Goal: Contribute content: Add original content to the website for others to see

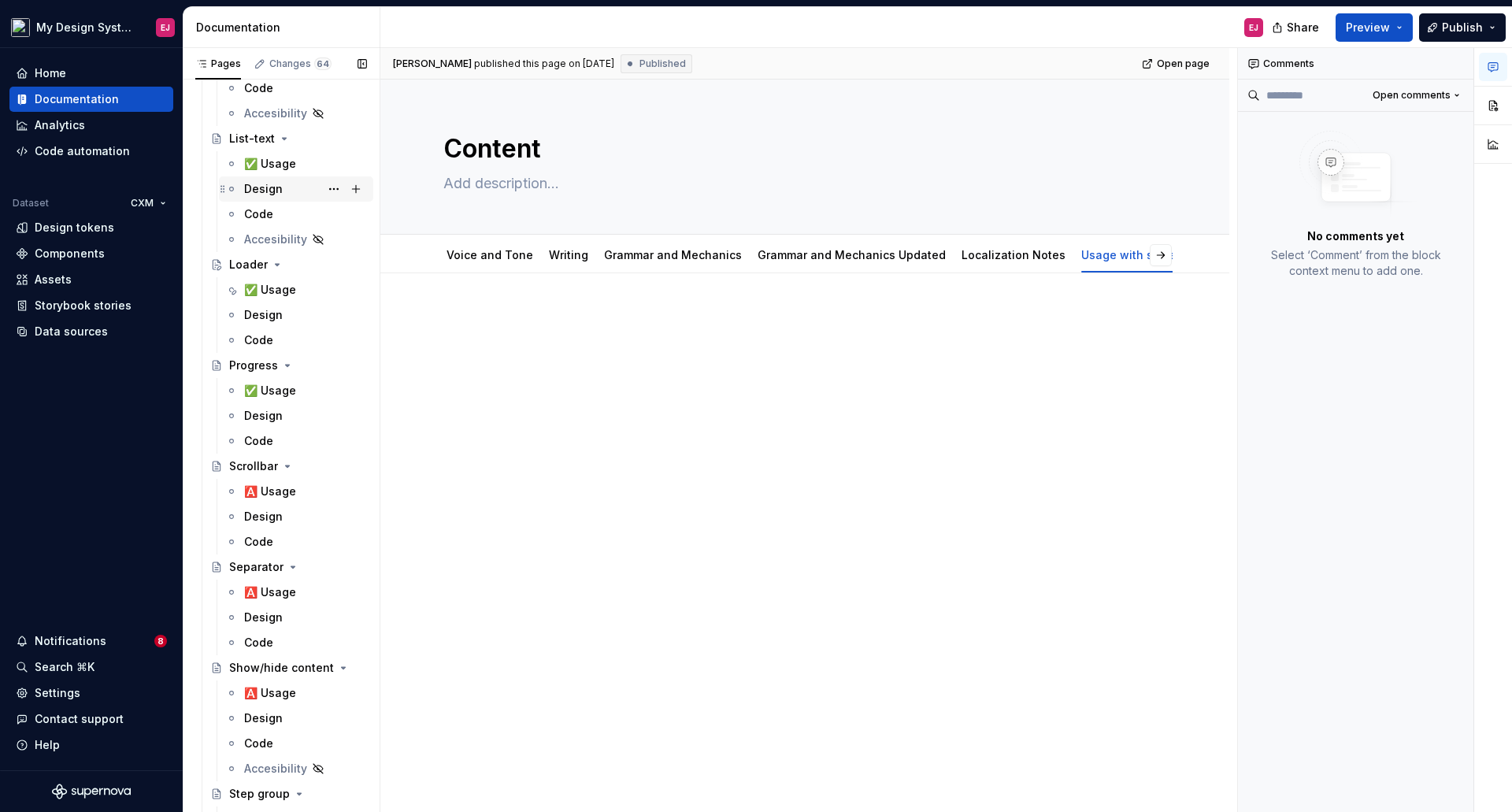
scroll to position [7247, 0]
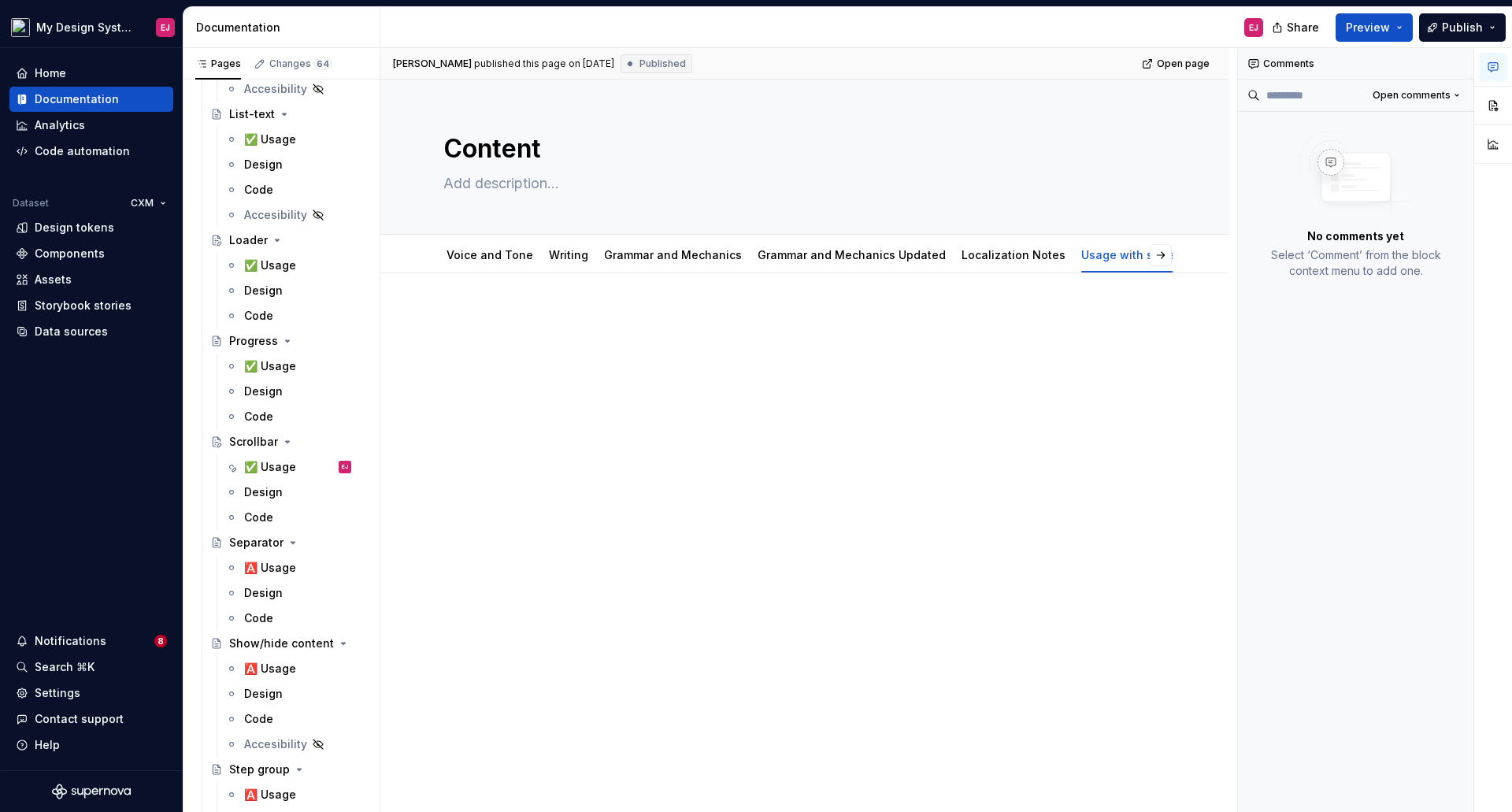
type textarea "*"
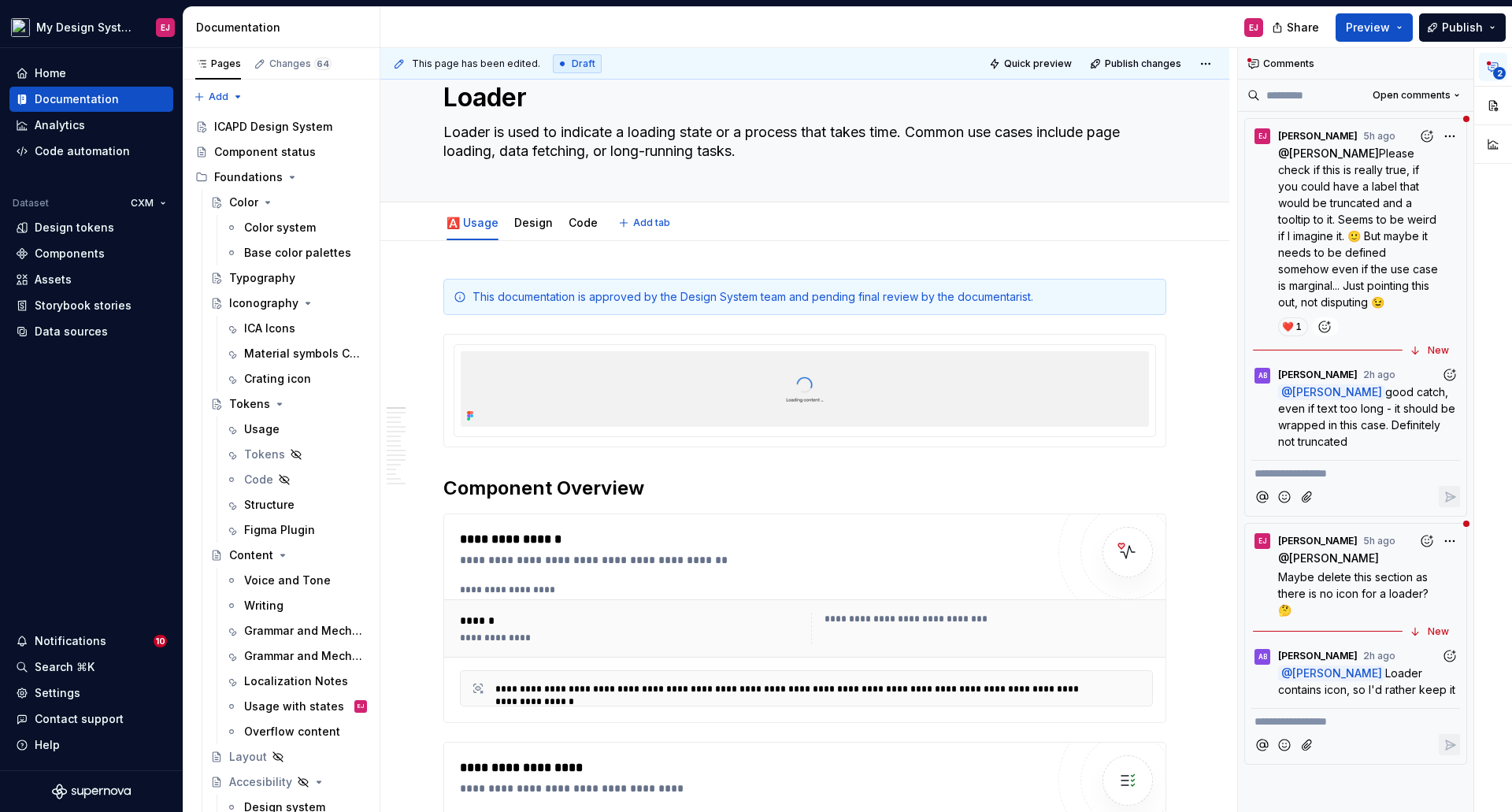
type textarea "*"
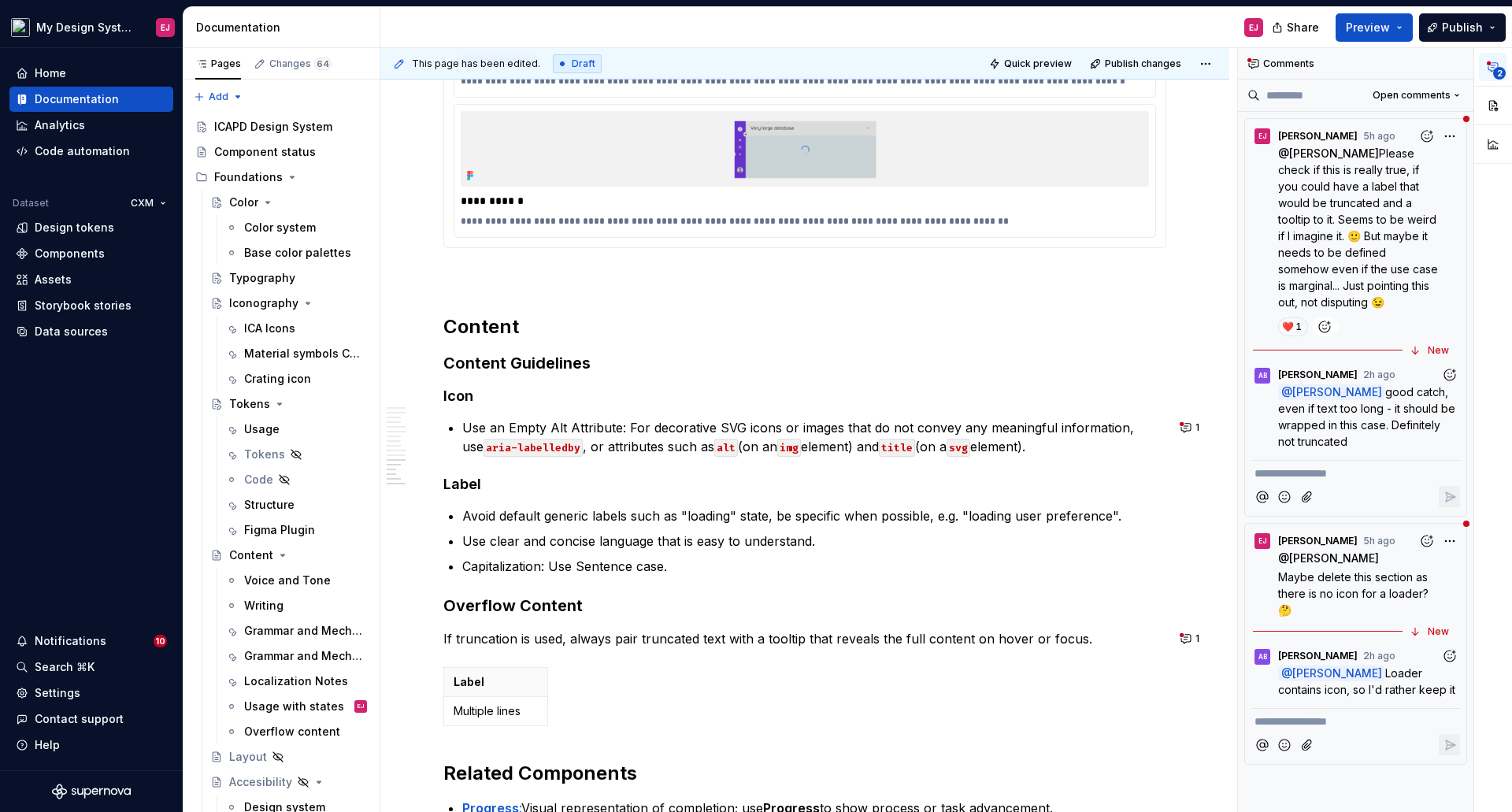
scroll to position [3308, 0]
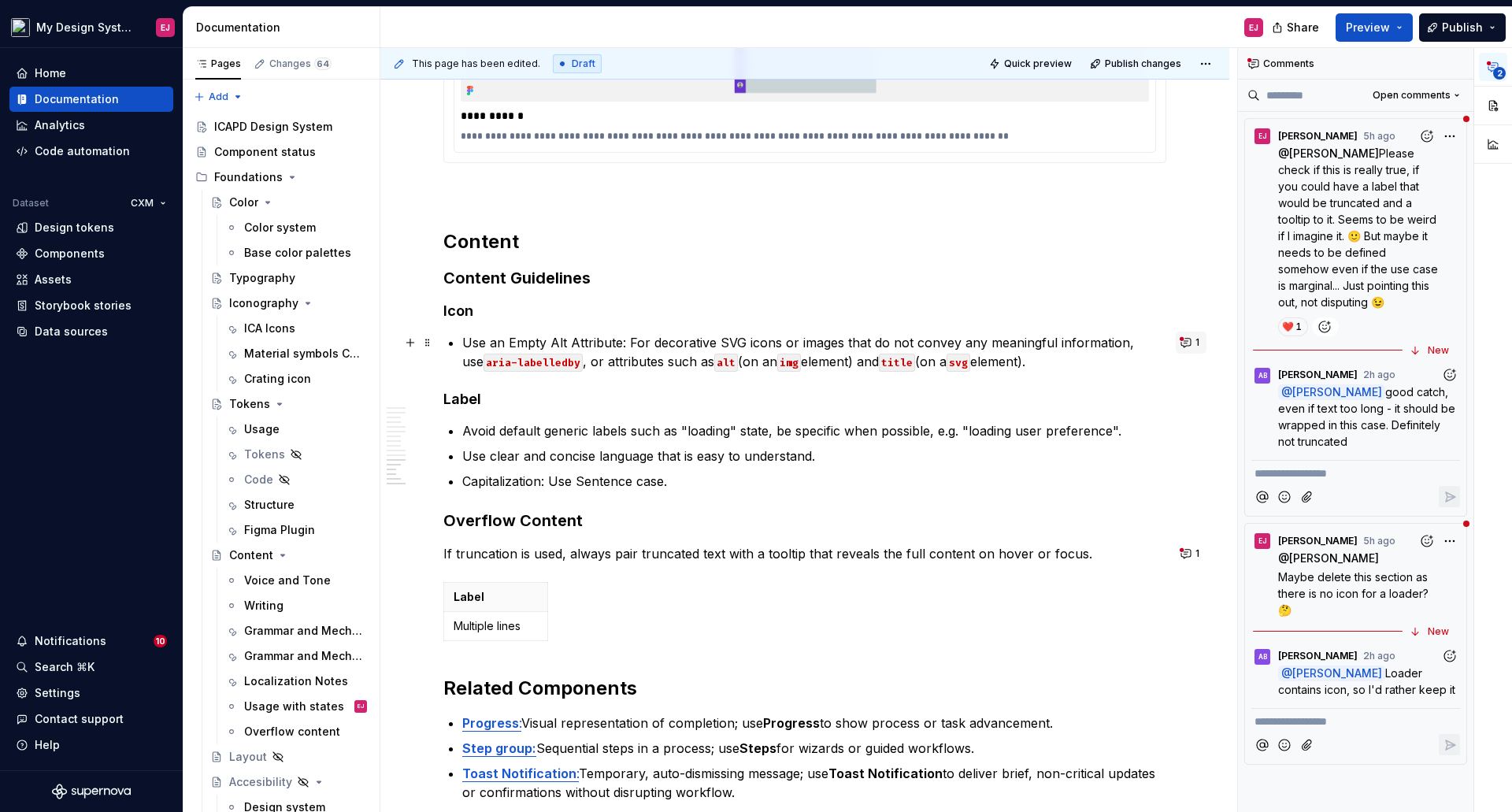
click at [1185, 338] on button "1" at bounding box center [1191, 343] width 31 height 22
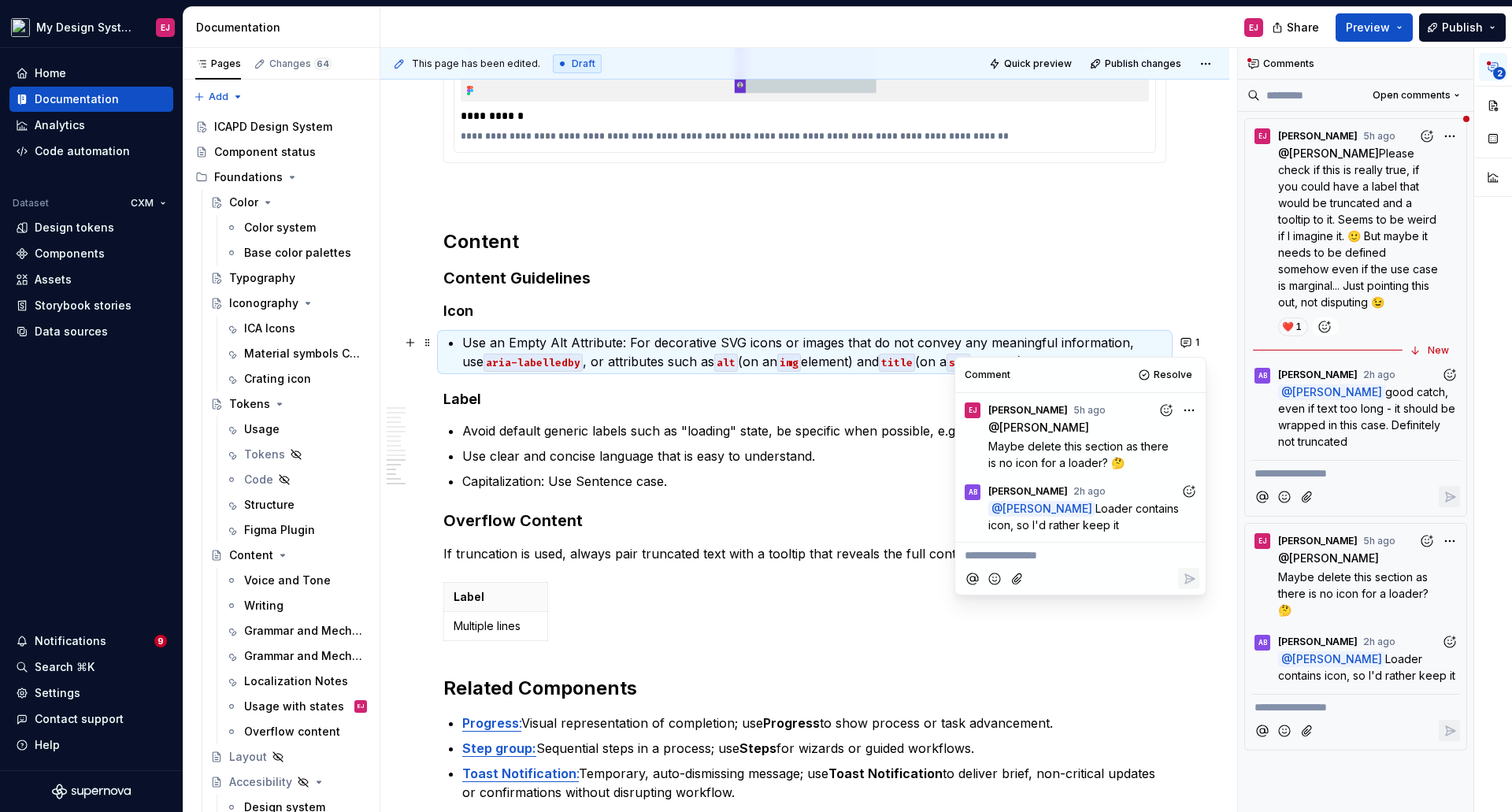
click at [602, 342] on p "Use an Empty Alt Attribute: For decorative SVG icons or images that do not conv…" at bounding box center [813, 352] width 704 height 38
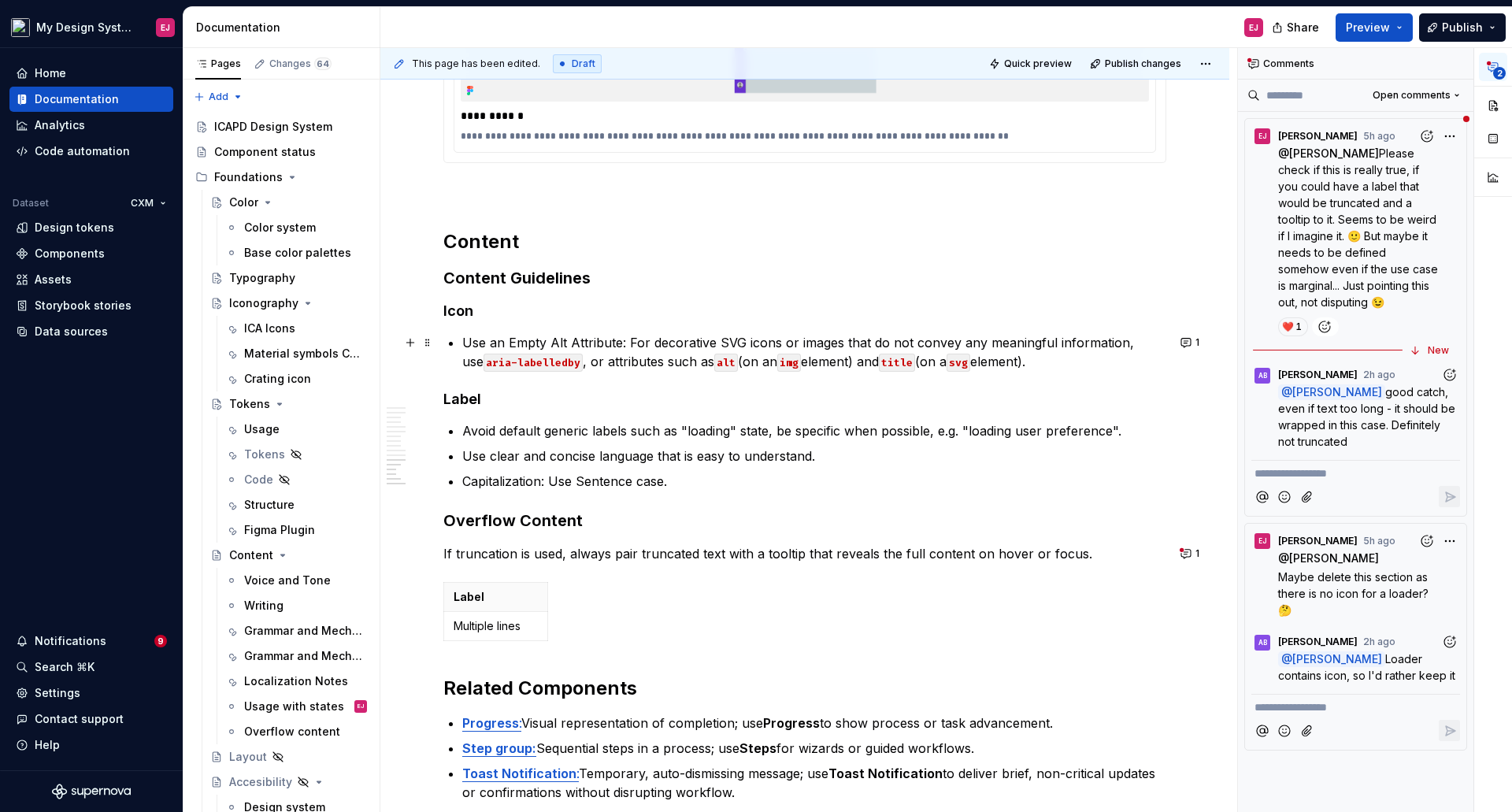
click at [514, 336] on p "Use an Empty Alt Attribute: For decorative SVG icons or images that do not conv…" at bounding box center [813, 352] width 704 height 38
click at [1187, 344] on button "1" at bounding box center [1191, 343] width 31 height 22
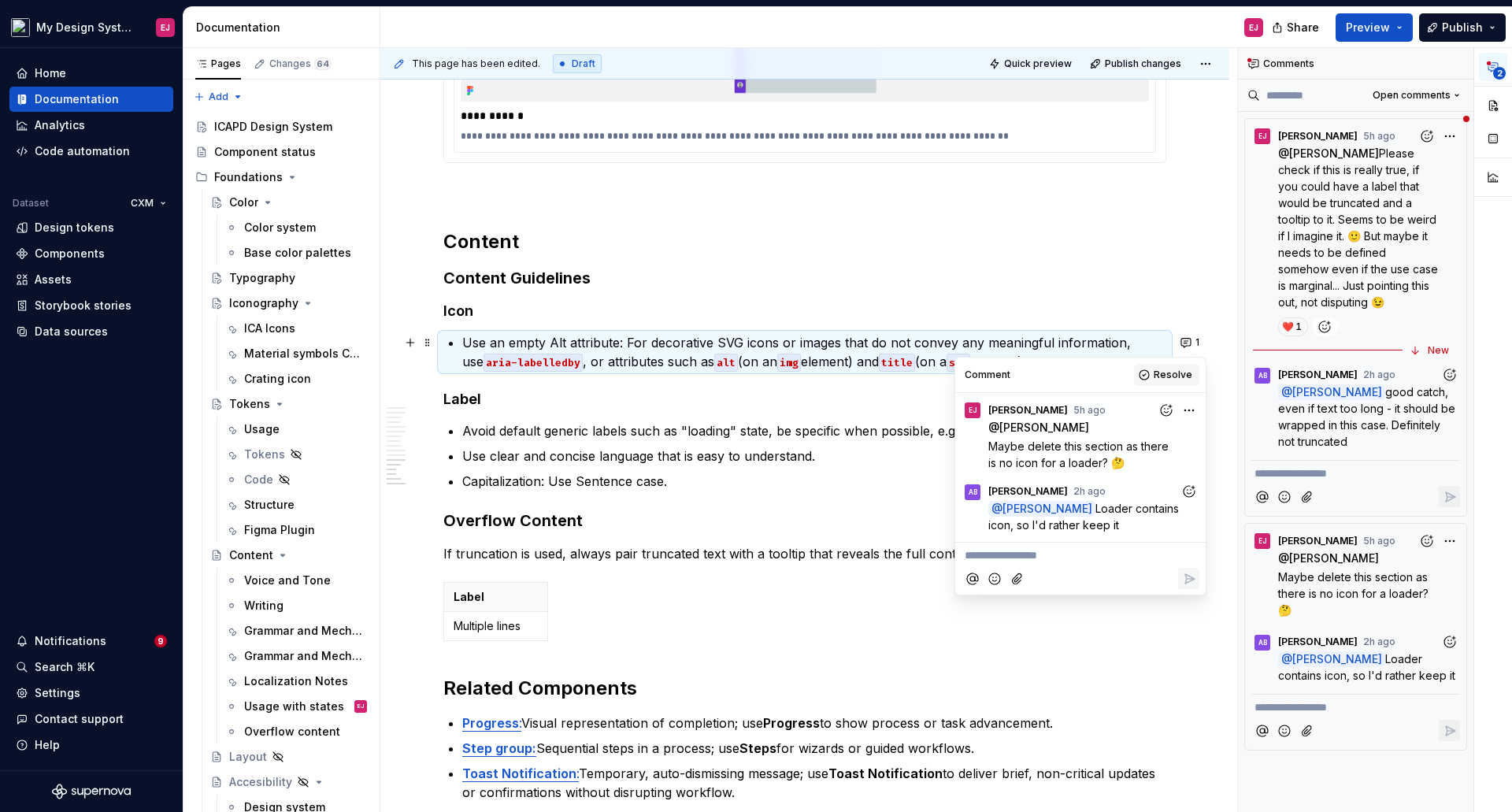
click at [1172, 375] on span "Resolve" at bounding box center [1173, 375] width 39 height 13
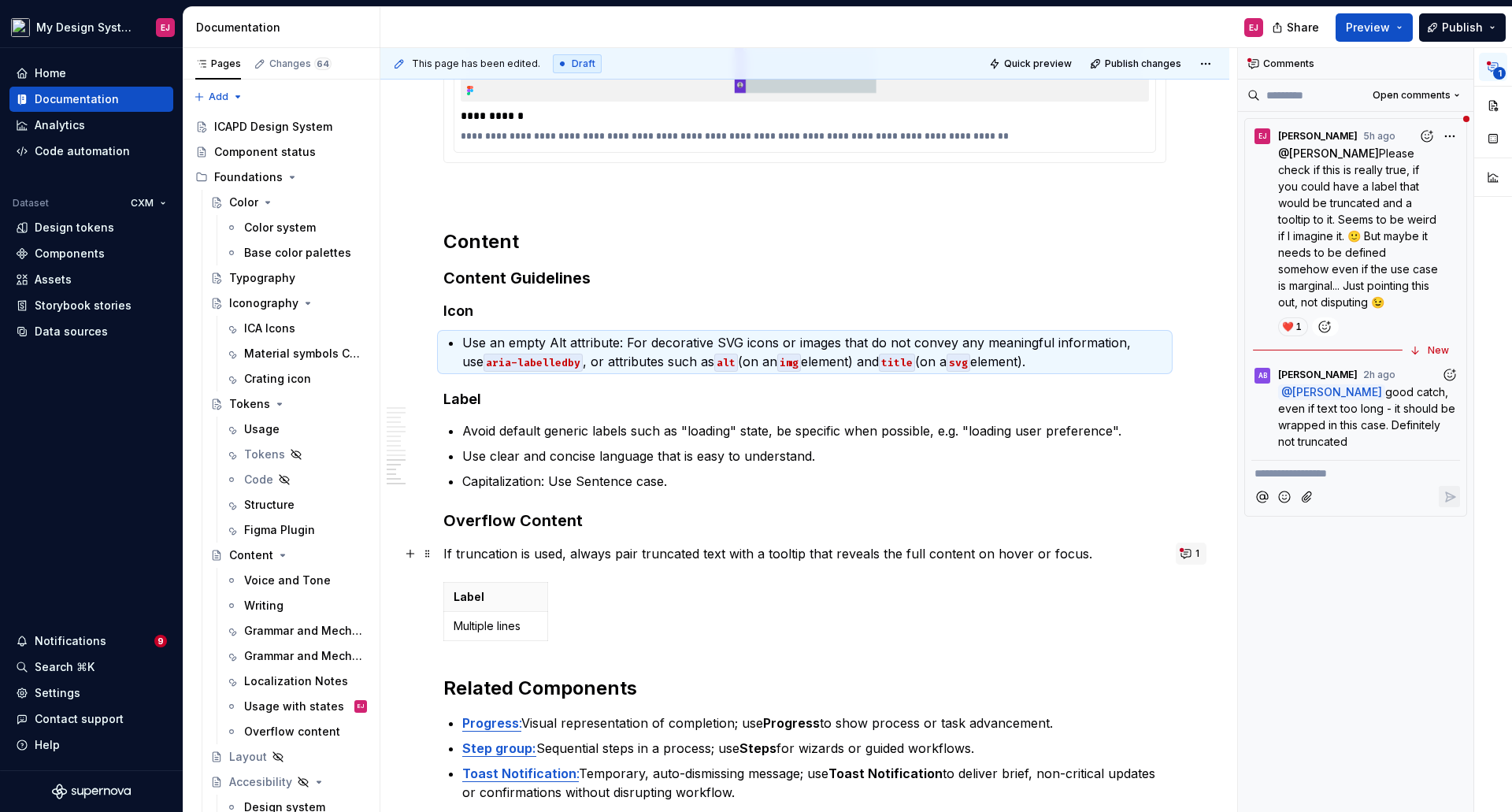
click at [1192, 554] on button "1" at bounding box center [1191, 554] width 31 height 22
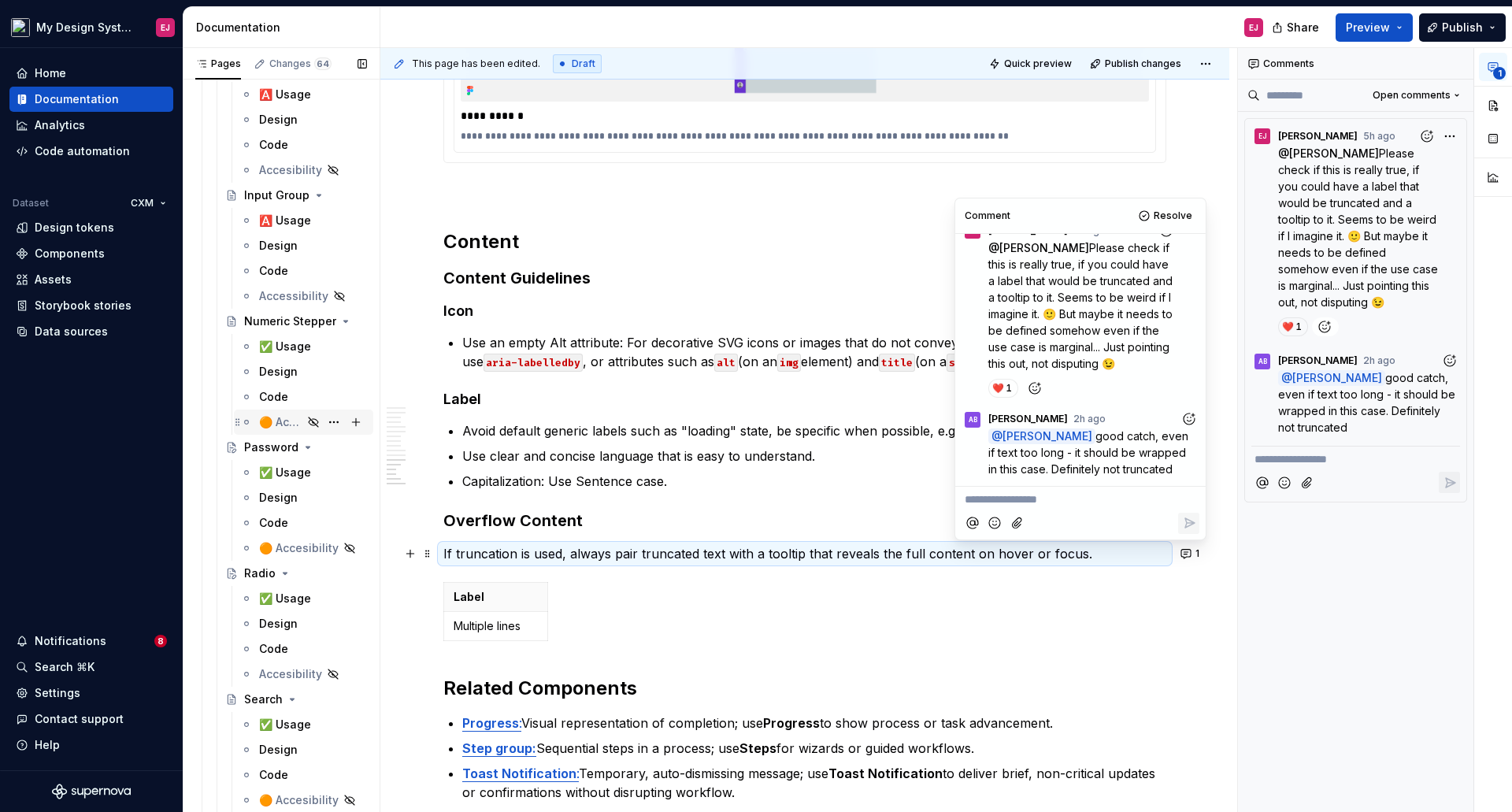
scroll to position [2836, 0]
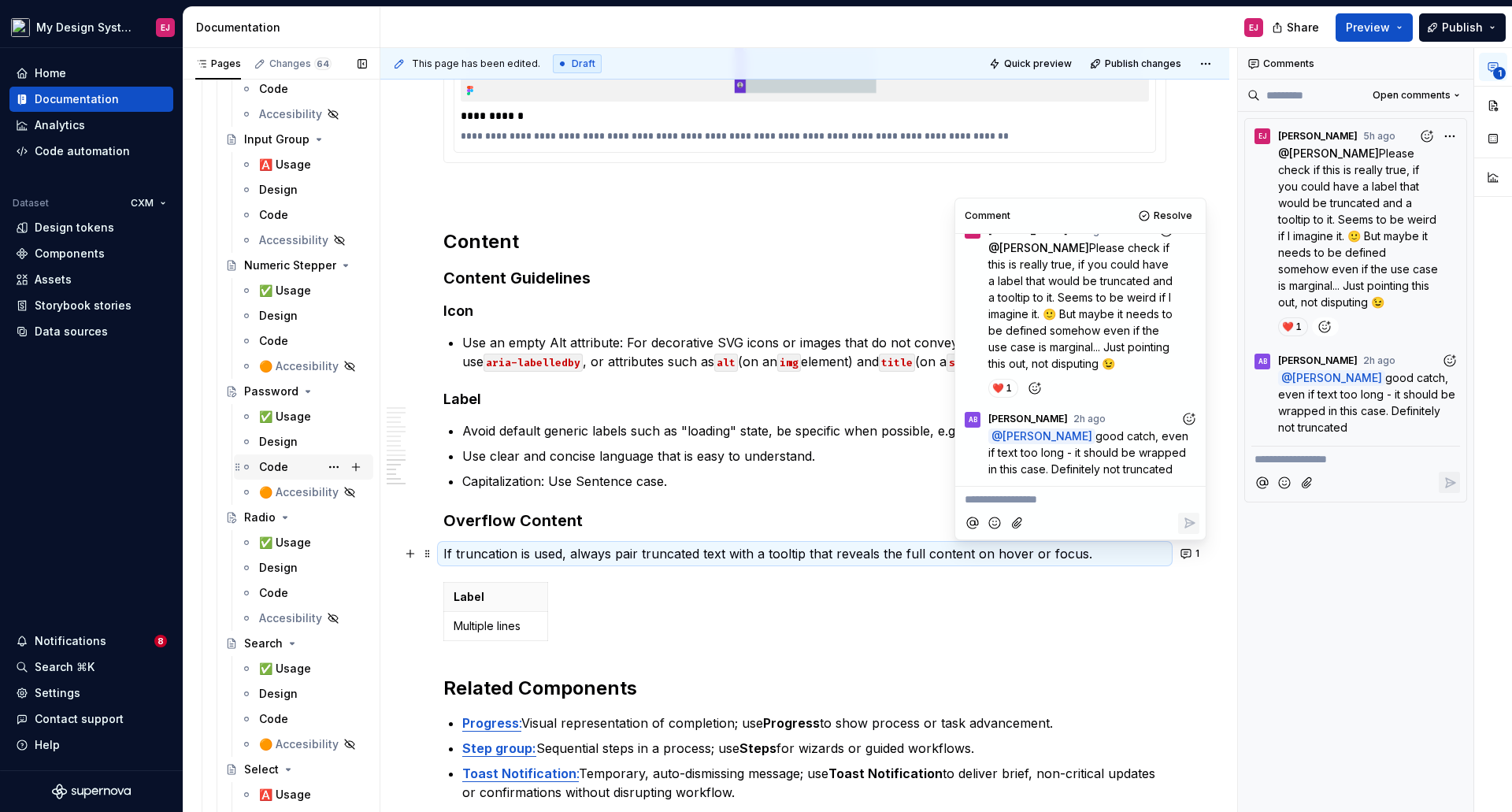
drag, startPoint x: 293, startPoint y: 418, endPoint x: 300, endPoint y: 479, distance: 61.4
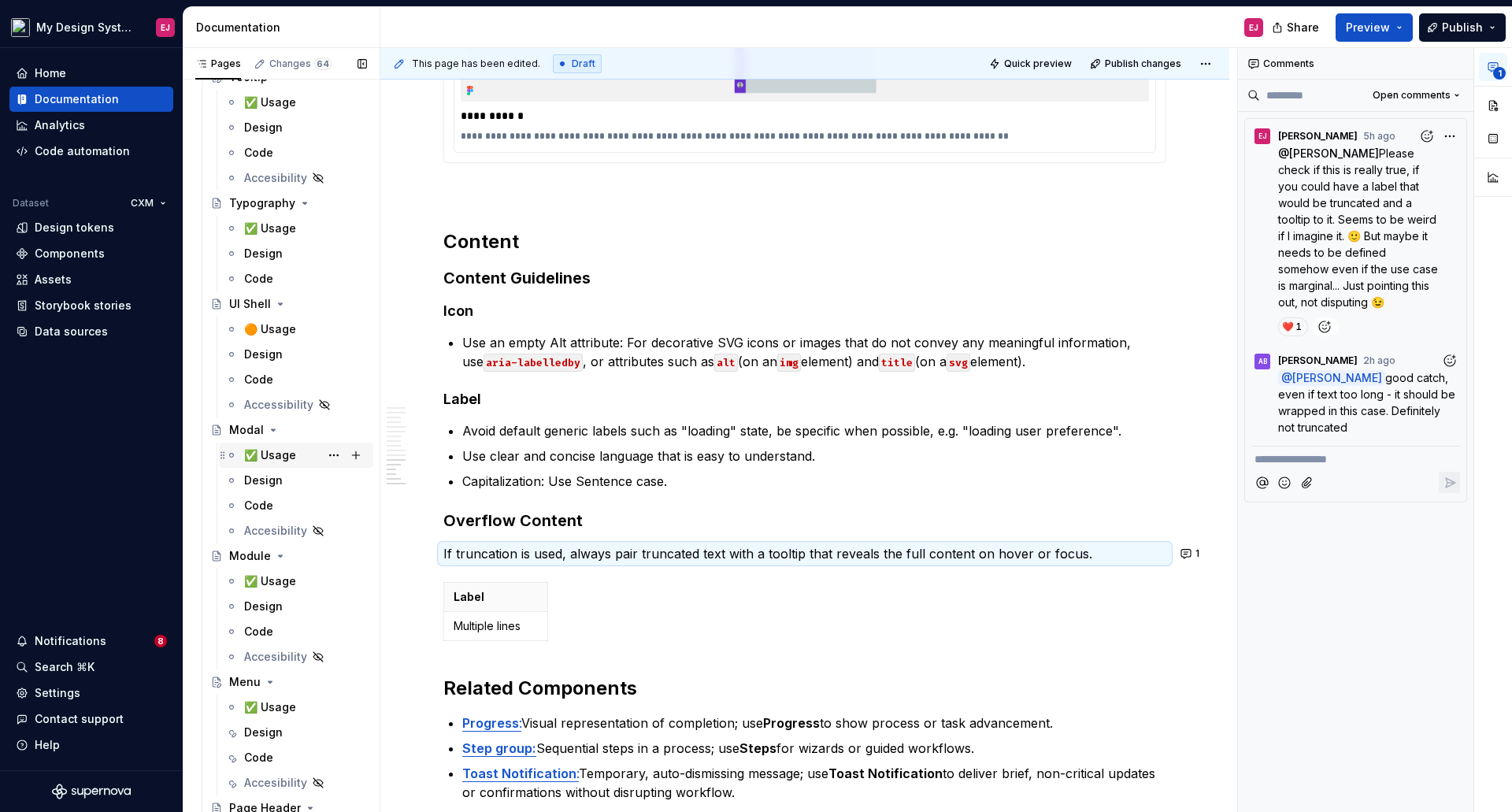
scroll to position [8586, 0]
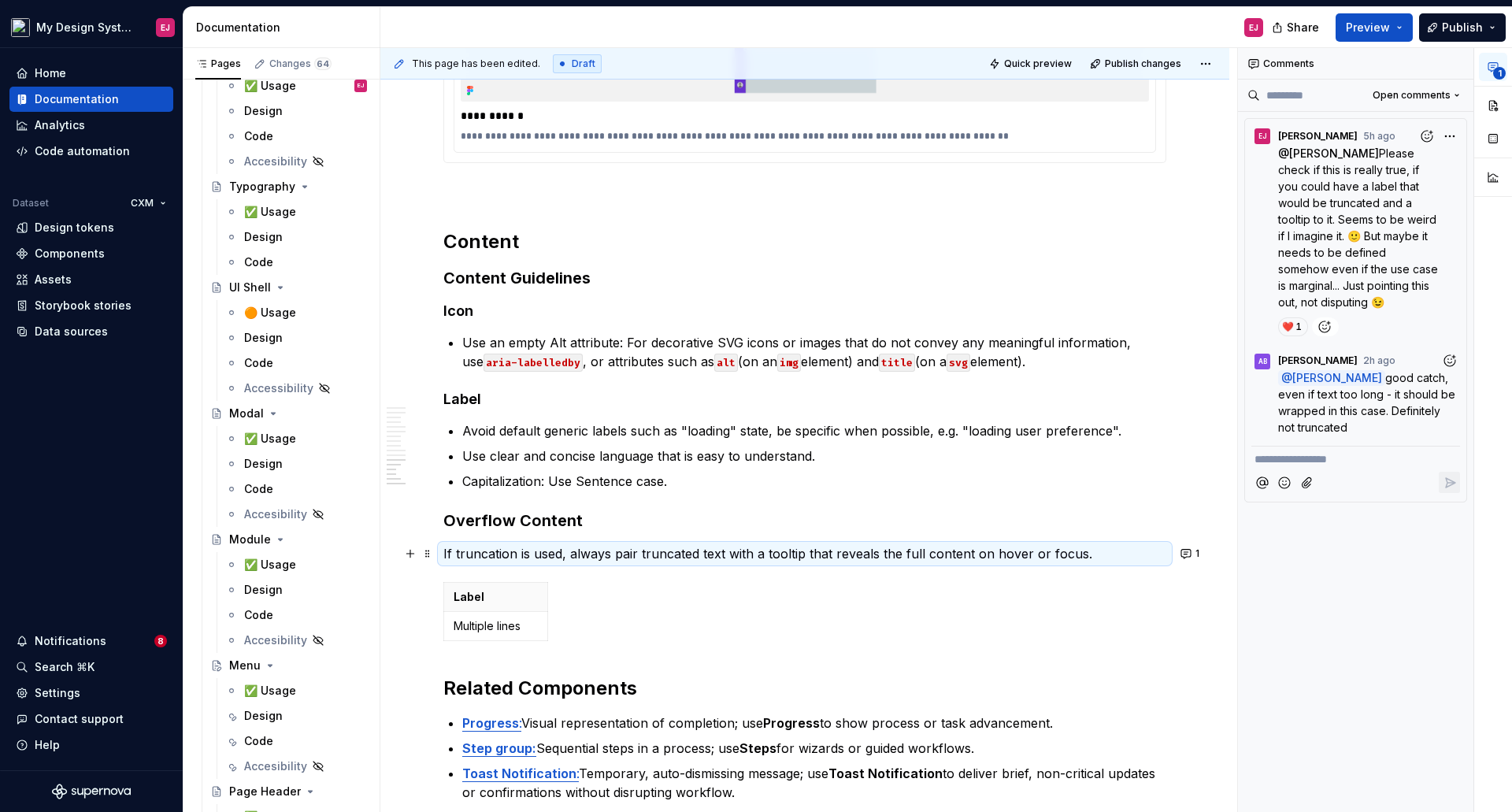
click at [1083, 558] on p "If truncation is used, always pair truncated text with a tooltip that reveals t…" at bounding box center [804, 554] width 723 height 19
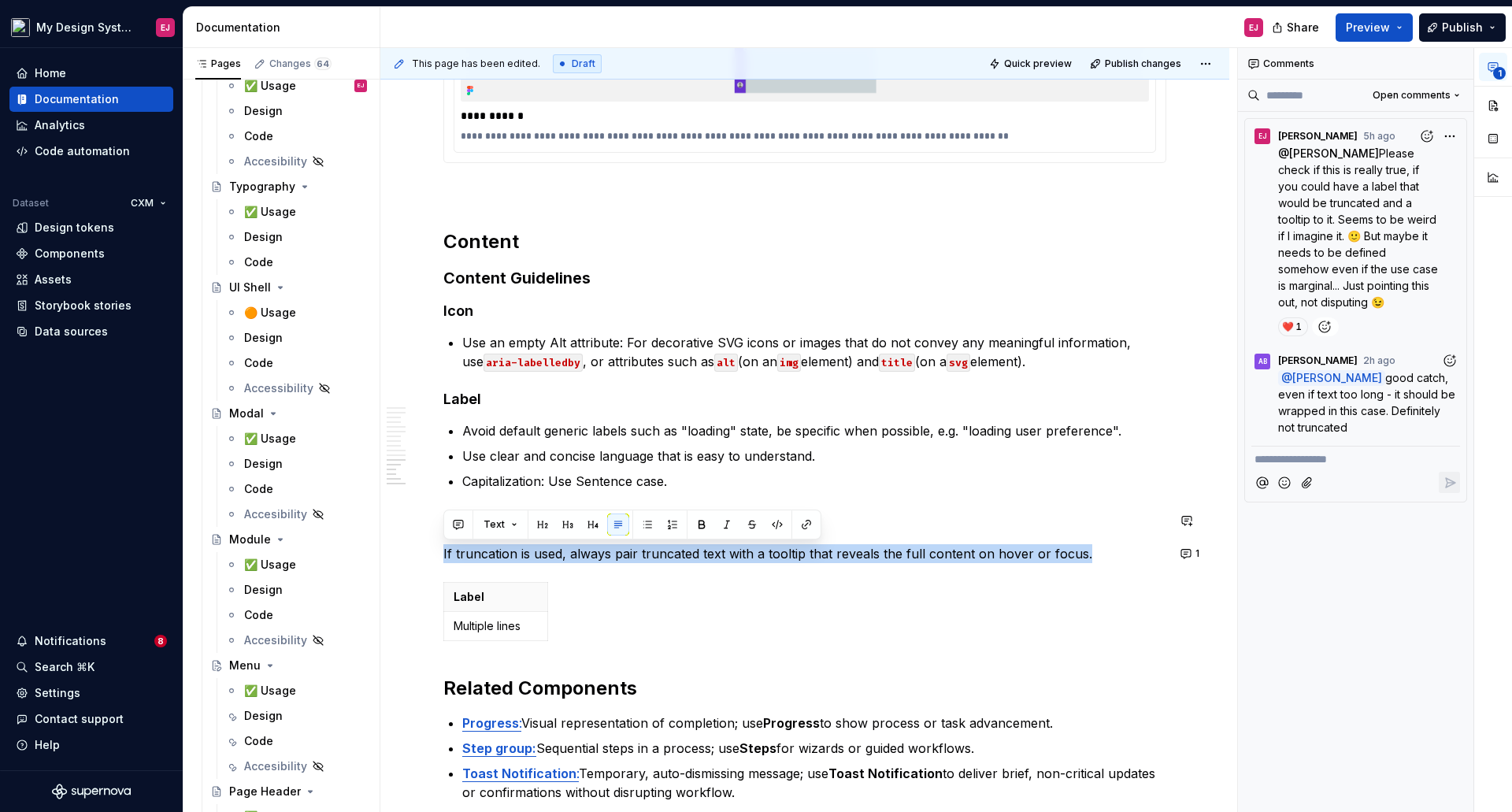
drag, startPoint x: 1087, startPoint y: 558, endPoint x: 413, endPoint y: 535, distance: 674.4
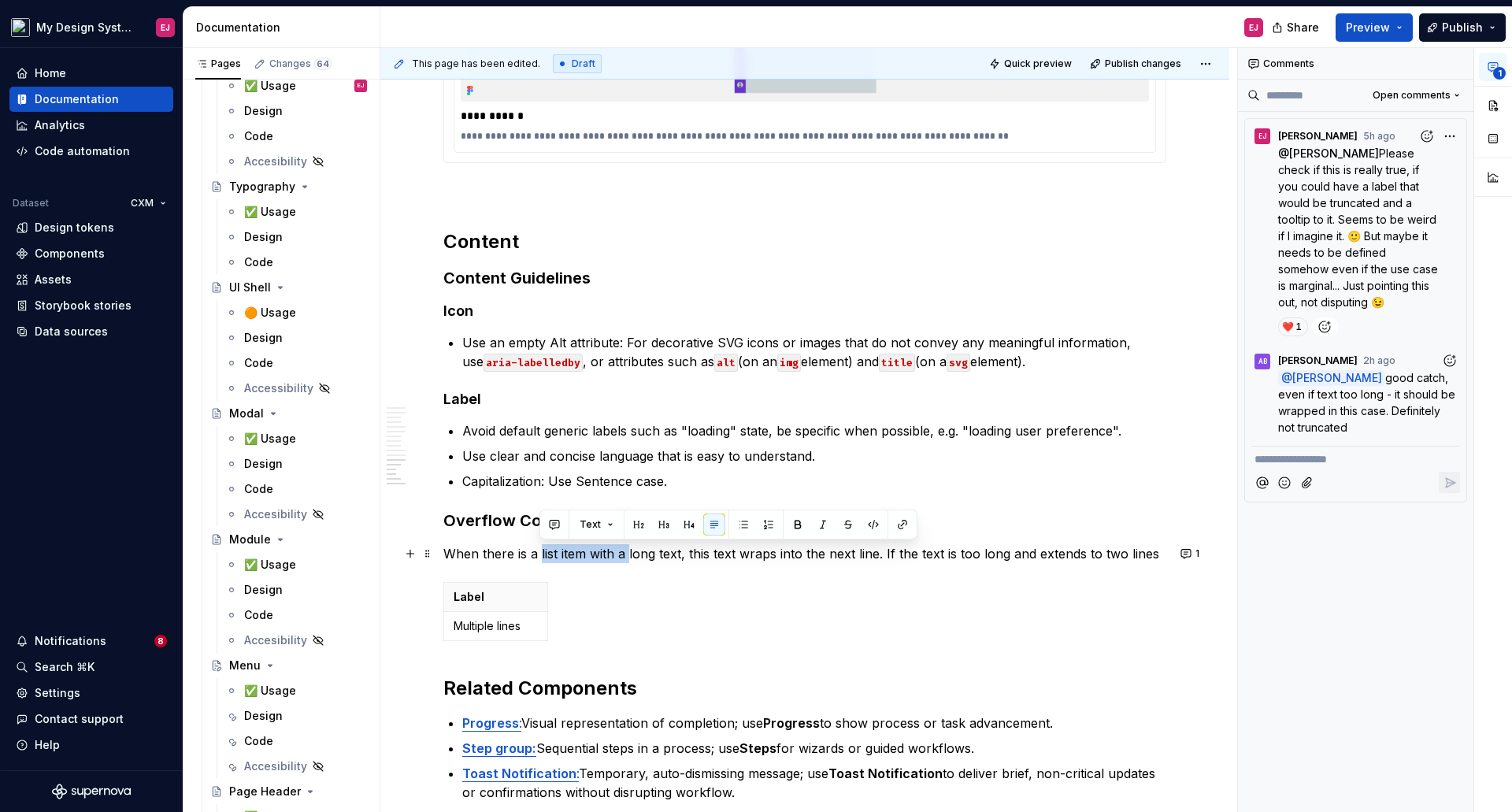
drag, startPoint x: 538, startPoint y: 554, endPoint x: 627, endPoint y: 552, distance: 89.0
click at [627, 552] on p "When there is a list item with a long text, this text wraps into the next line.…" at bounding box center [804, 554] width 723 height 19
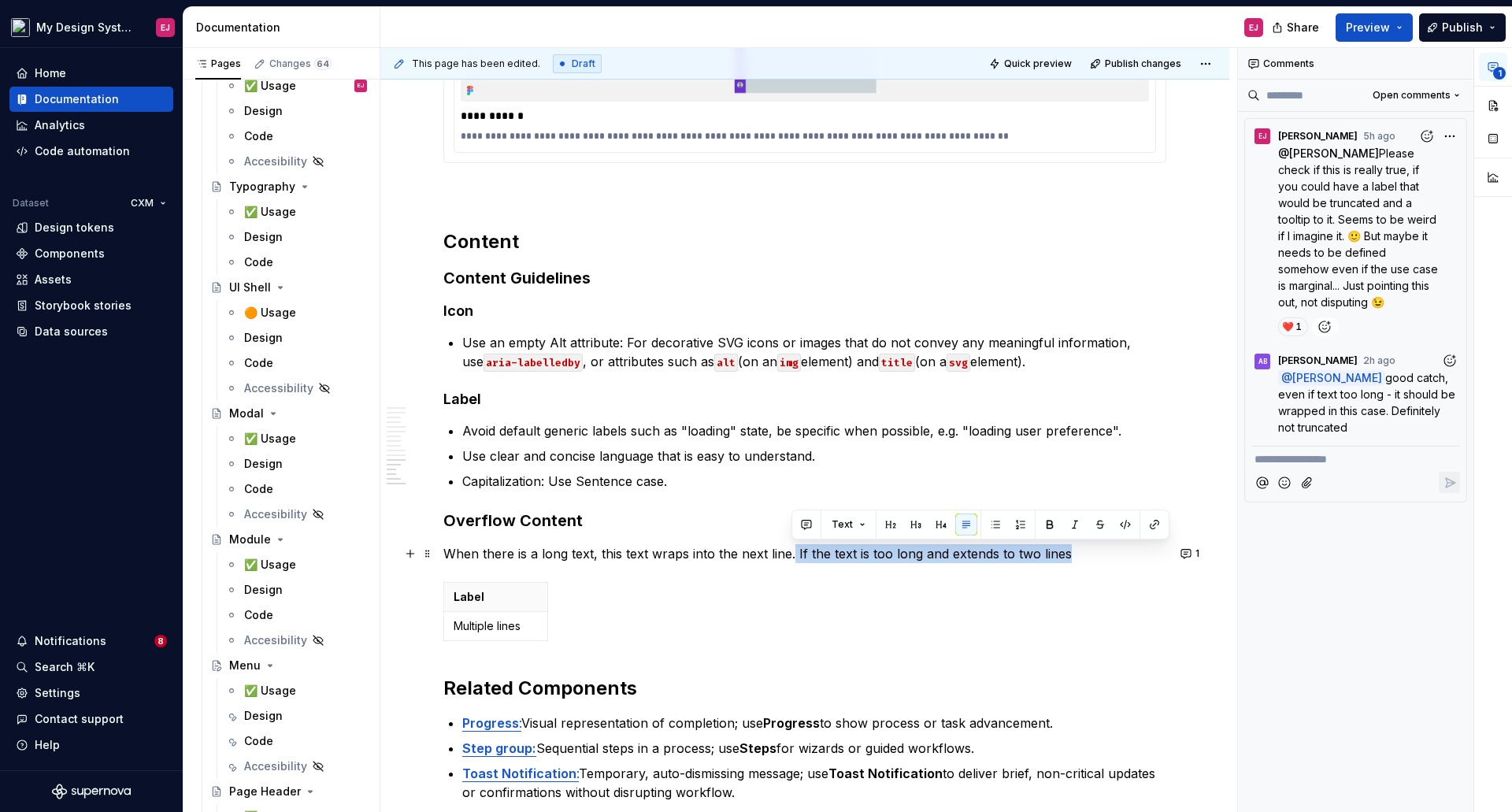
drag, startPoint x: 791, startPoint y: 552, endPoint x: 1062, endPoint y: 558, distance: 271.1
click at [1062, 558] on p "When there is a long text, this text wraps into the next line. If the text is t…" at bounding box center [804, 554] width 723 height 19
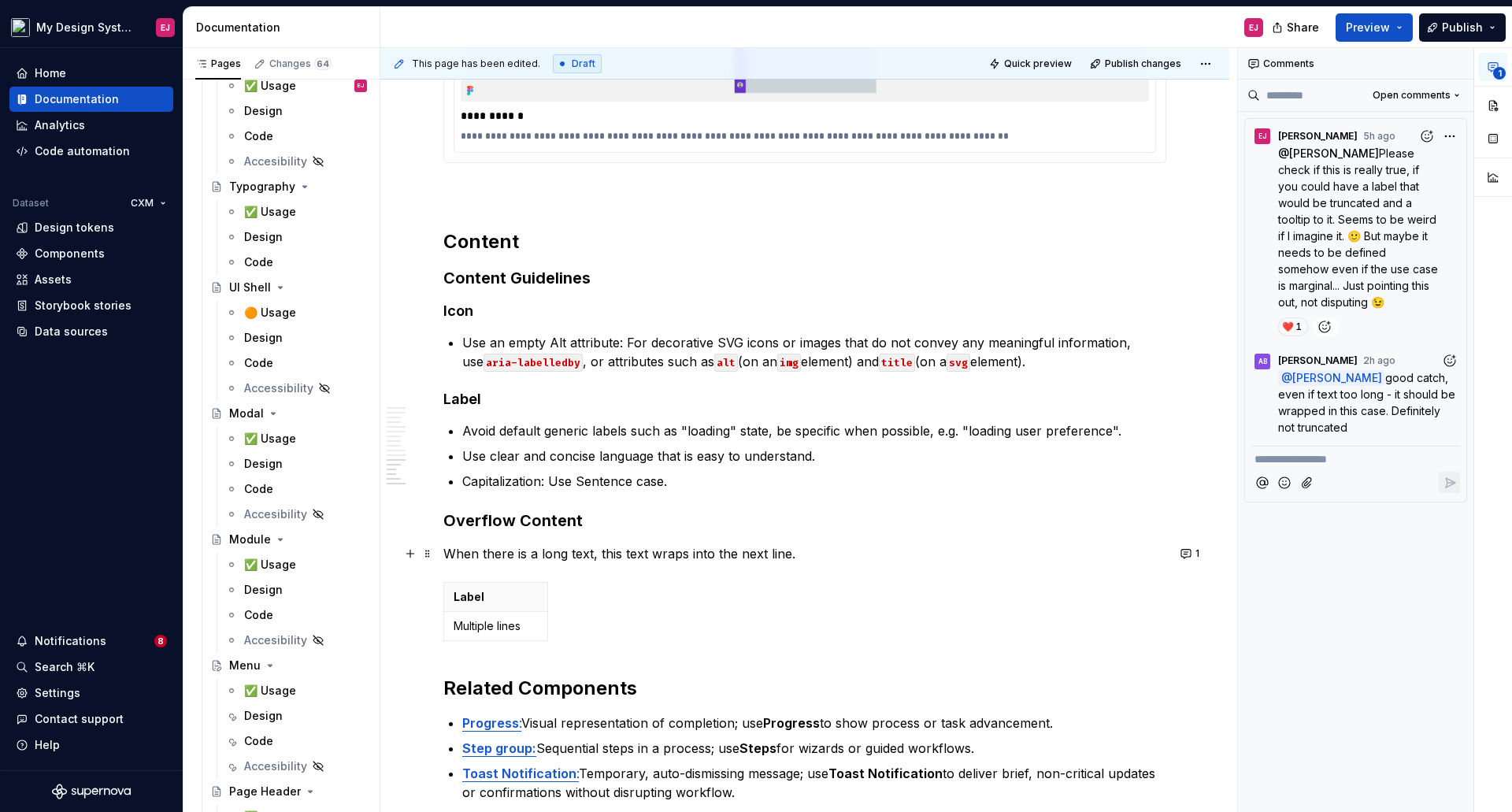
click at [570, 558] on p "When there is a long text, this text wraps into the next line." at bounding box center [804, 554] width 723 height 19
click at [1186, 560] on button "1" at bounding box center [1191, 554] width 31 height 22
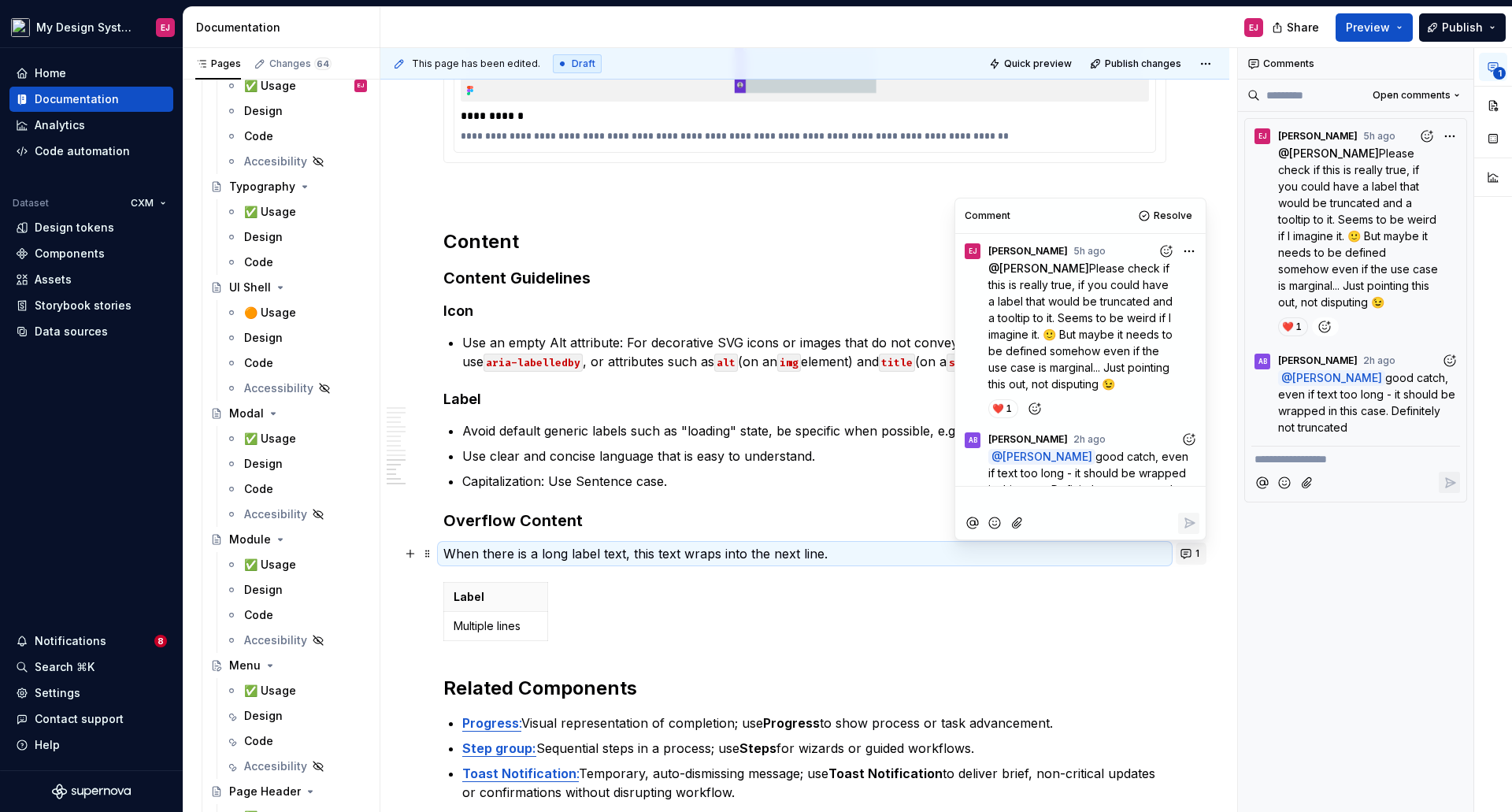
scroll to position [37, 0]
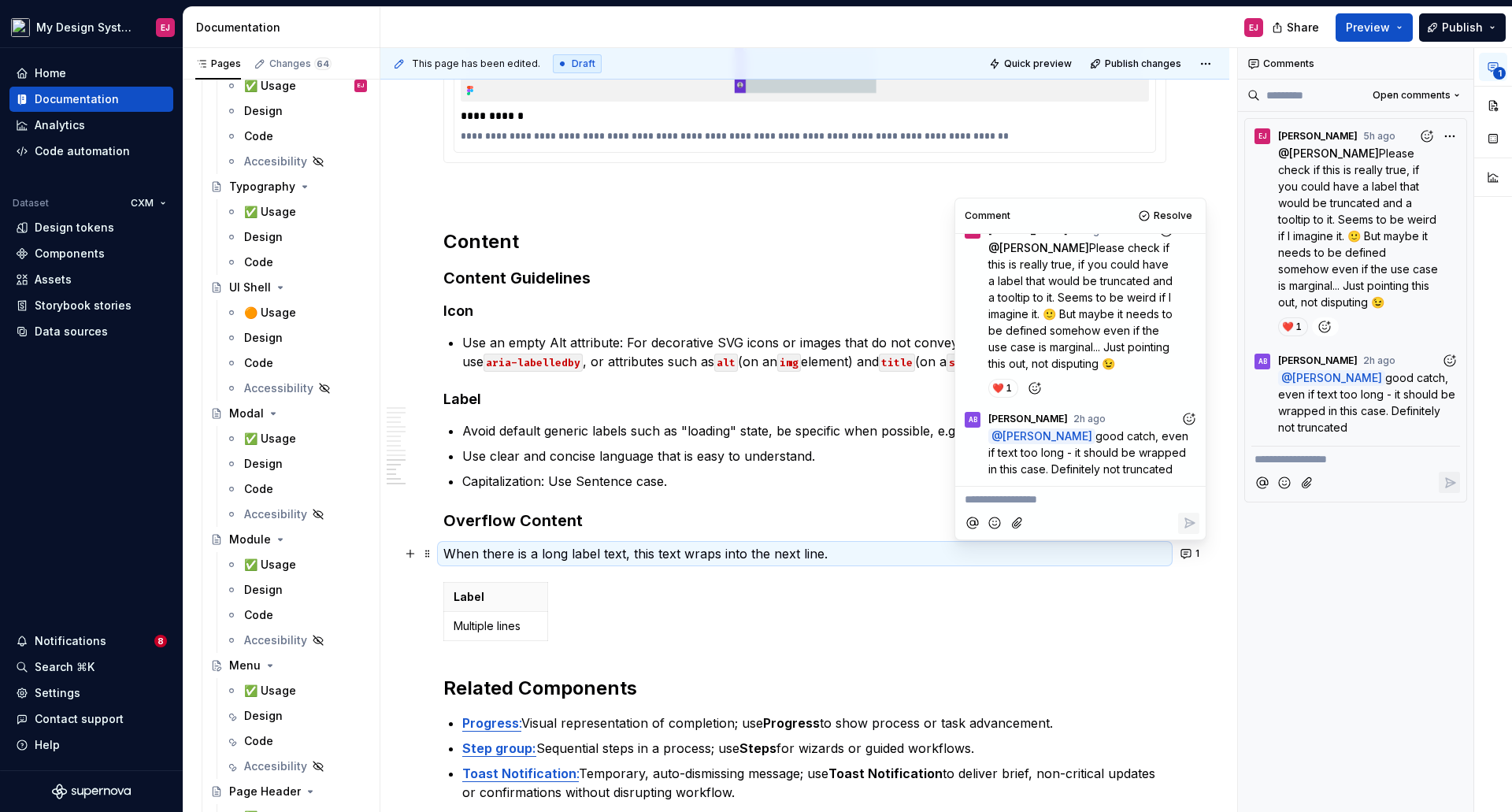
click at [1036, 622] on div "Label Multiple lines" at bounding box center [804, 615] width 723 height 65
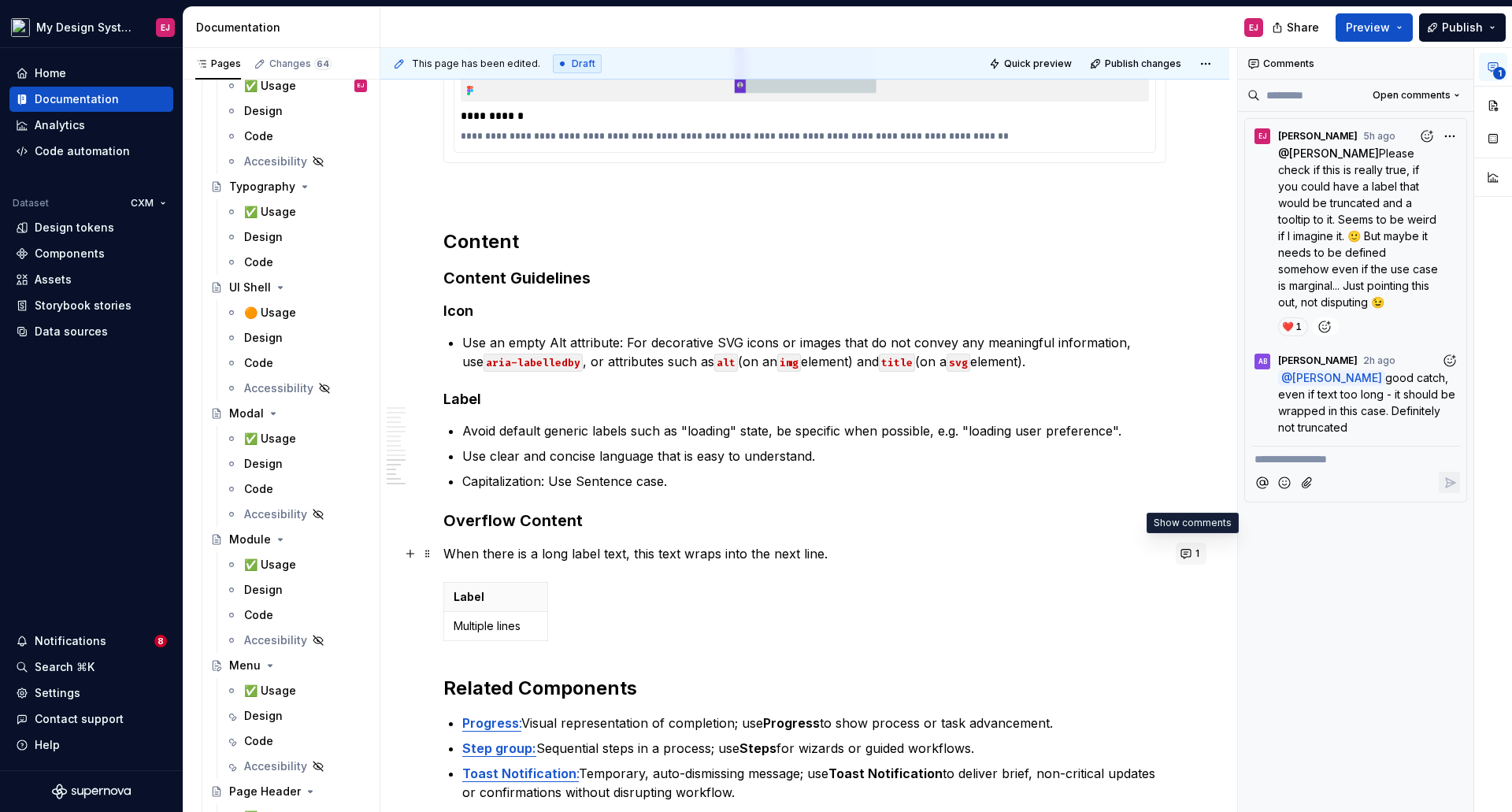
click at [1189, 558] on button "1" at bounding box center [1191, 554] width 31 height 22
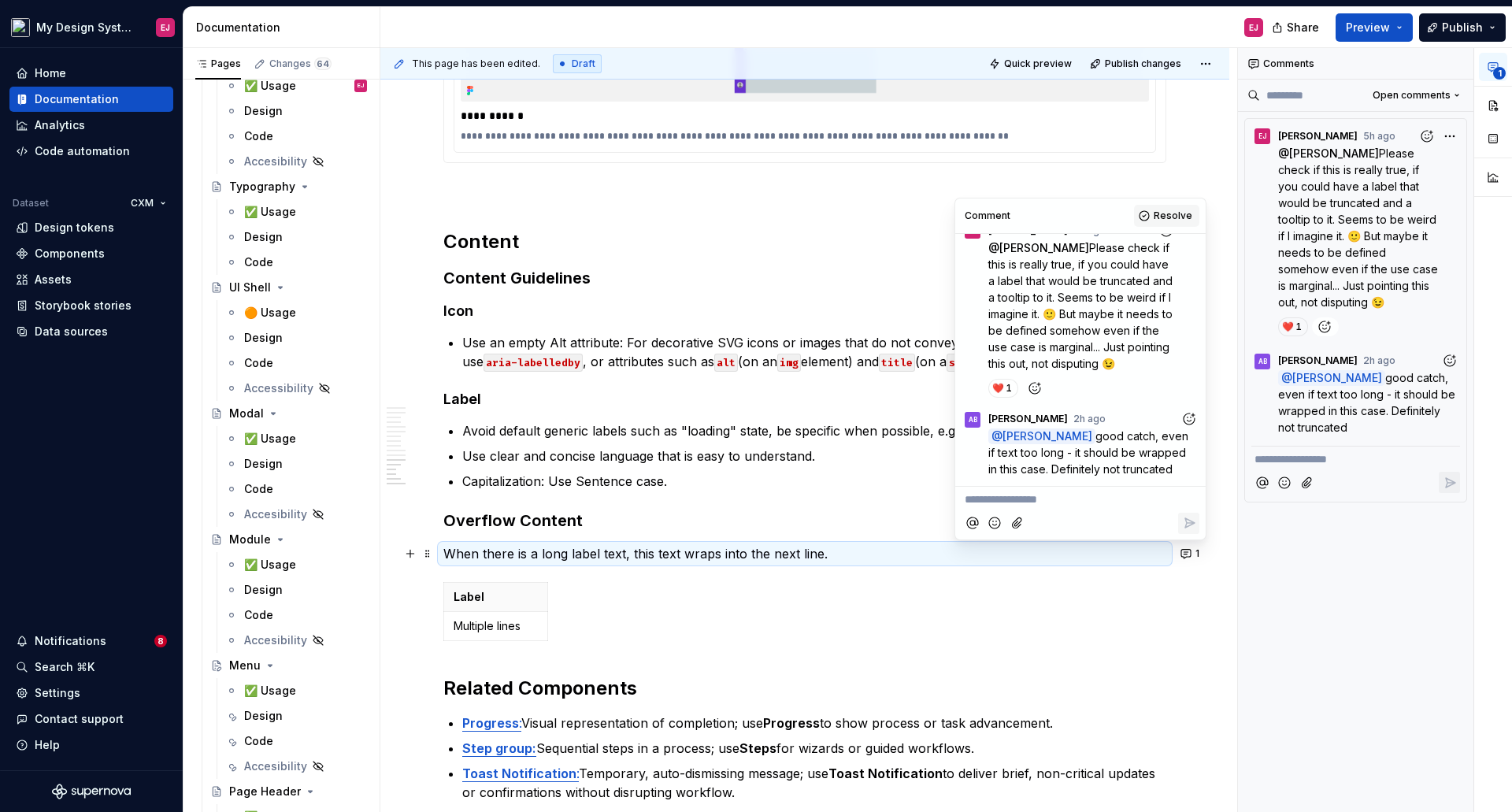
click at [1184, 213] on span "Resolve" at bounding box center [1173, 216] width 39 height 13
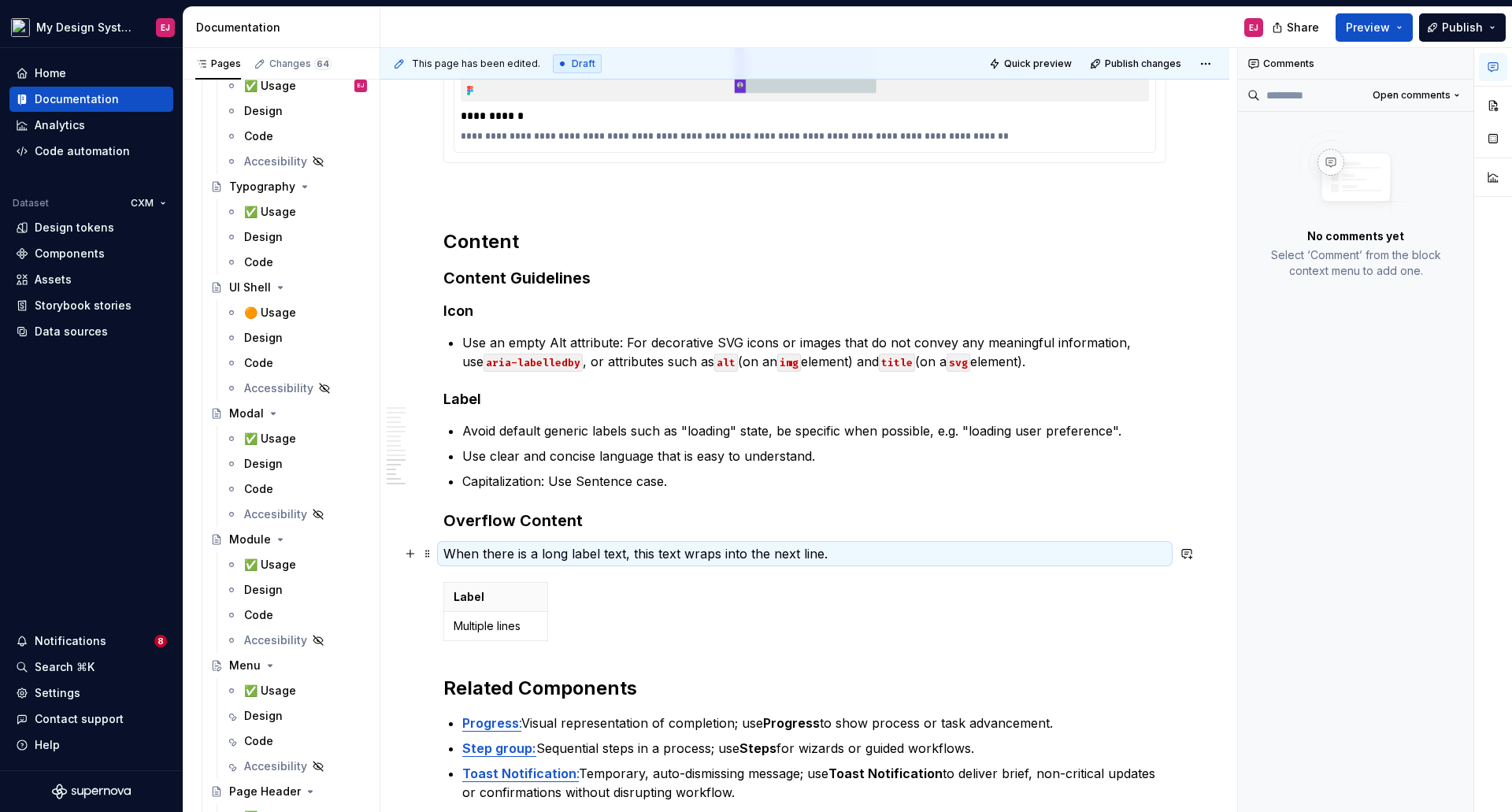
scroll to position [3545, 0]
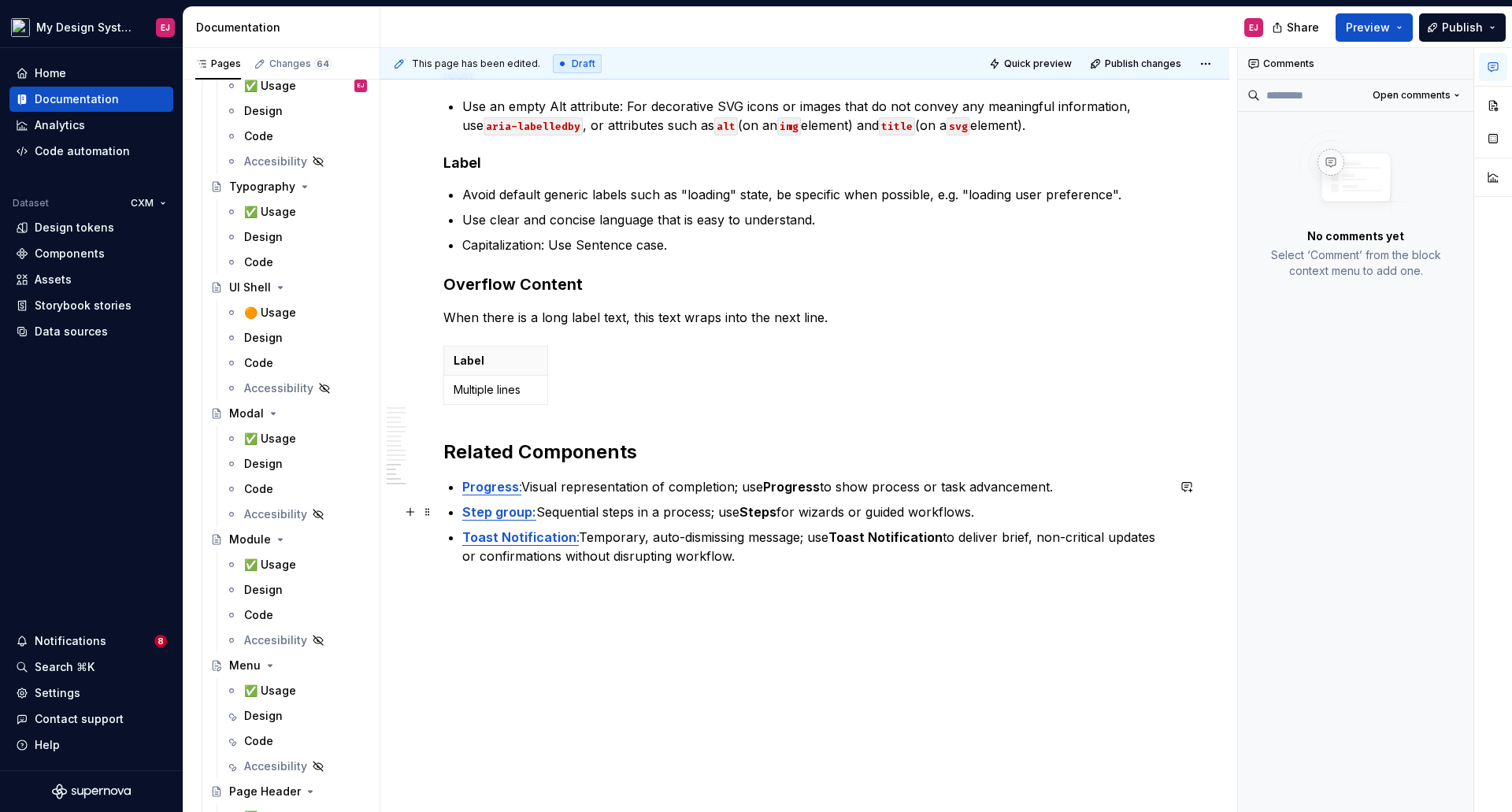
click at [501, 511] on strong "Step group:" at bounding box center [498, 512] width 74 height 16
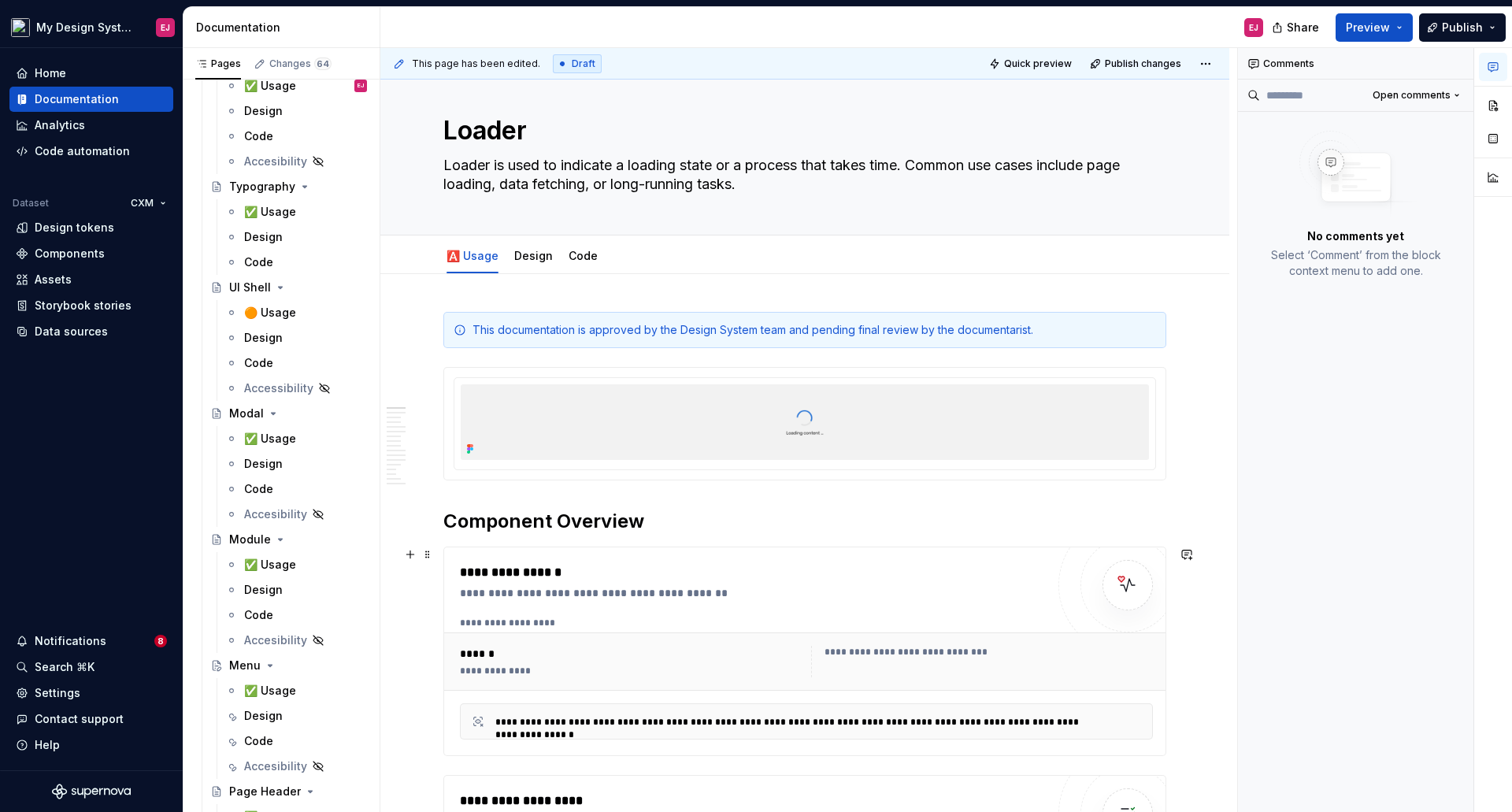
scroll to position [0, 0]
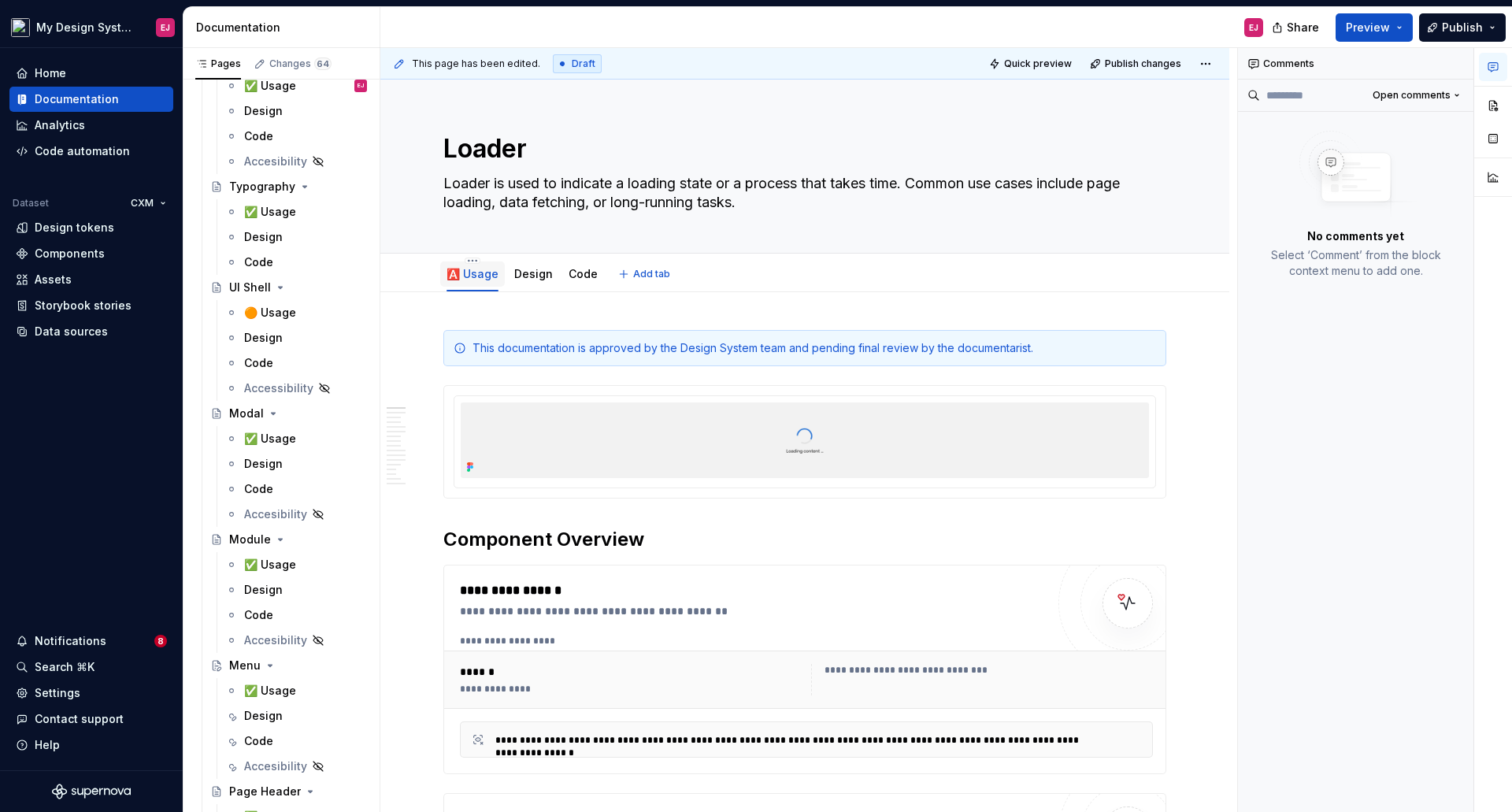
click at [472, 266] on div "🅰️ Usage" at bounding box center [472, 274] width 52 height 19
click at [473, 266] on div "🅰️ Usage" at bounding box center [472, 274] width 52 height 19
click at [473, 261] on html "My Design System EJ Home Documentation Analytics Code automation Dataset CXM De…" at bounding box center [756, 406] width 1512 height 812
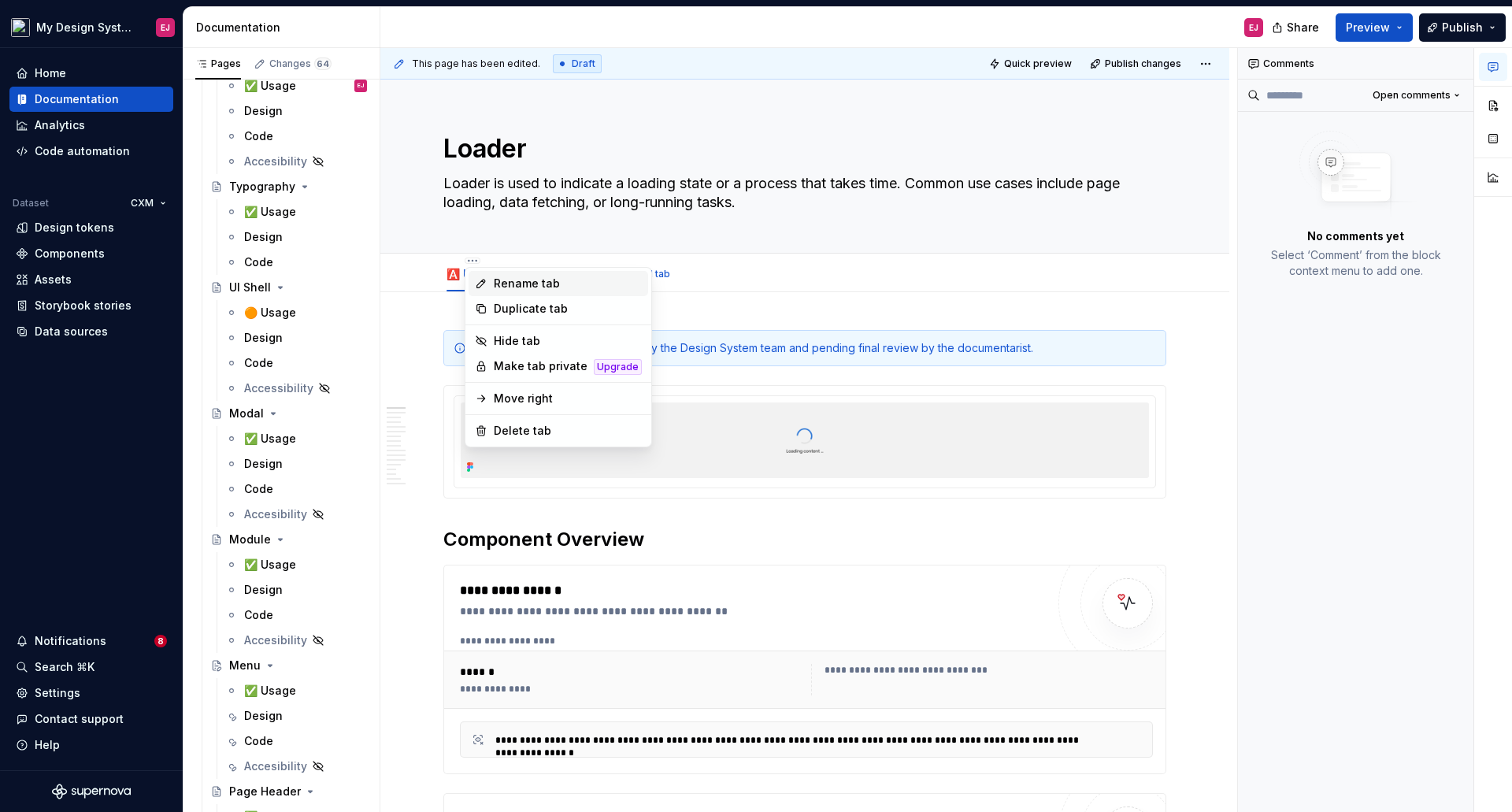
type textarea "*"
click at [520, 278] on div "Rename tab" at bounding box center [568, 284] width 148 height 16
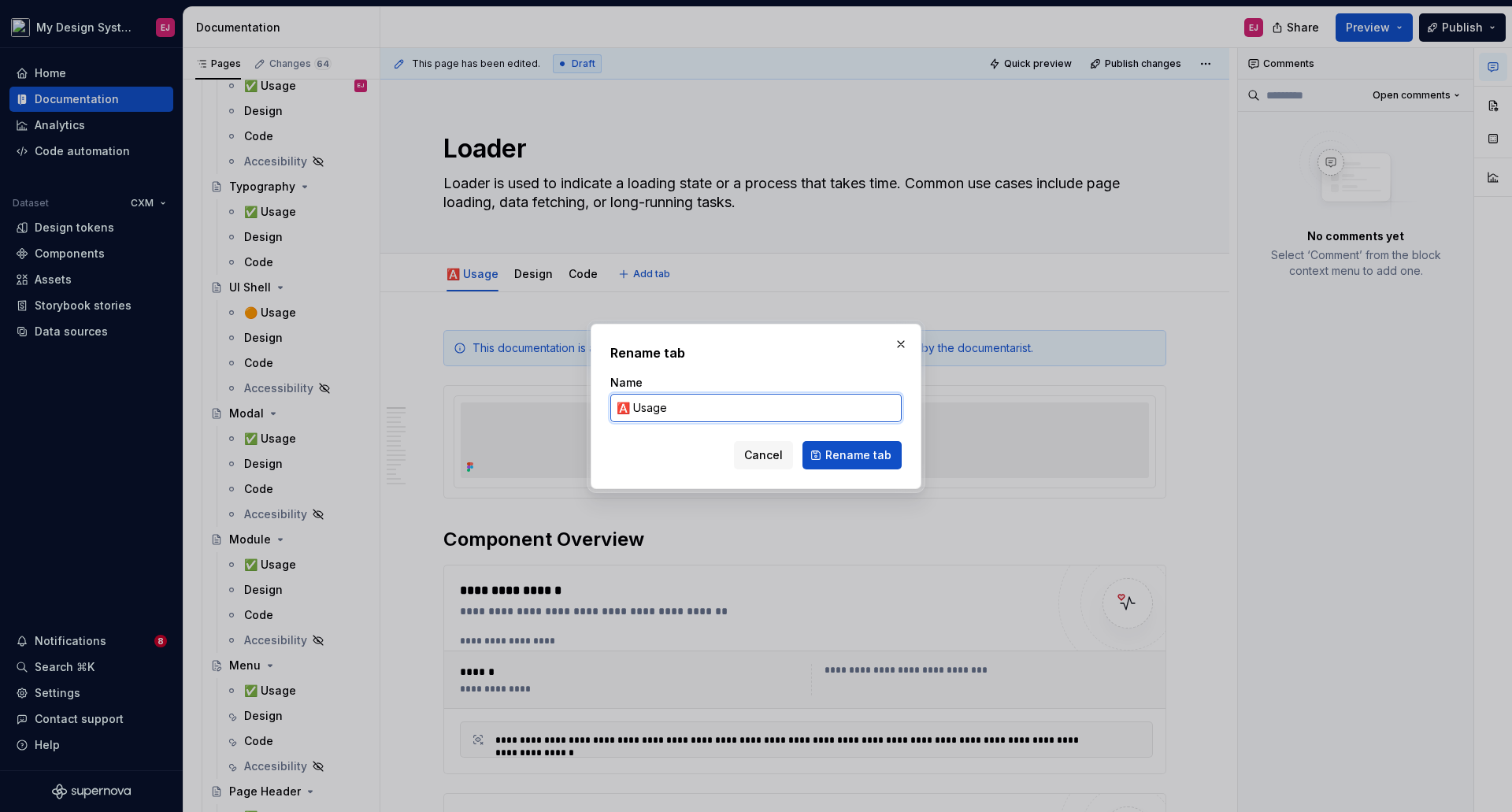
drag, startPoint x: 627, startPoint y: 403, endPoint x: 574, endPoint y: 404, distance: 53.0
click at [574, 404] on div "Rename tab Name 🅰️ Usage Cancel Rename tab" at bounding box center [756, 406] width 1512 height 812
paste input "✅"
type input "✅ Usage"
click at [870, 455] on span "Rename tab" at bounding box center [858, 456] width 66 height 16
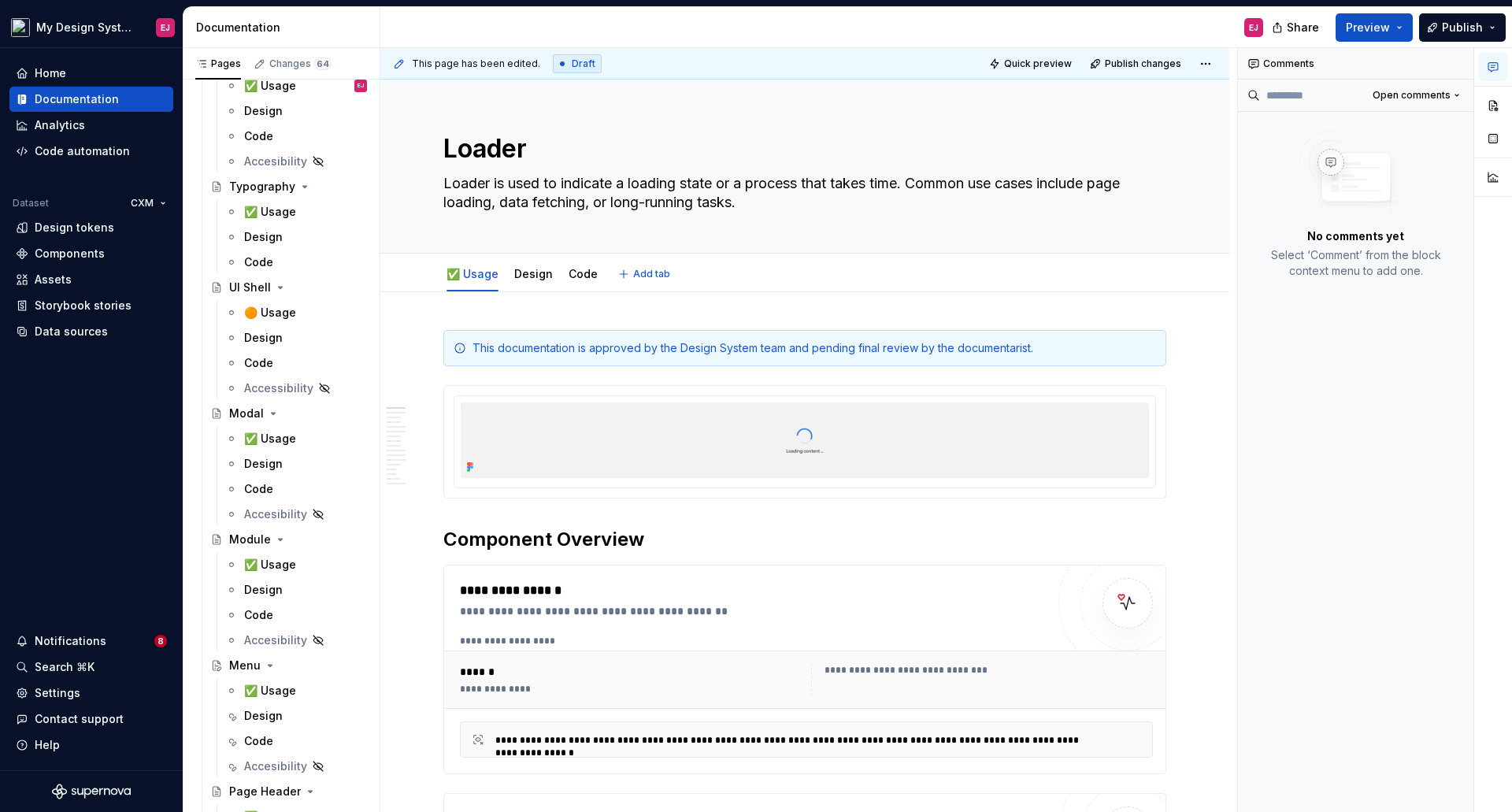
drag, startPoint x: 1282, startPoint y: 726, endPoint x: 1277, endPoint y: 654, distance: 72.2
click at [1285, 726] on div "Comments Open comments No comments yet Select ‘Comment’ from the block context …" at bounding box center [1355, 430] width 236 height 765
type textarea "*"
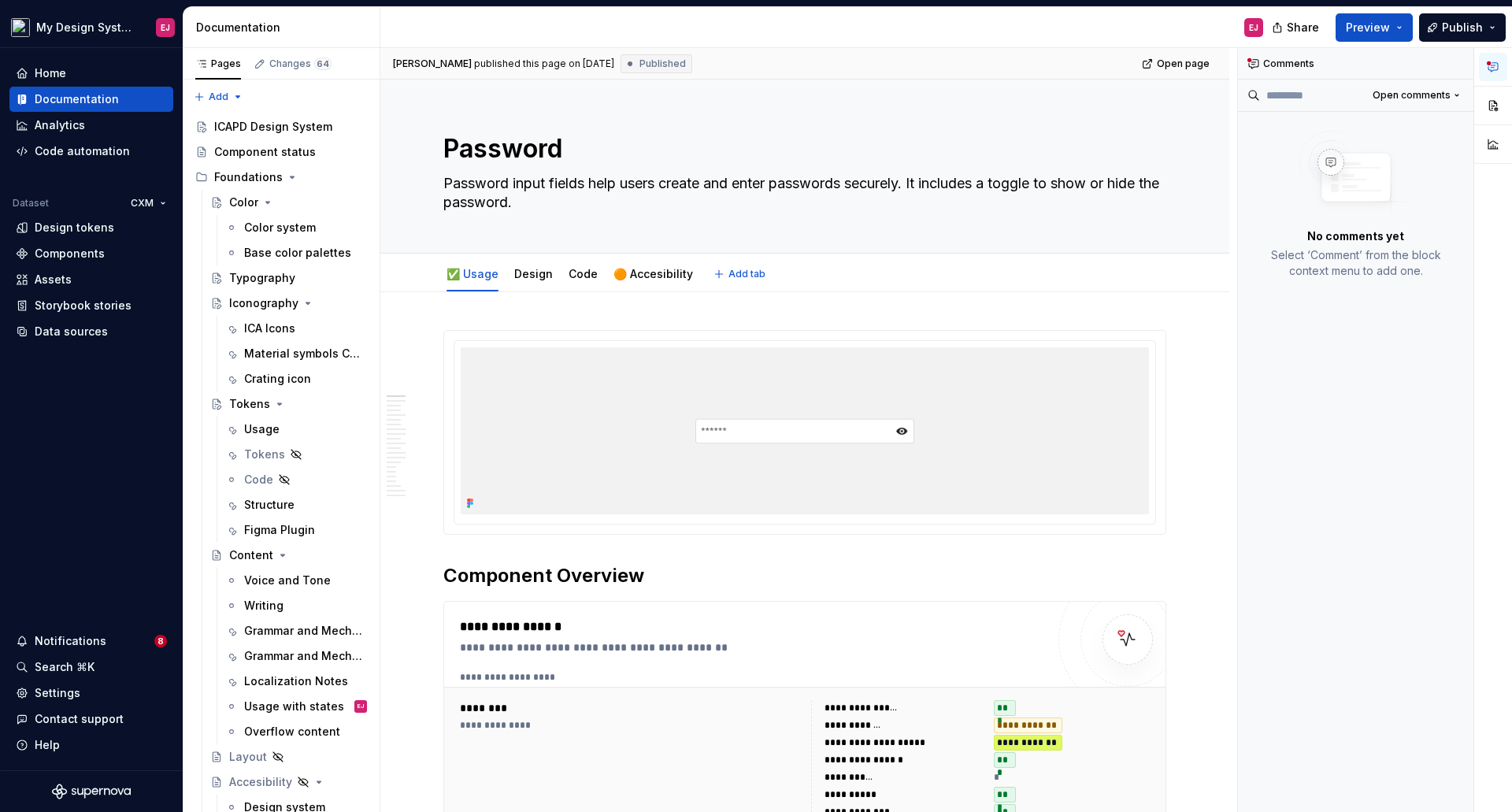
type textarea "*"
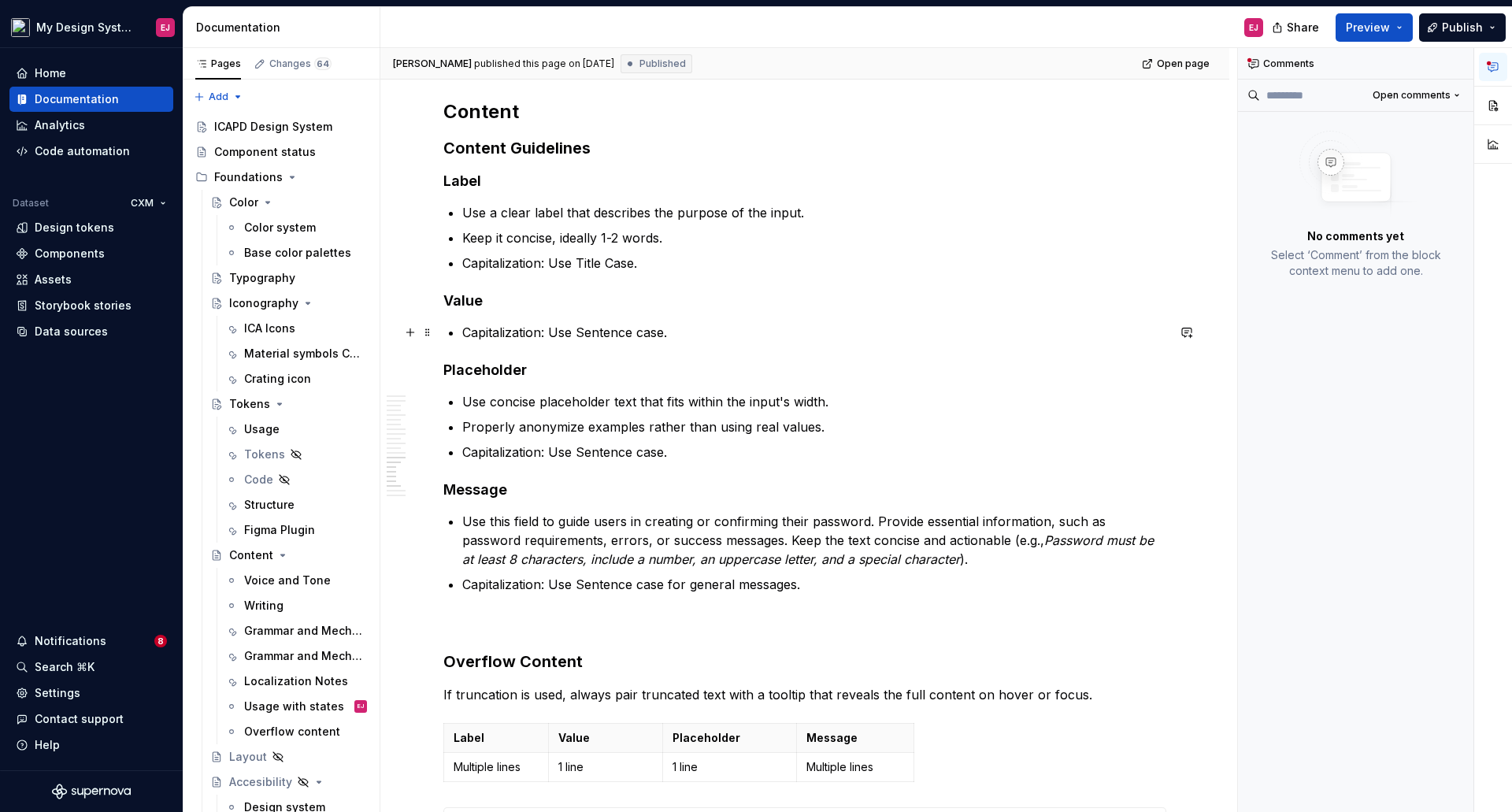
scroll to position [5041, 0]
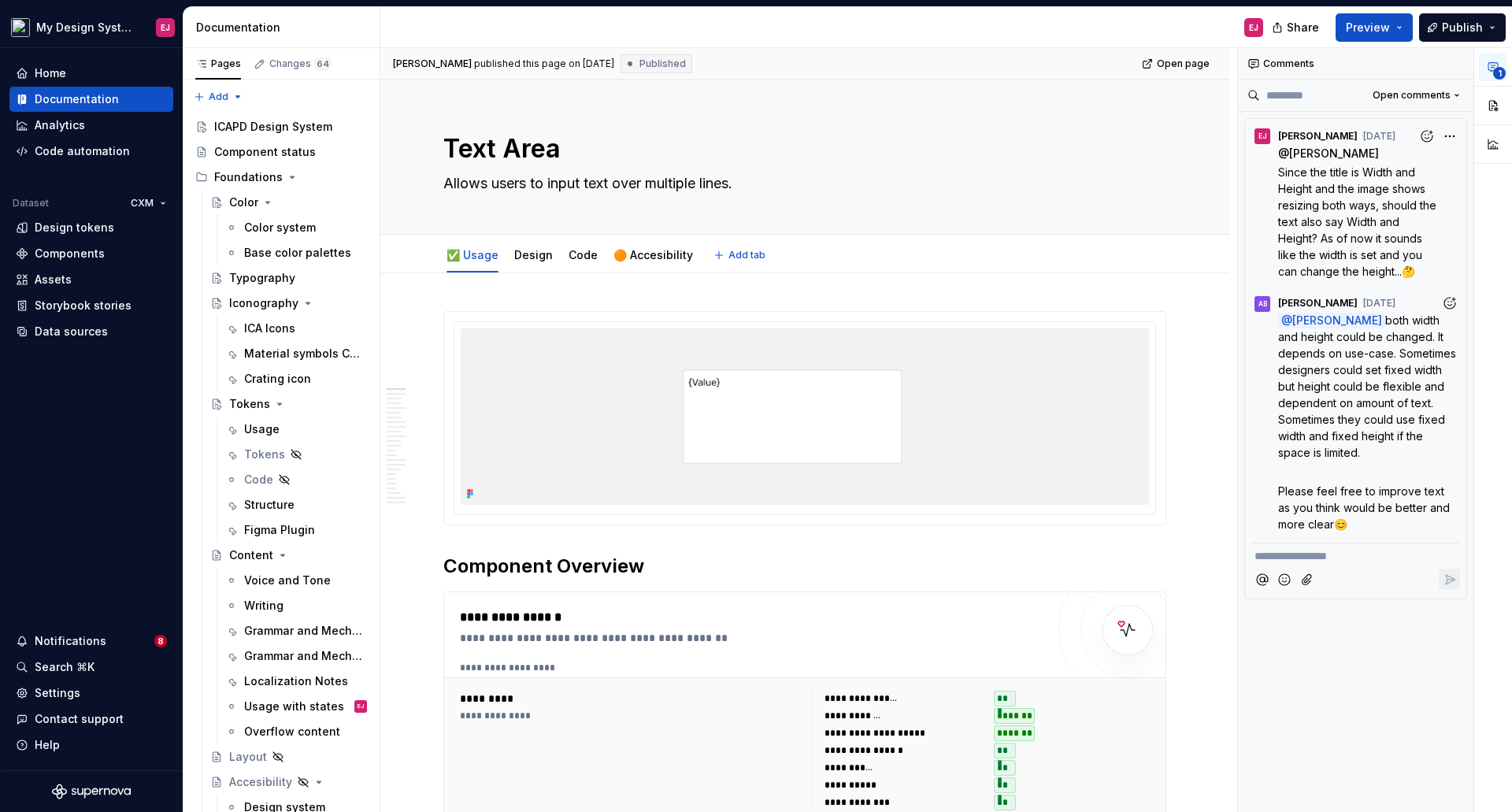
type textarea "*"
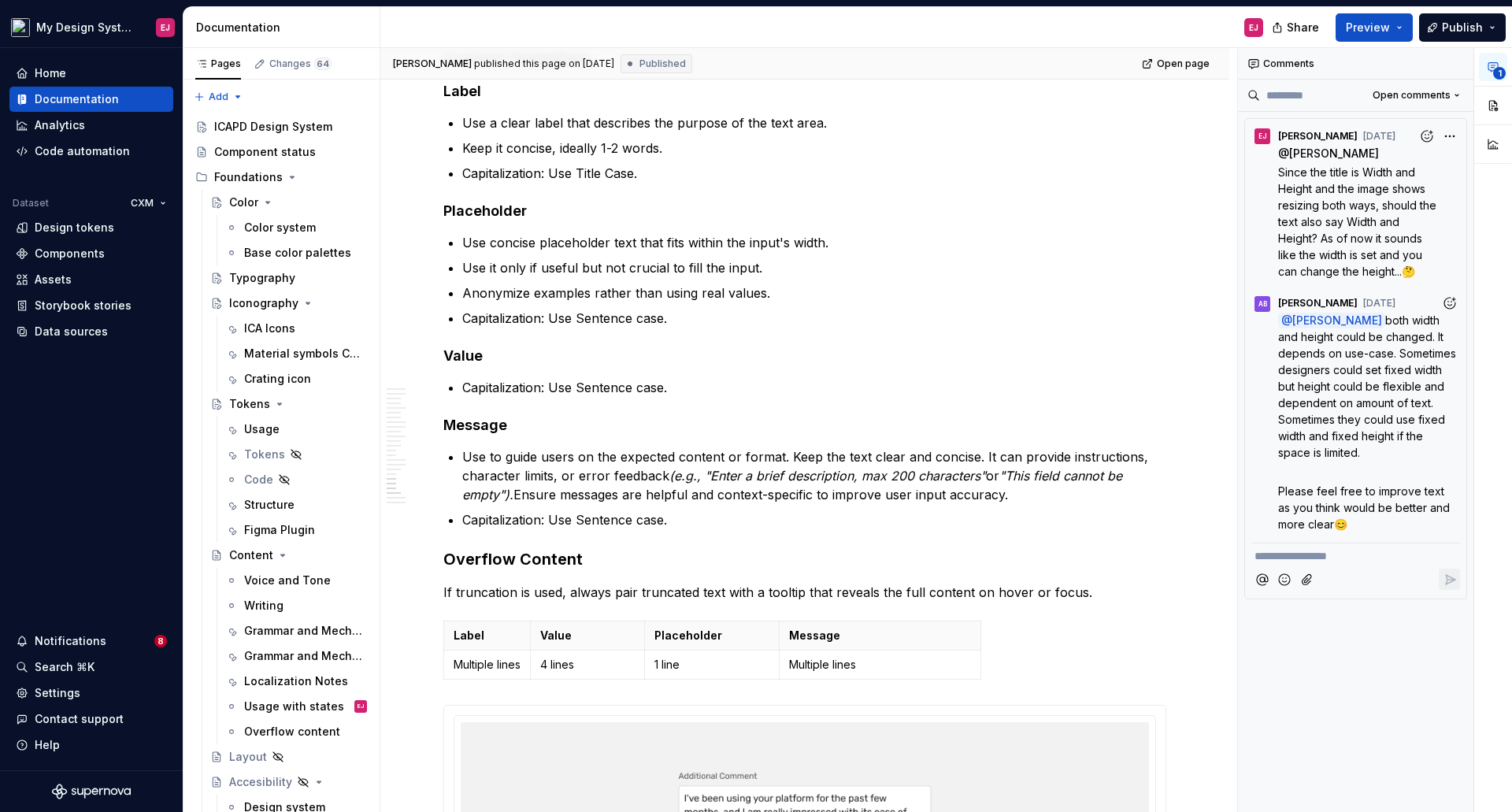
scroll to position [5908, 0]
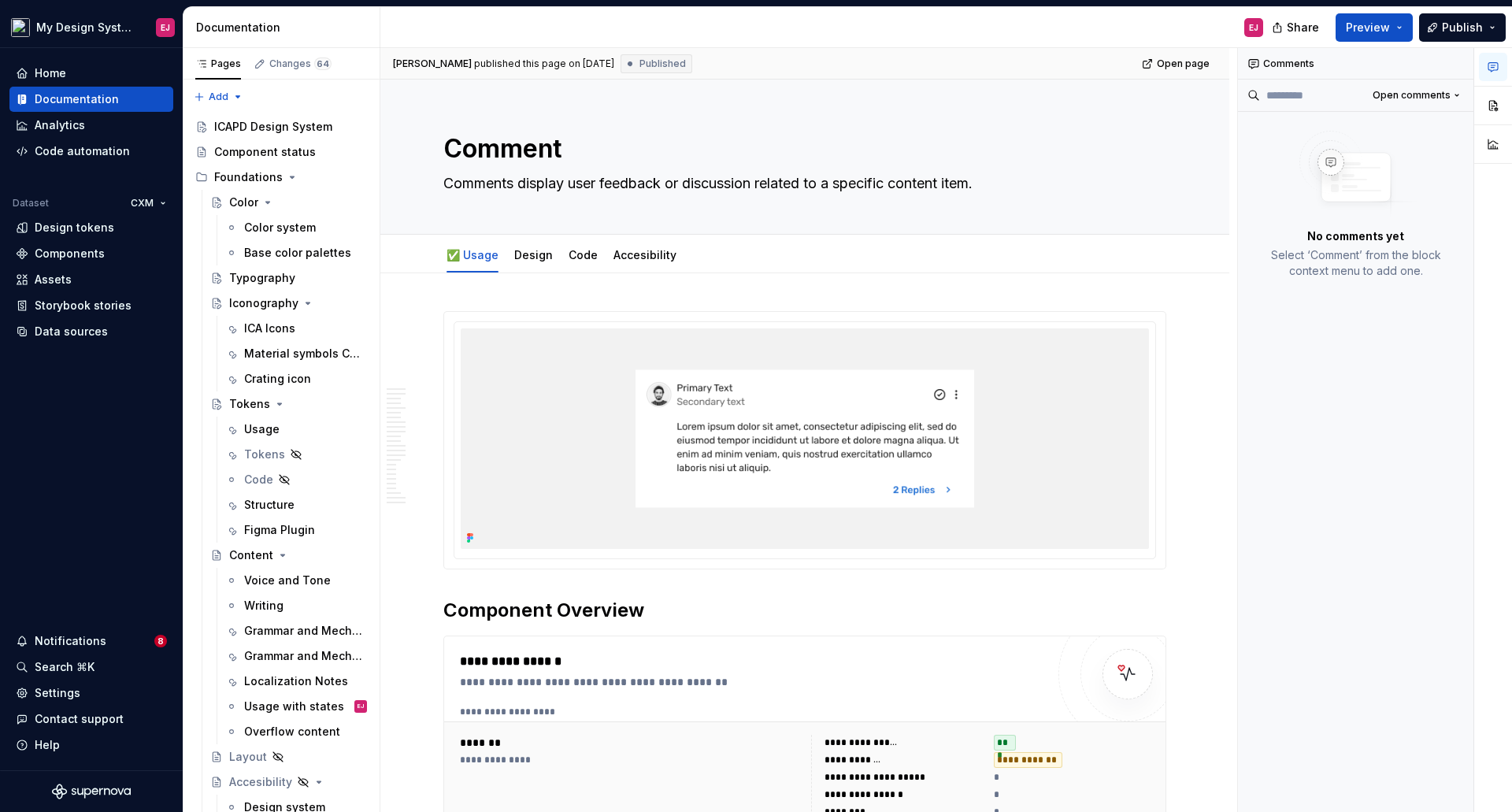
type textarea "*"
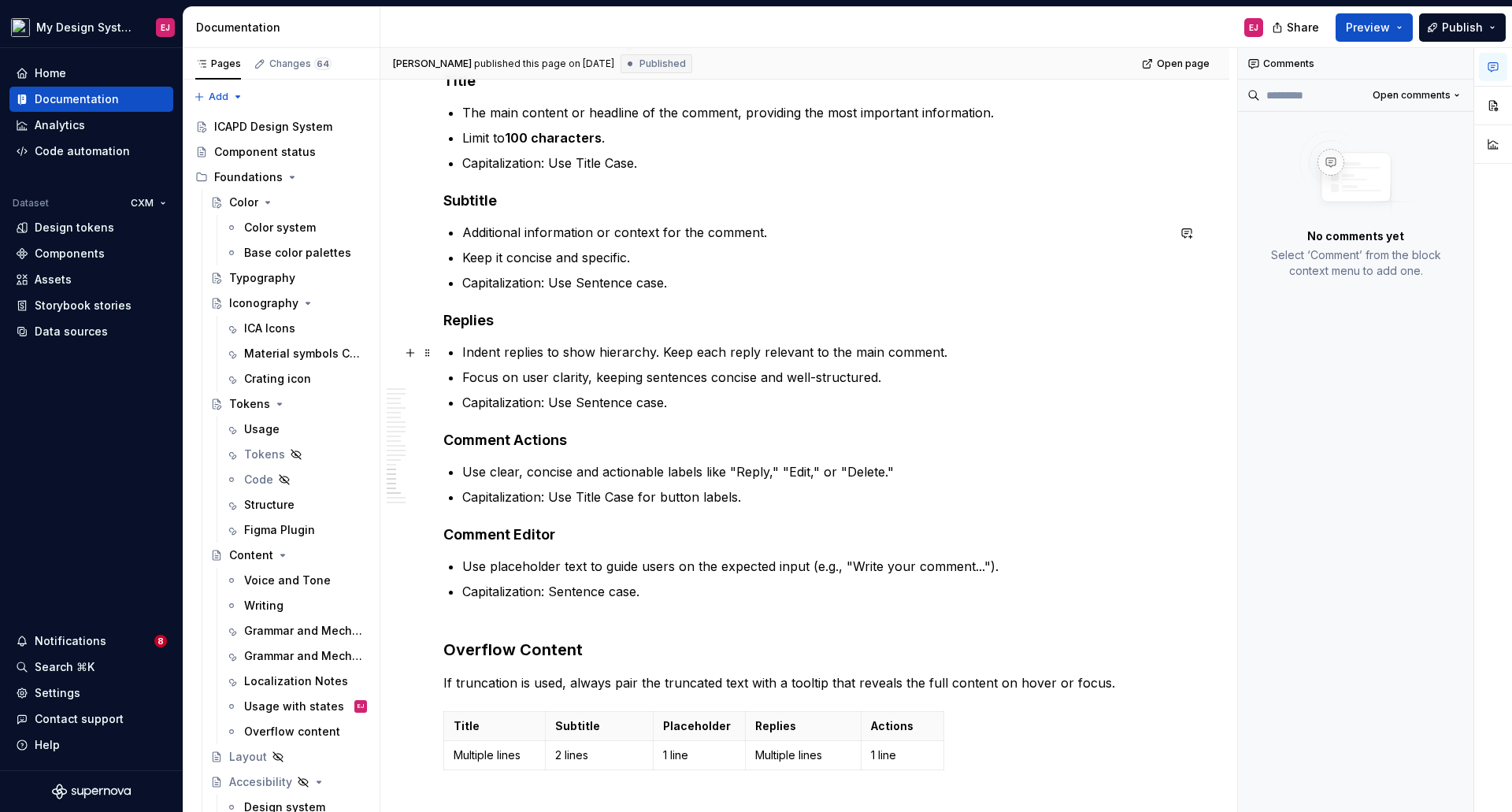
scroll to position [11816, 0]
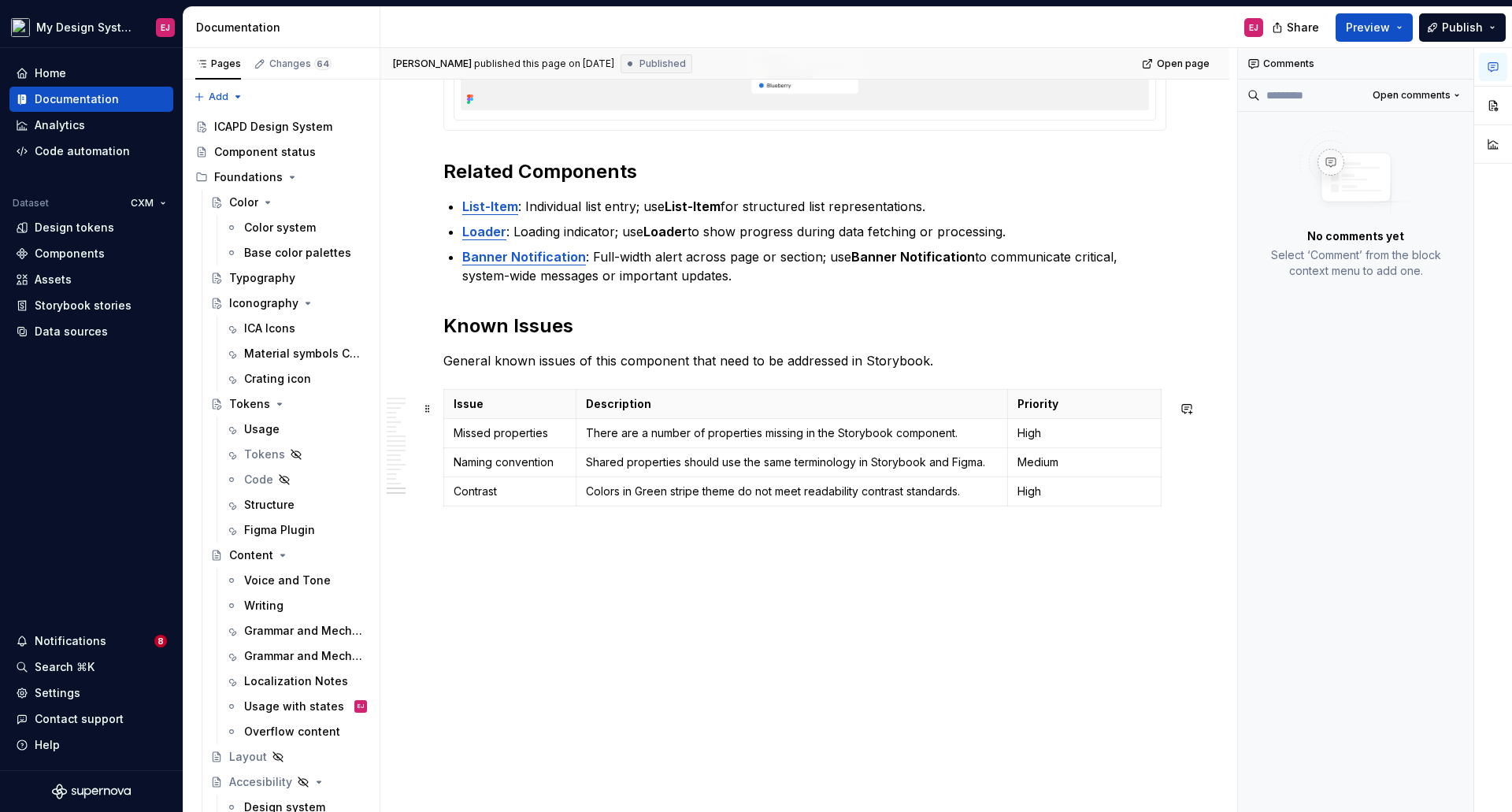
scroll to position [3836, 0]
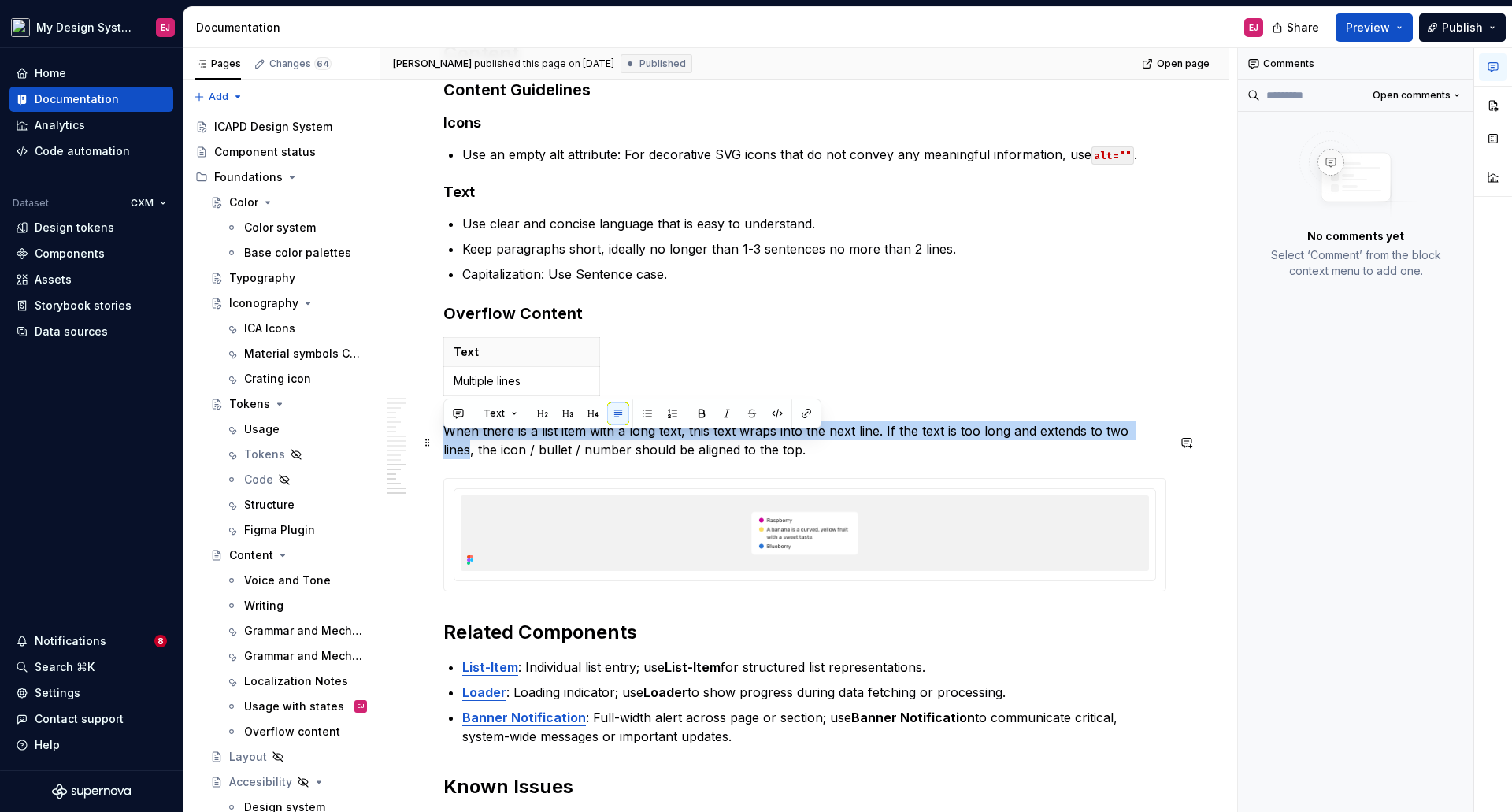
drag, startPoint x: 445, startPoint y: 446, endPoint x: 1151, endPoint y: 447, distance: 706.0
click at [1151, 447] on p "When there is a list item with a long text, this text wraps into the next line.…" at bounding box center [804, 441] width 723 height 38
copy p "When there is a list item with a long text, this text wraps into the next line.…"
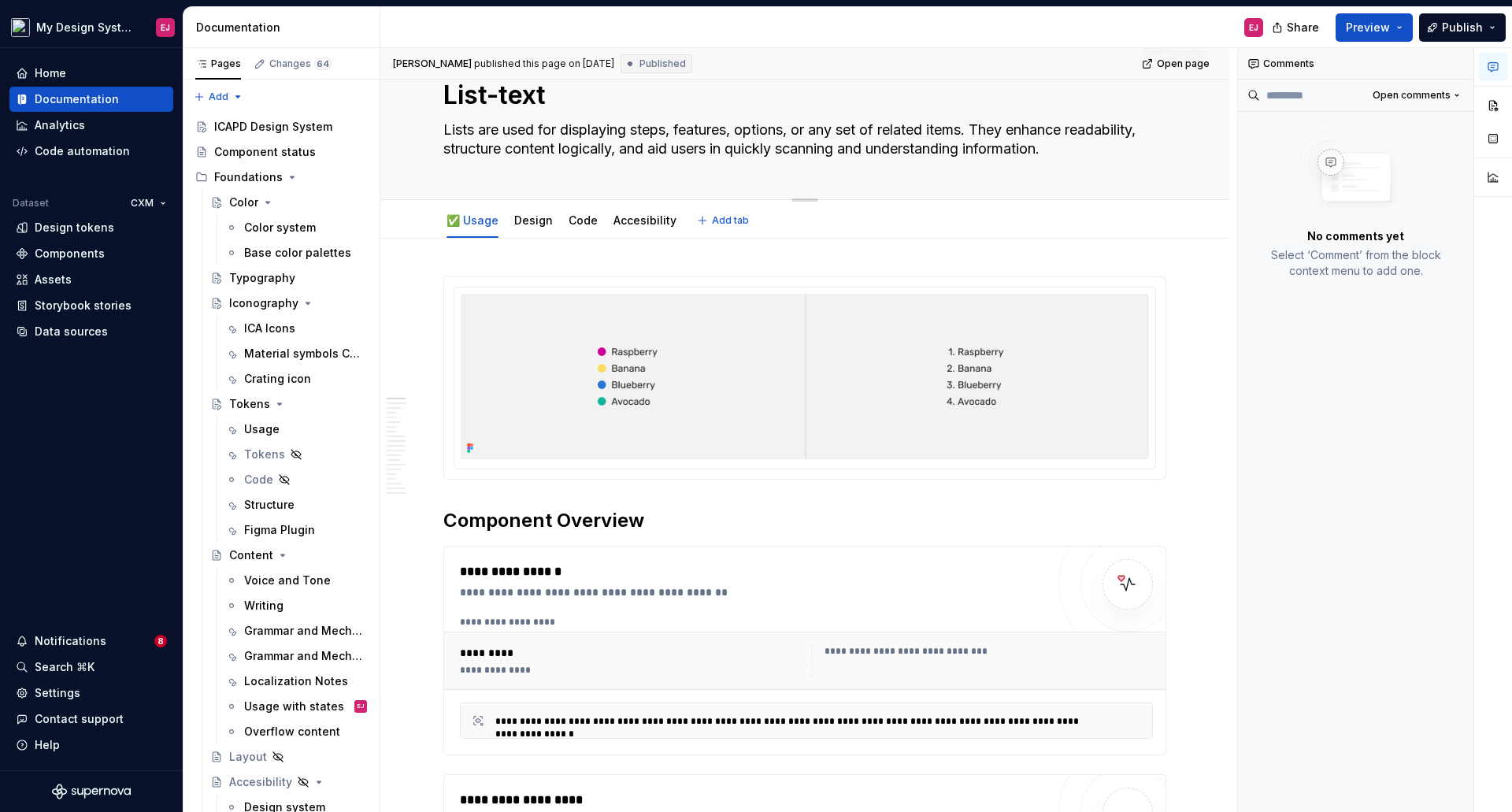
scroll to position [0, 0]
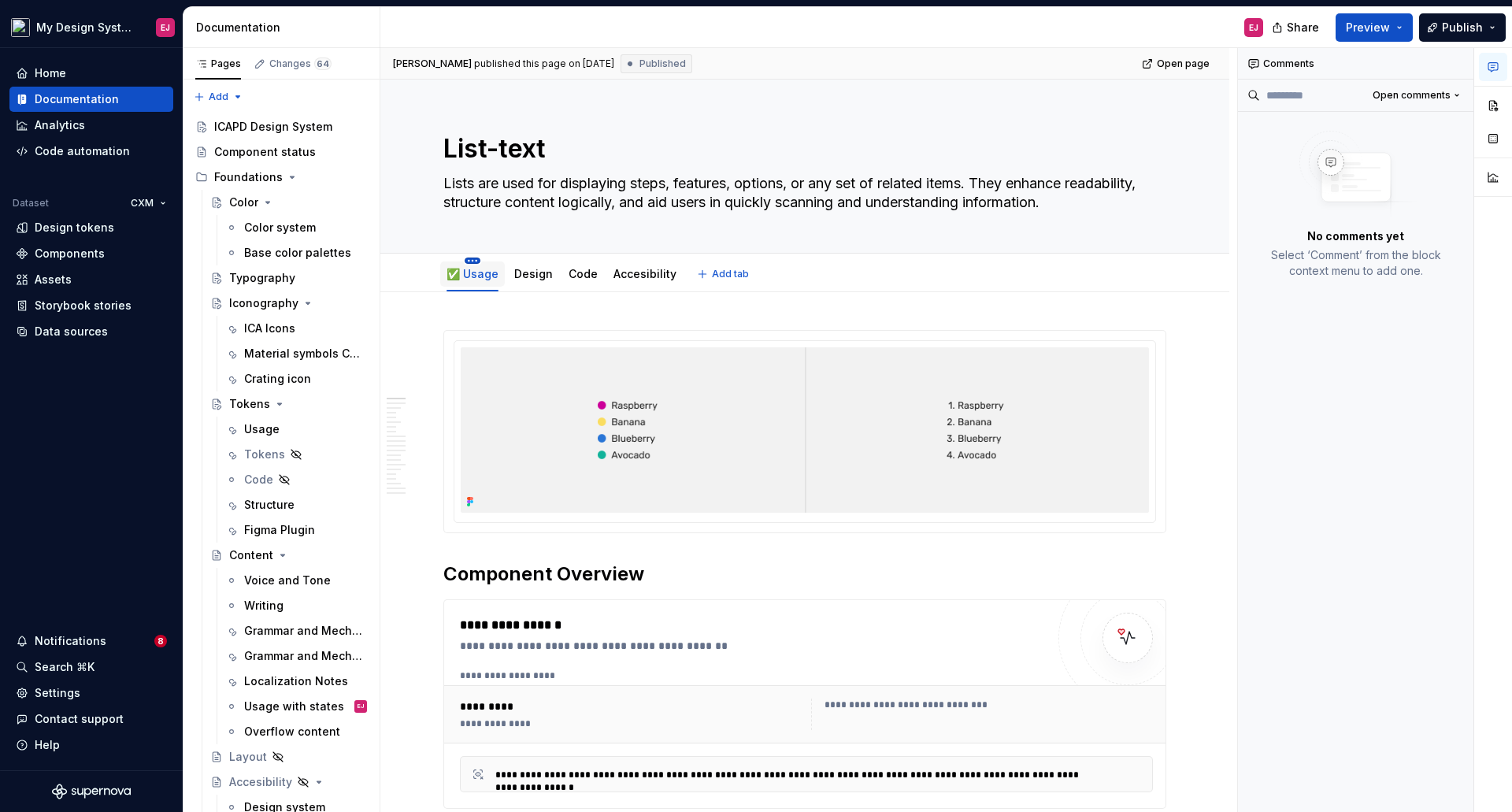
click at [474, 262] on html "My Design System EJ Home Documentation Analytics Code automation Dataset CXM De…" at bounding box center [756, 406] width 1512 height 812
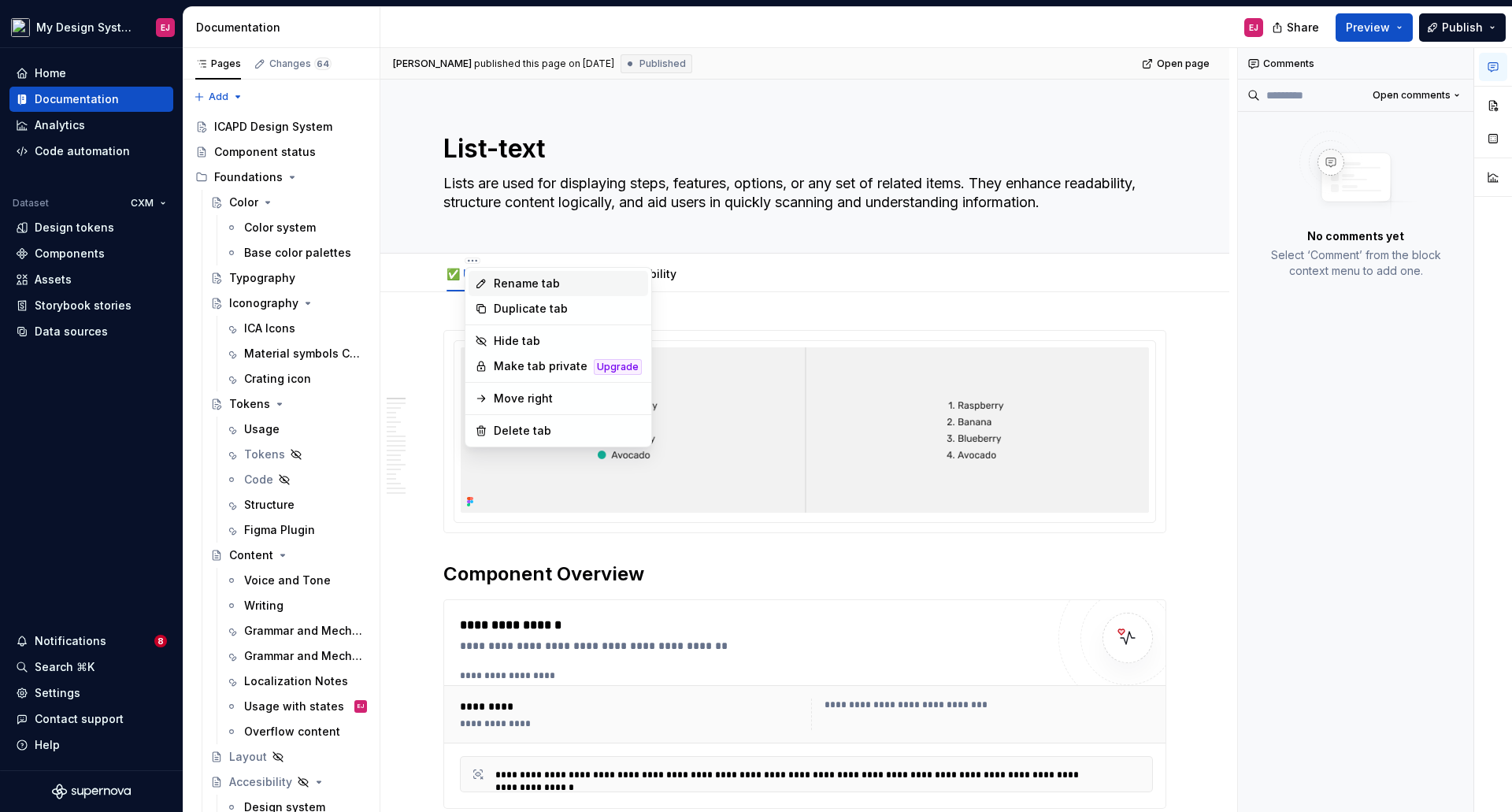
type textarea "*"
click at [505, 282] on div "Rename tab" at bounding box center [568, 284] width 148 height 16
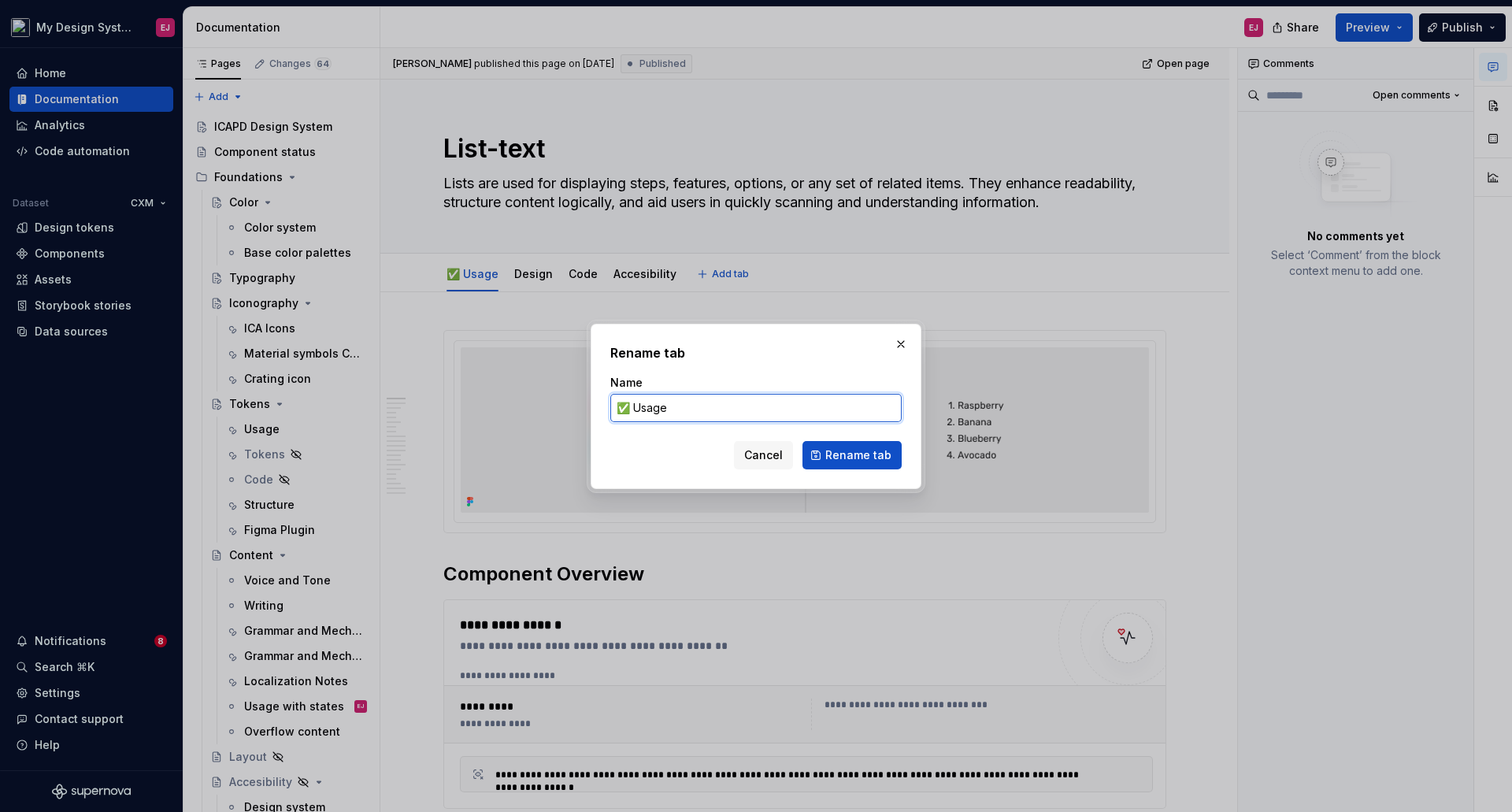
drag, startPoint x: 630, startPoint y: 406, endPoint x: 594, endPoint y: 399, distance: 36.7
click at [594, 399] on div "Rename tab Name ✅ Usage Cancel Rename tab" at bounding box center [756, 406] width 331 height 165
paste input "When there is a list item with a long text, this text wraps into the next line.…"
type input "✅ Usage"
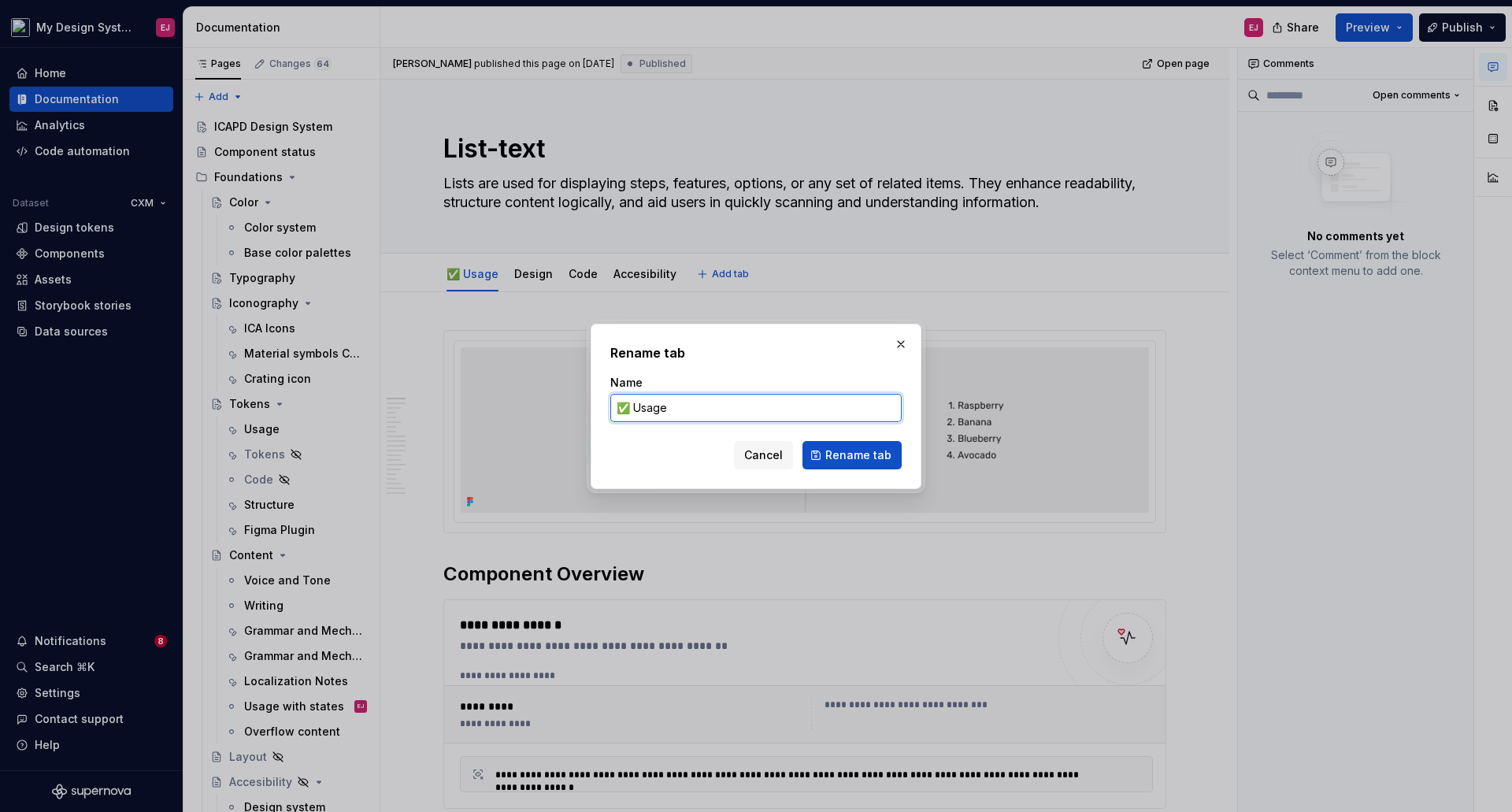
scroll to position [0, 0]
drag, startPoint x: 789, startPoint y: 455, endPoint x: 776, endPoint y: 282, distance: 173.5
click at [789, 455] on button "Cancel" at bounding box center [763, 456] width 59 height 29
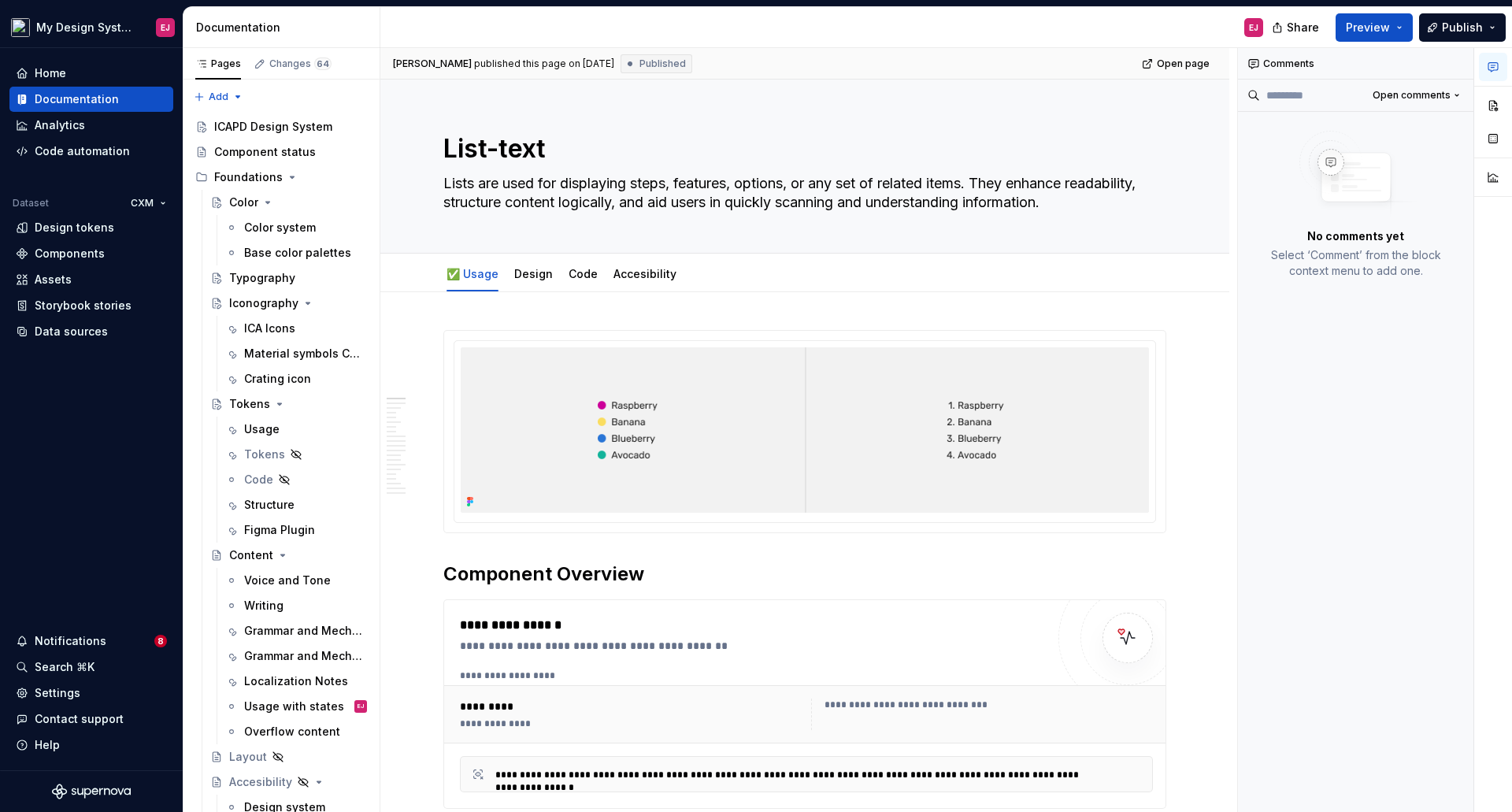
type textarea "*"
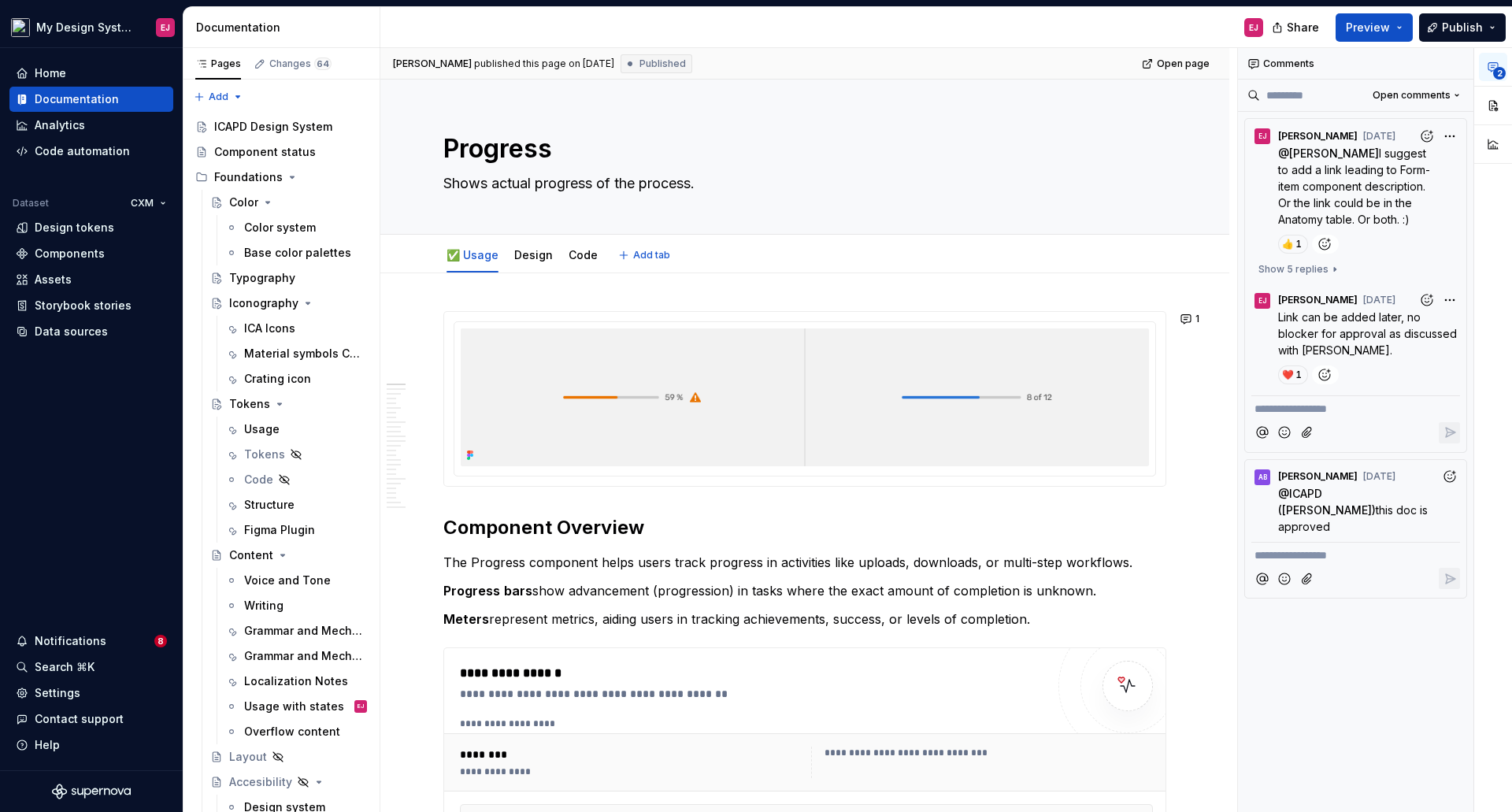
type textarea "*"
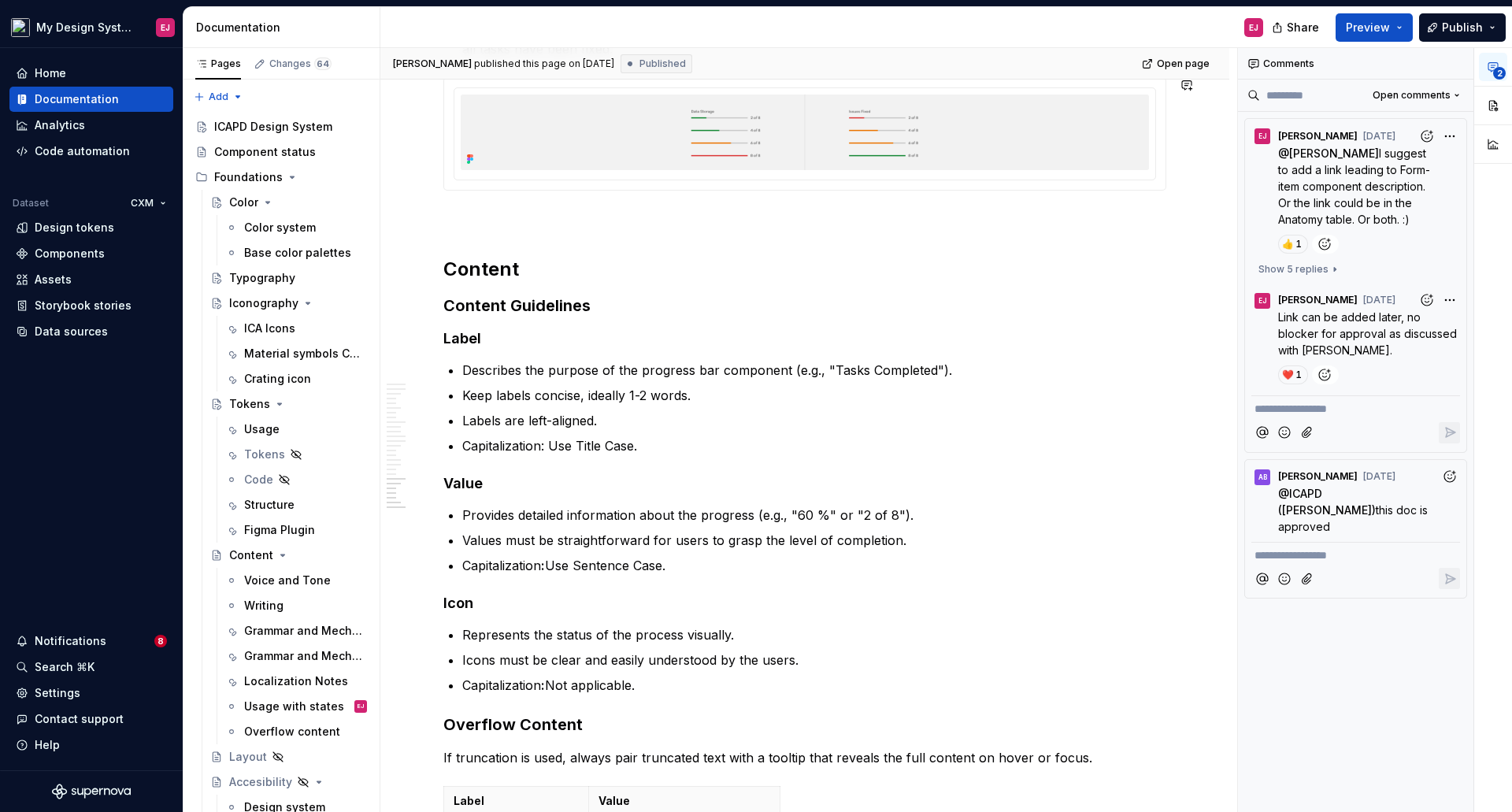
scroll to position [5041, 0]
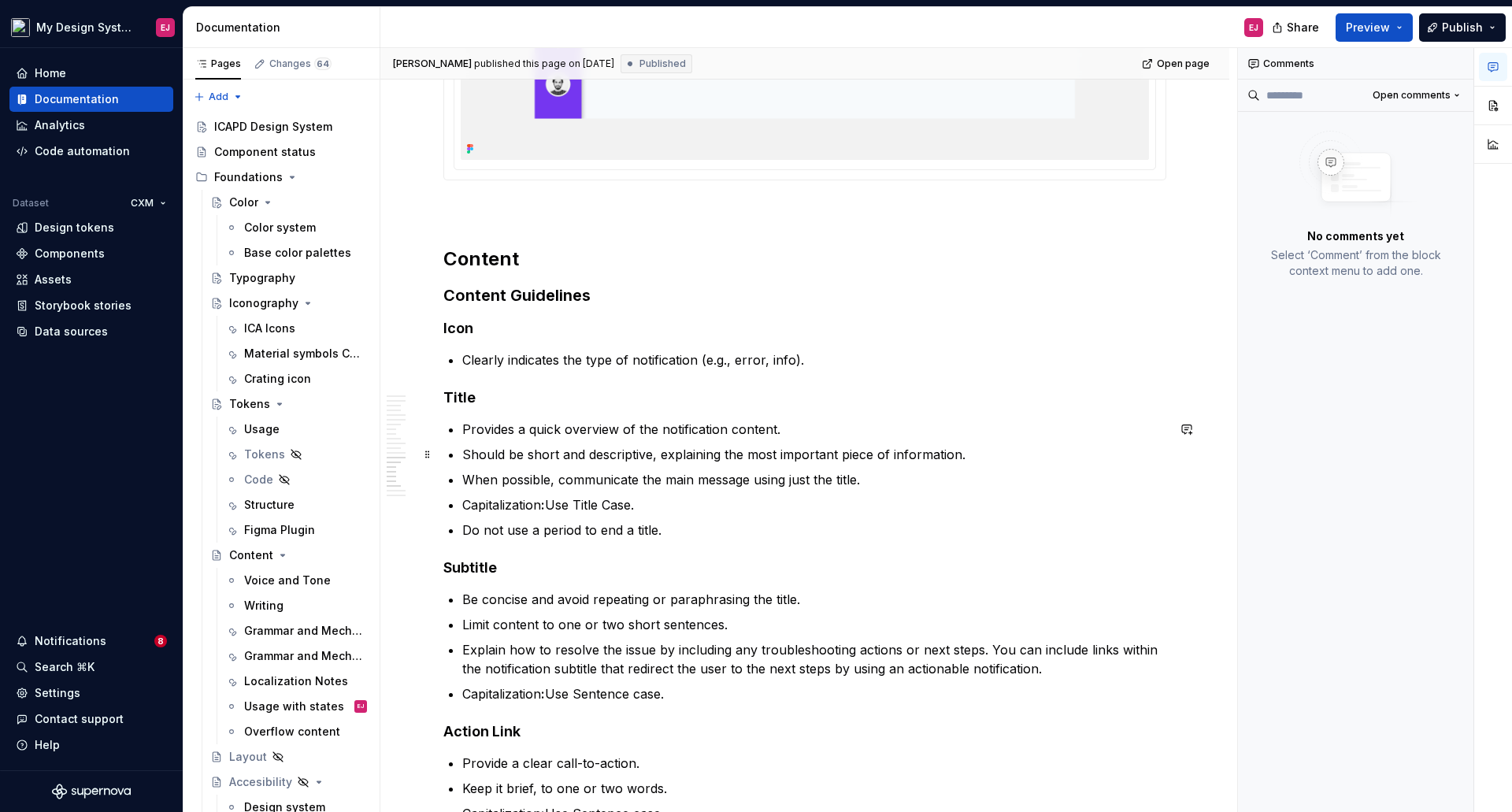
scroll to position [6302, 0]
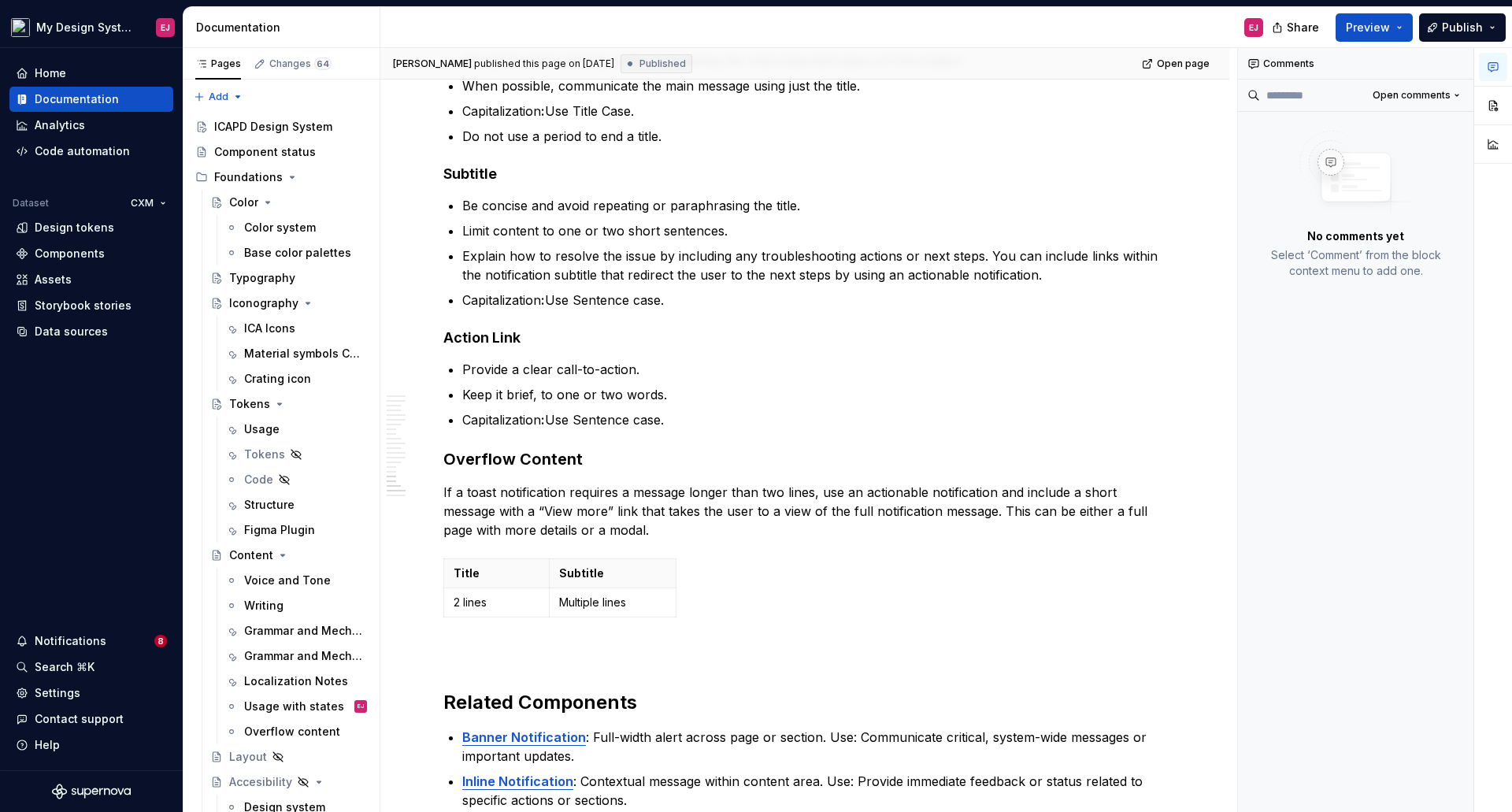
type textarea "*"
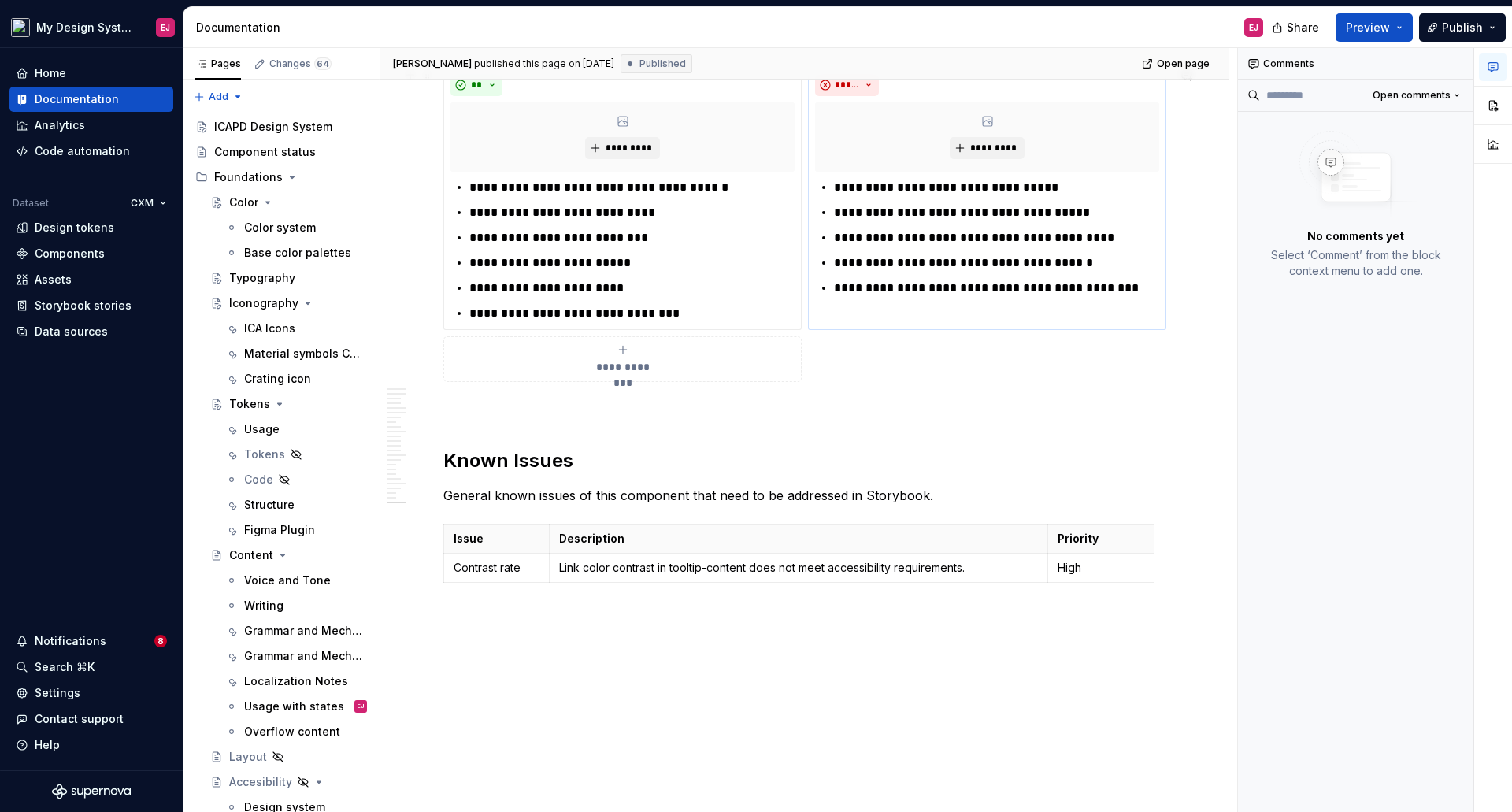
scroll to position [6554, 0]
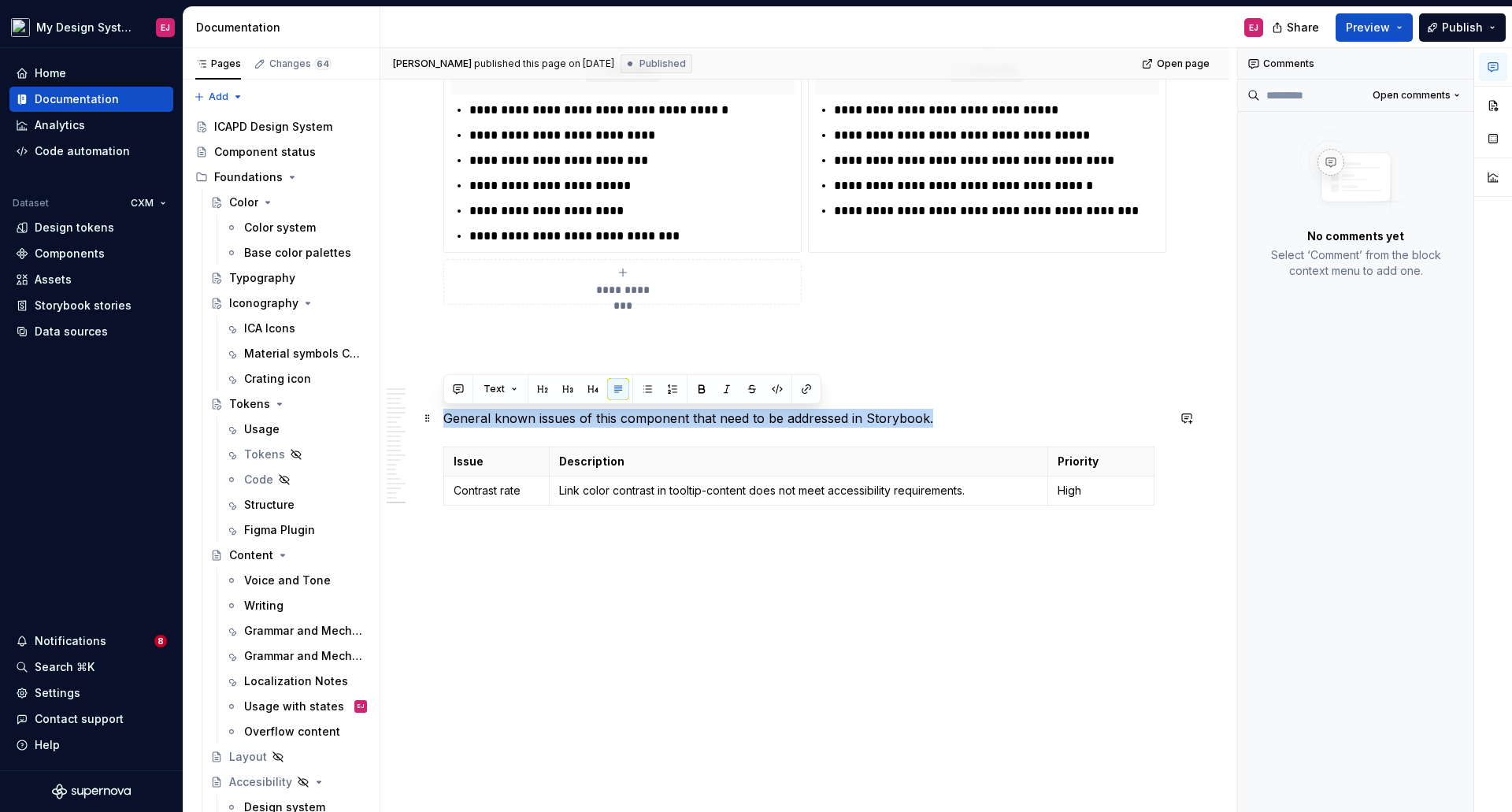
drag, startPoint x: 444, startPoint y: 417, endPoint x: 932, endPoint y: 412, distance: 488.0
click at [932, 412] on p "General known issues of this component that need to be addressed in Storybook." at bounding box center [804, 418] width 723 height 19
copy p "General known issues of this component that need to be addressed in Storybook."
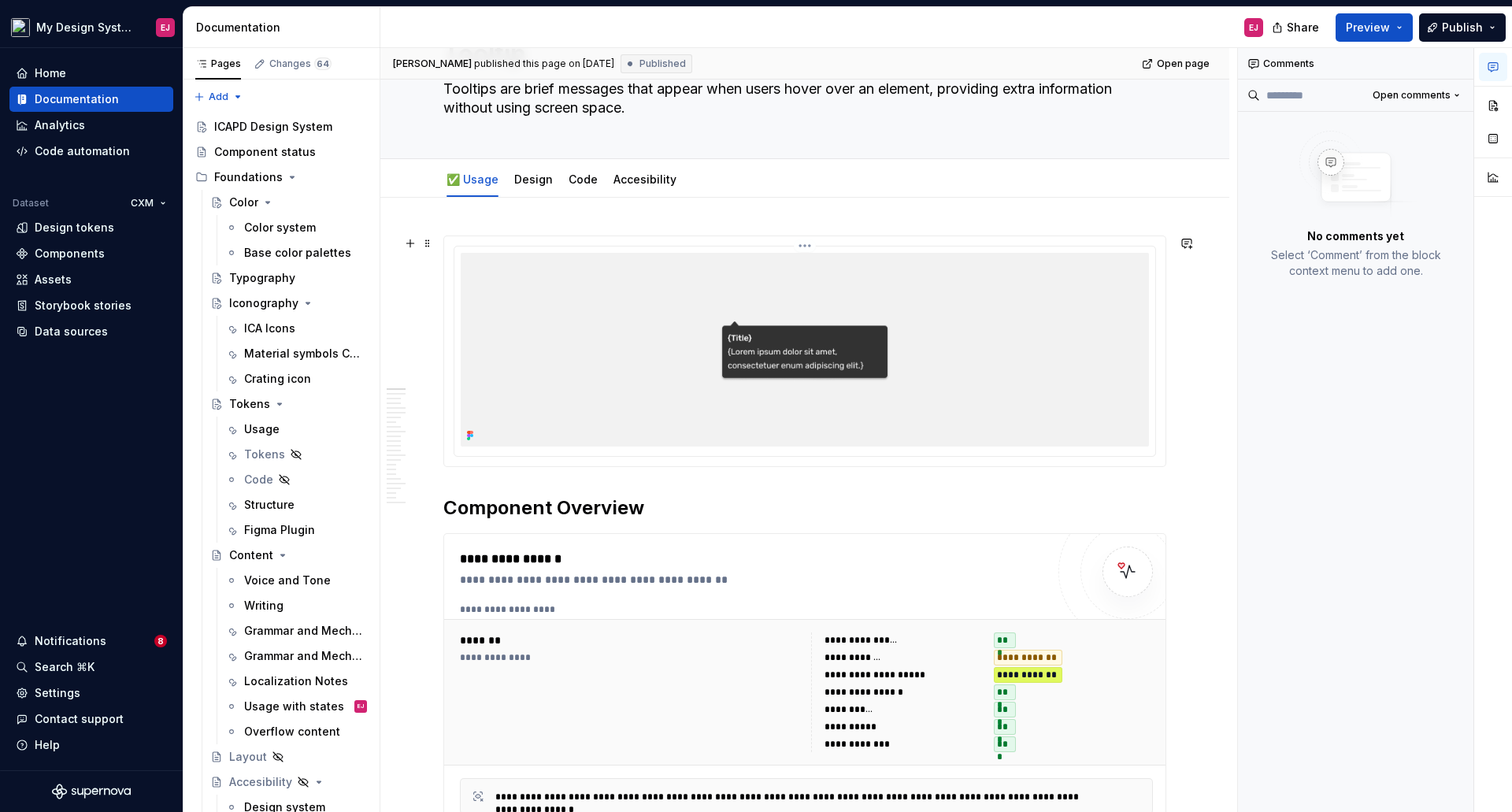
scroll to position [0, 0]
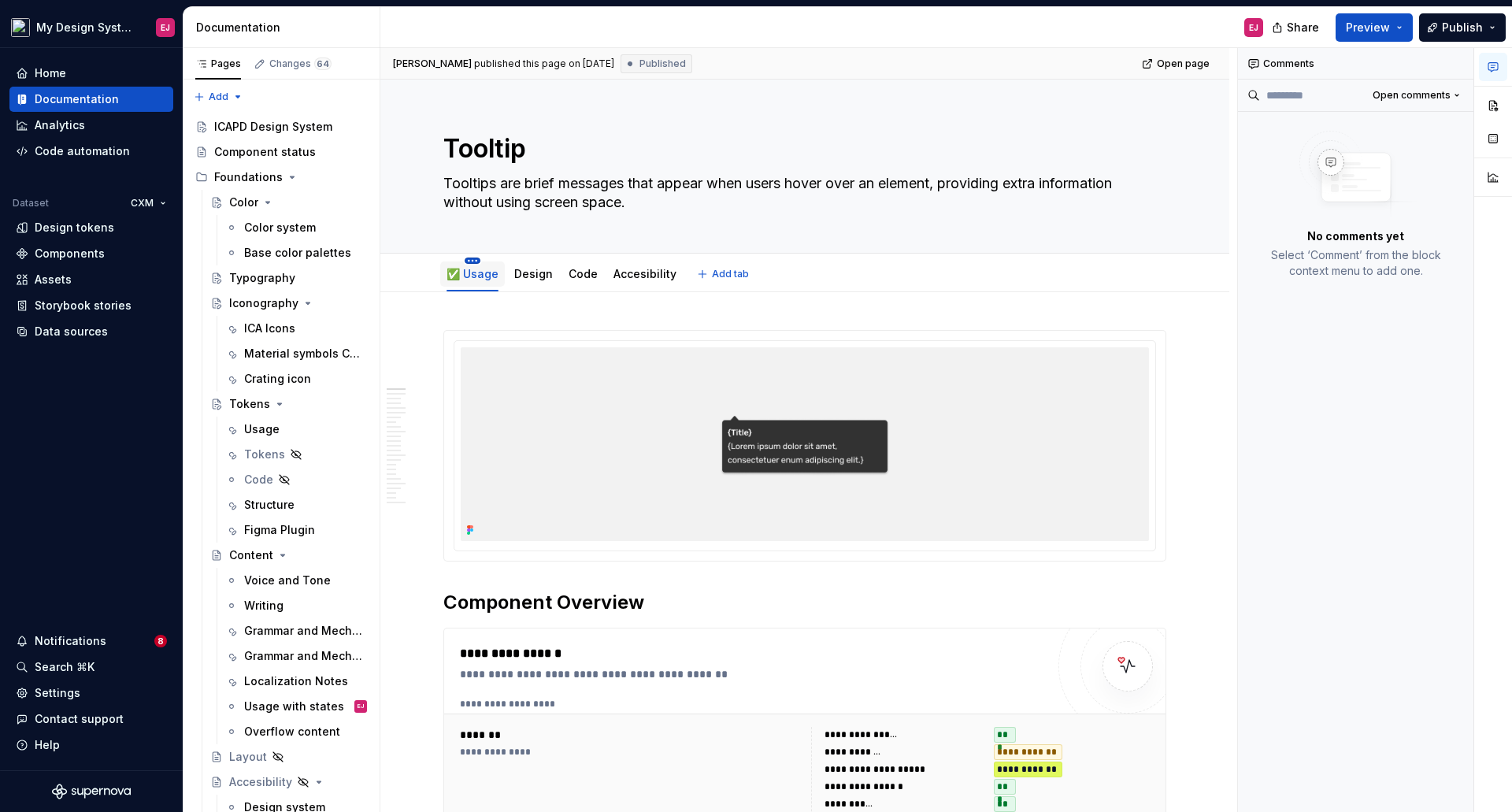
click at [470, 261] on html "My Design System EJ Home Documentation Analytics Code automation Dataset CXM De…" at bounding box center [756, 406] width 1512 height 812
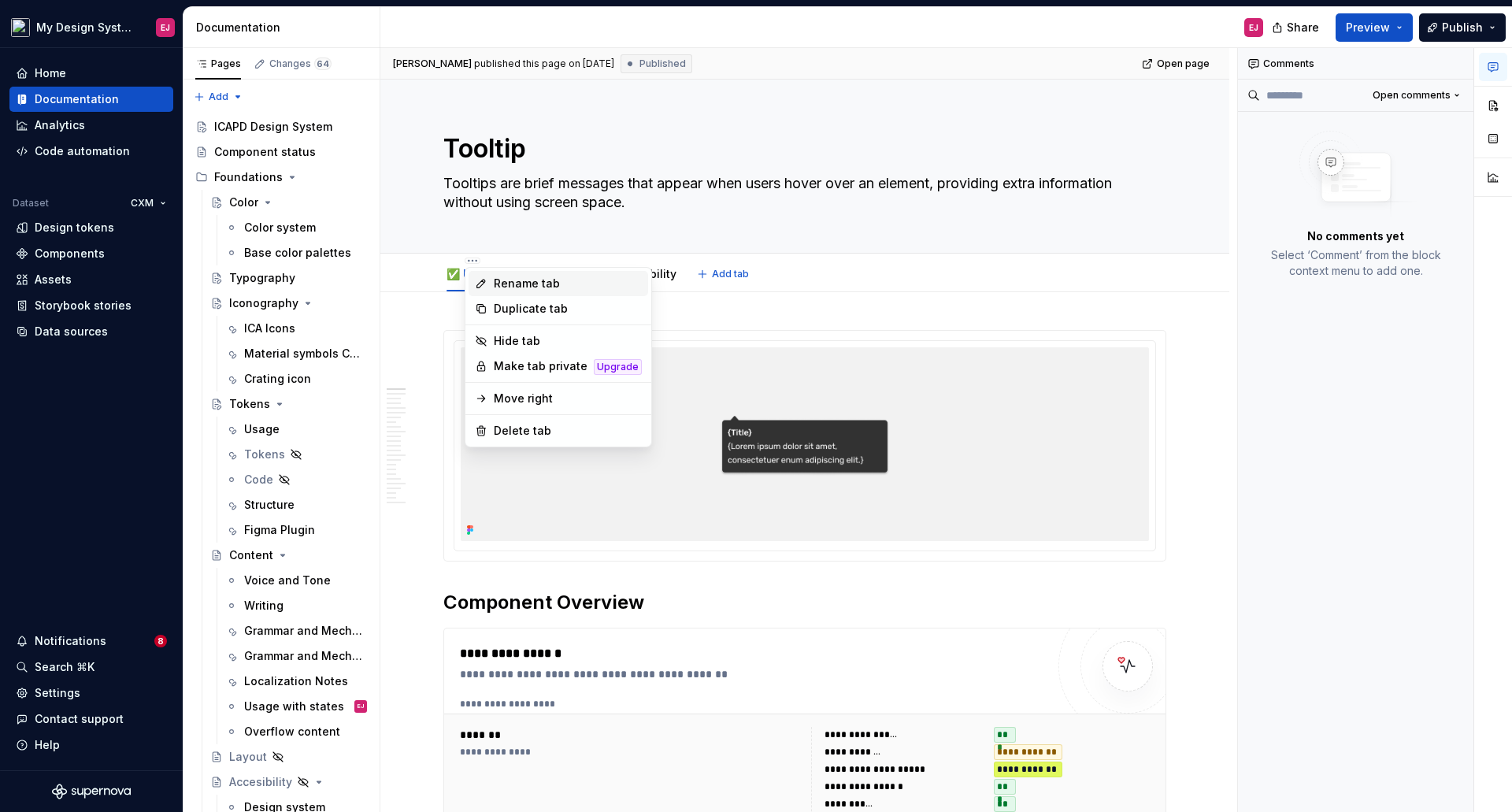
click at [518, 282] on div "Rename tab" at bounding box center [568, 284] width 148 height 16
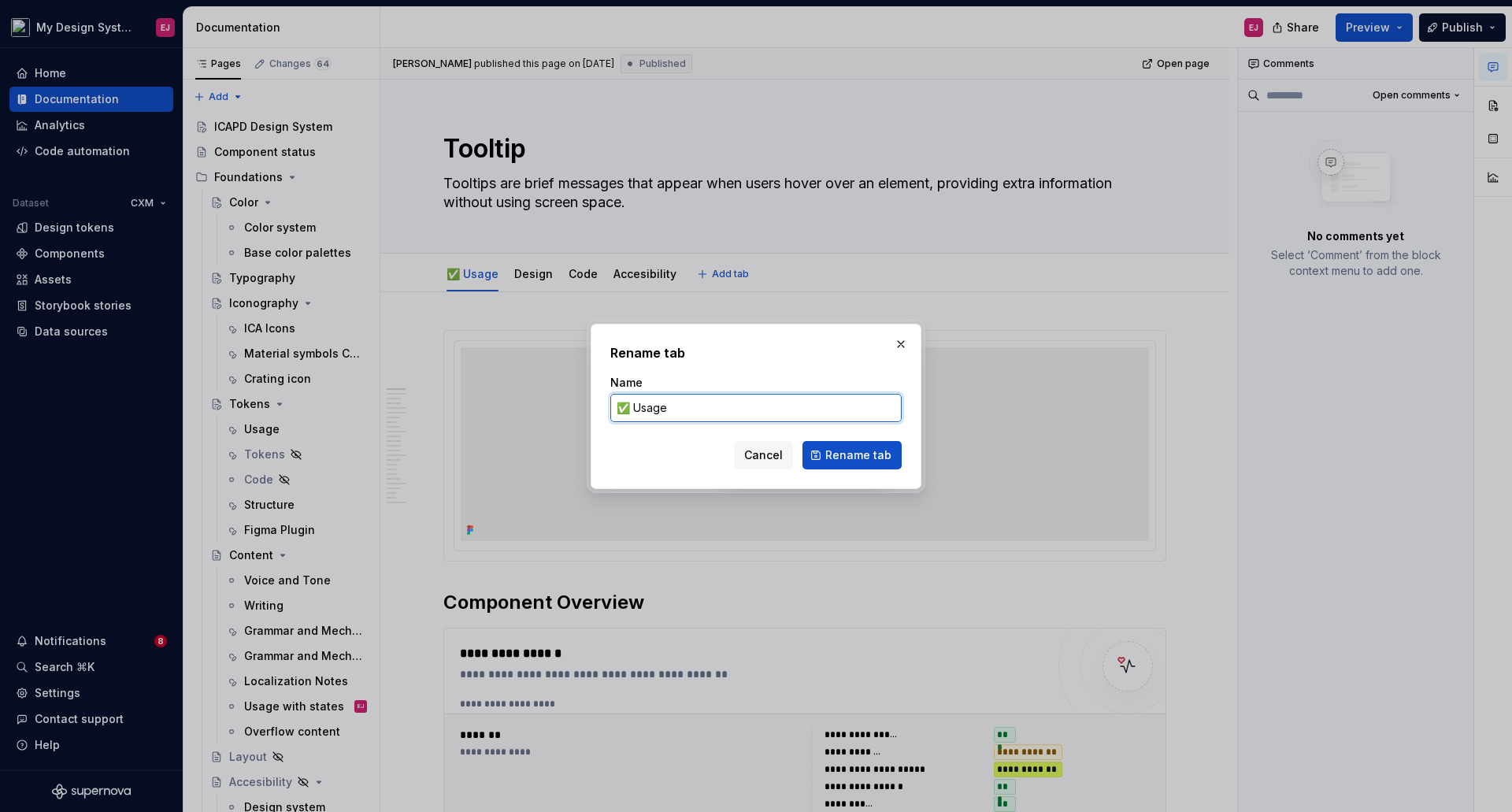
drag, startPoint x: 630, startPoint y: 410, endPoint x: 580, endPoint y: 410, distance: 50.0
click at [580, 410] on div "Rename tab Name ✅ Usage Cancel Rename tab" at bounding box center [756, 406] width 1512 height 812
click at [778, 451] on span "Cancel" at bounding box center [763, 456] width 39 height 16
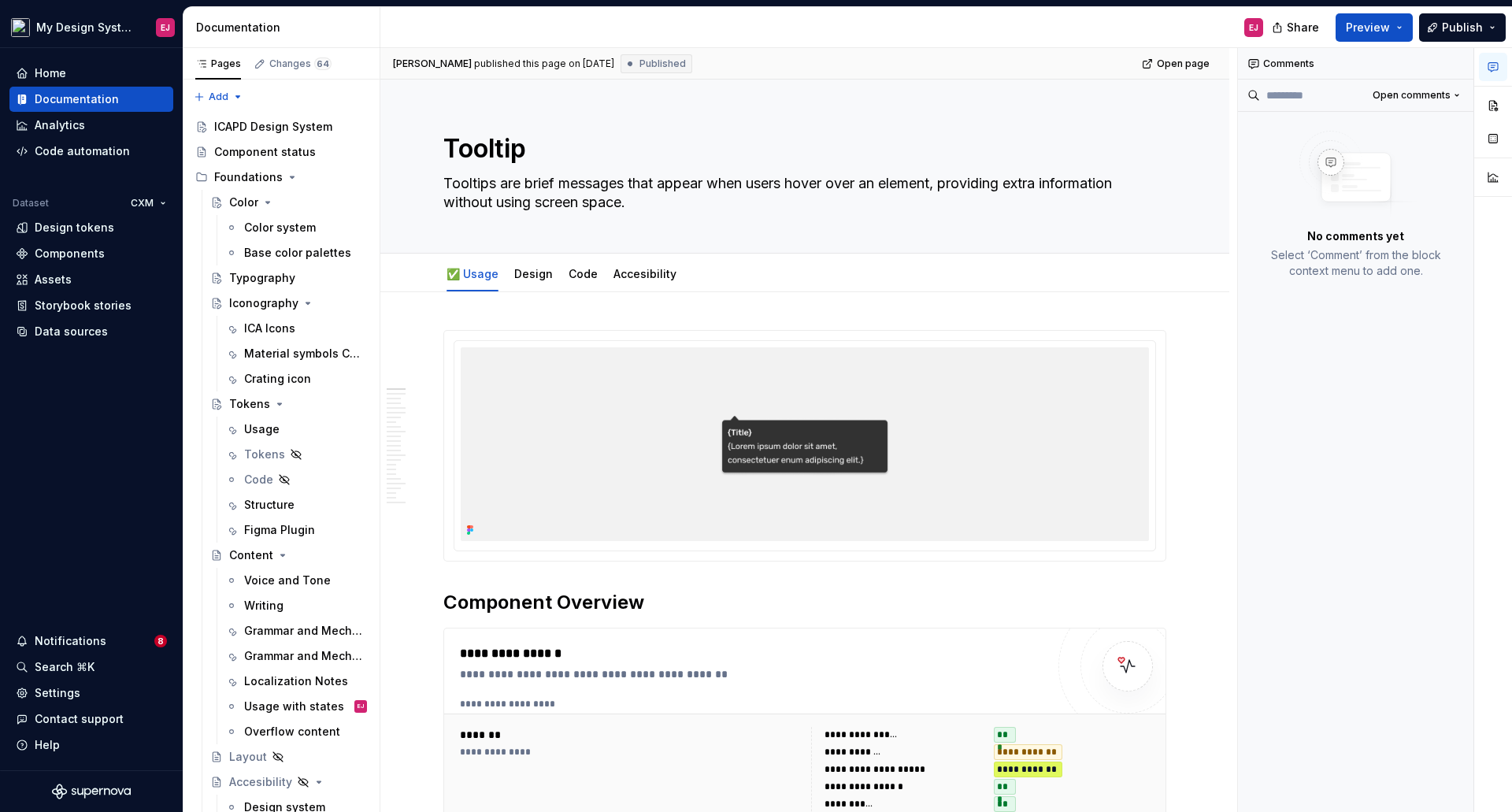
type textarea "*"
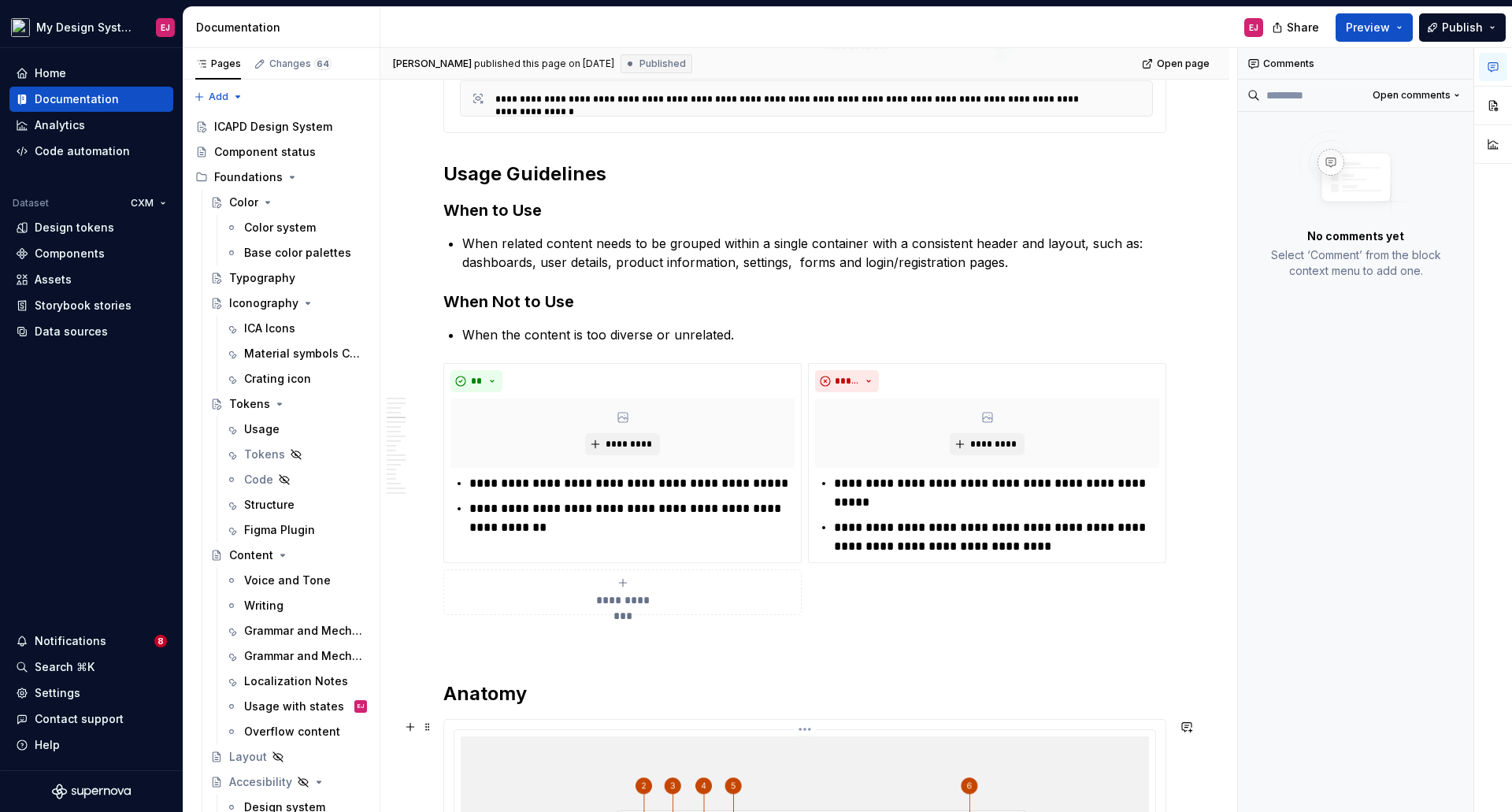
type textarea "*"
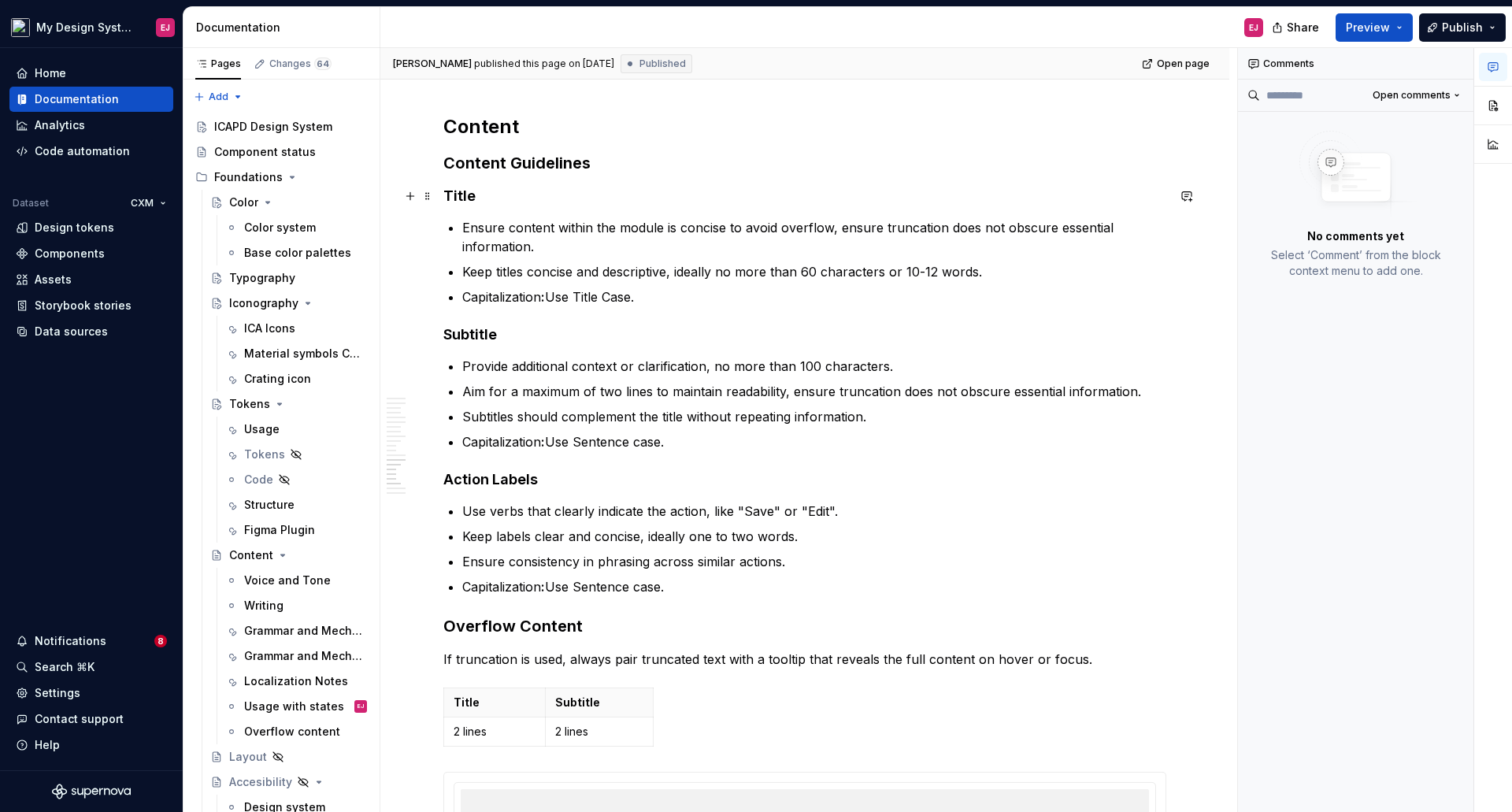
scroll to position [6144, 0]
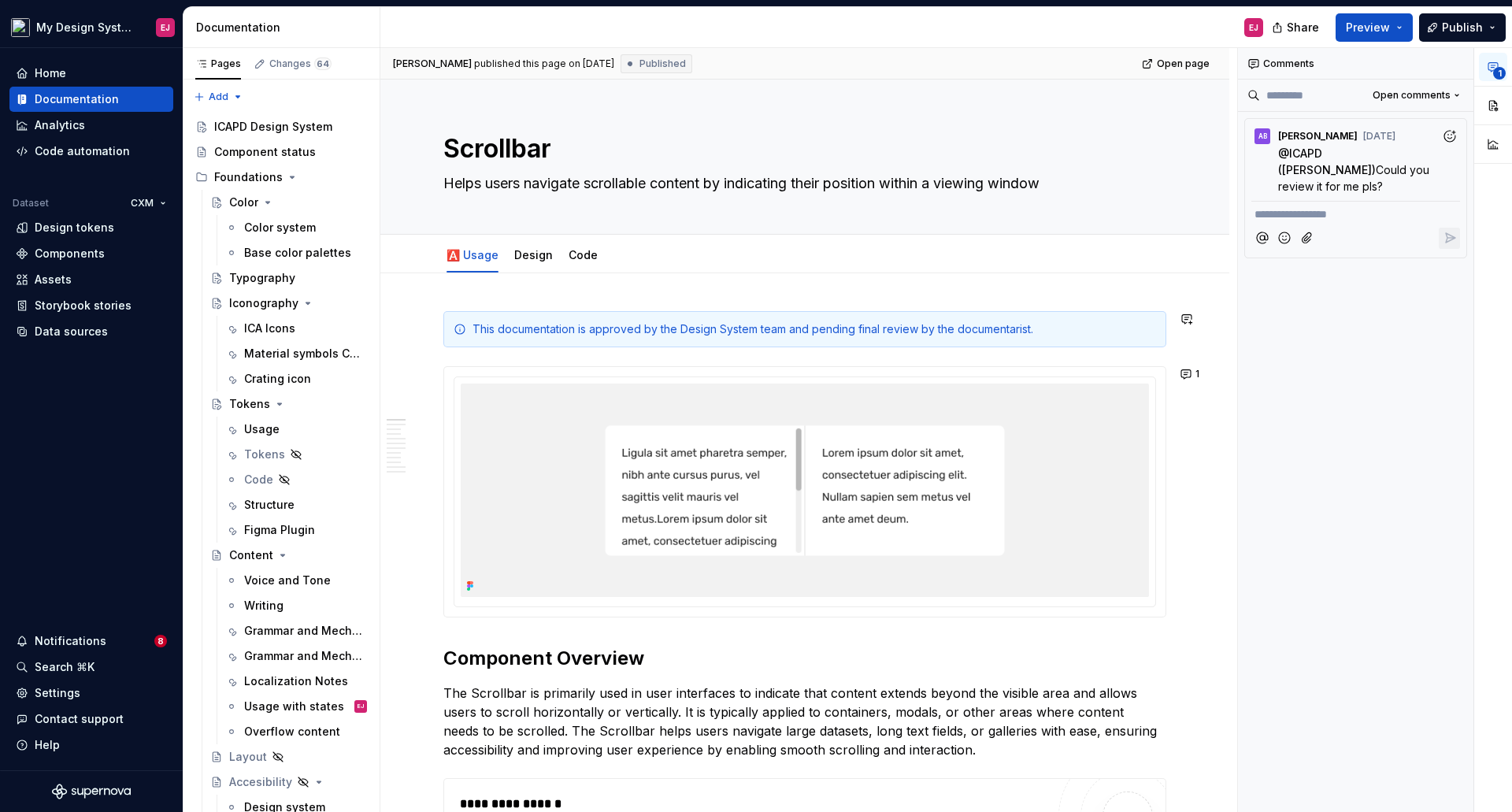
type textarea "*"
click at [1068, 186] on textarea "Helps users navigate scrollable content by indicating their position within a v…" at bounding box center [801, 184] width 723 height 25
click at [965, 187] on textarea "Helps users navigate scrollable content by indicating their position within a v…" at bounding box center [801, 184] width 723 height 25
click at [1075, 178] on textarea "Helps users navigate scrollable content by indicating their position within a v…" at bounding box center [801, 184] width 723 height 25
type textarea "Helps users navigate scrollable content by indicating their position within a v…"
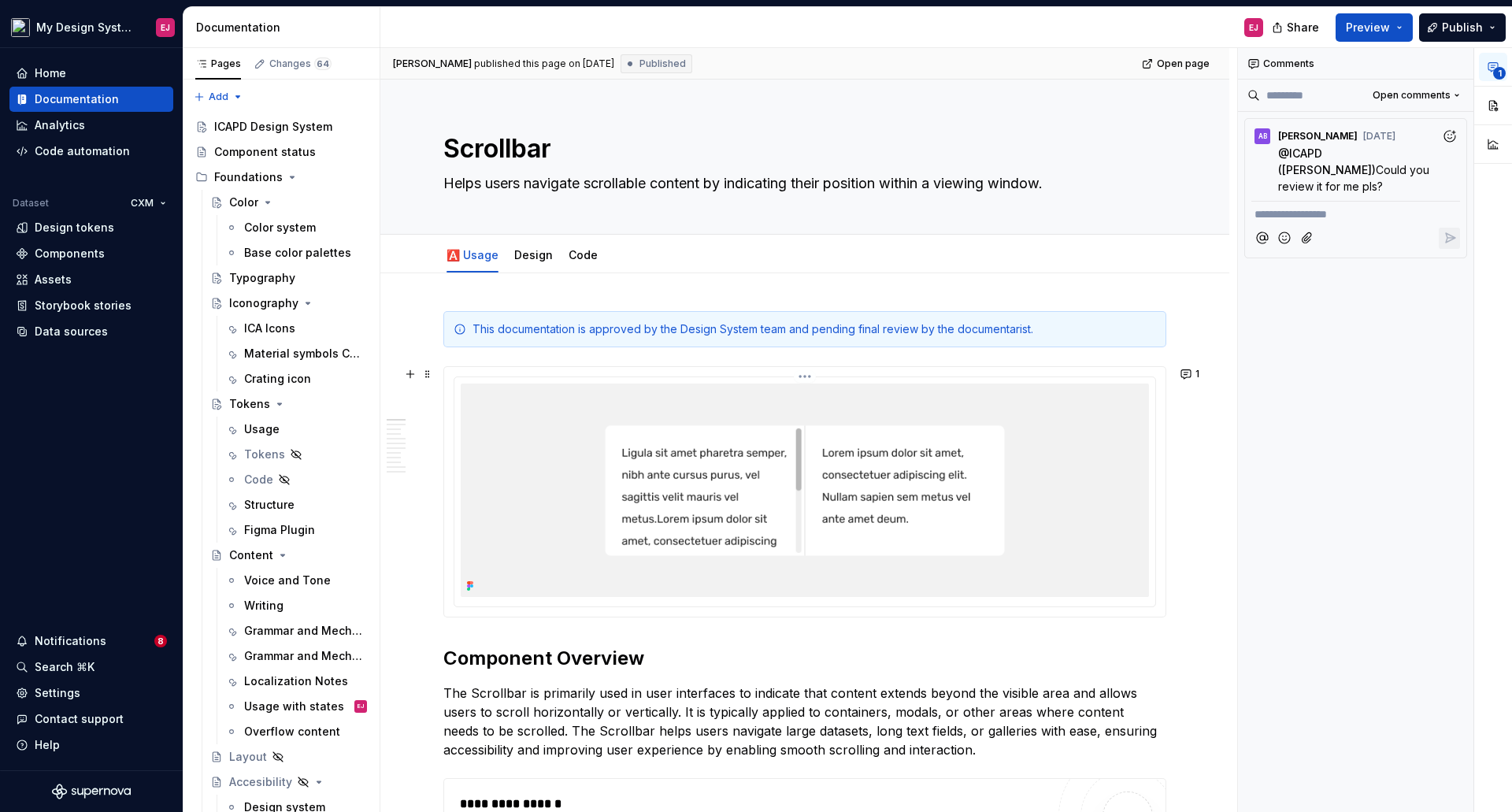
type textarea "*"
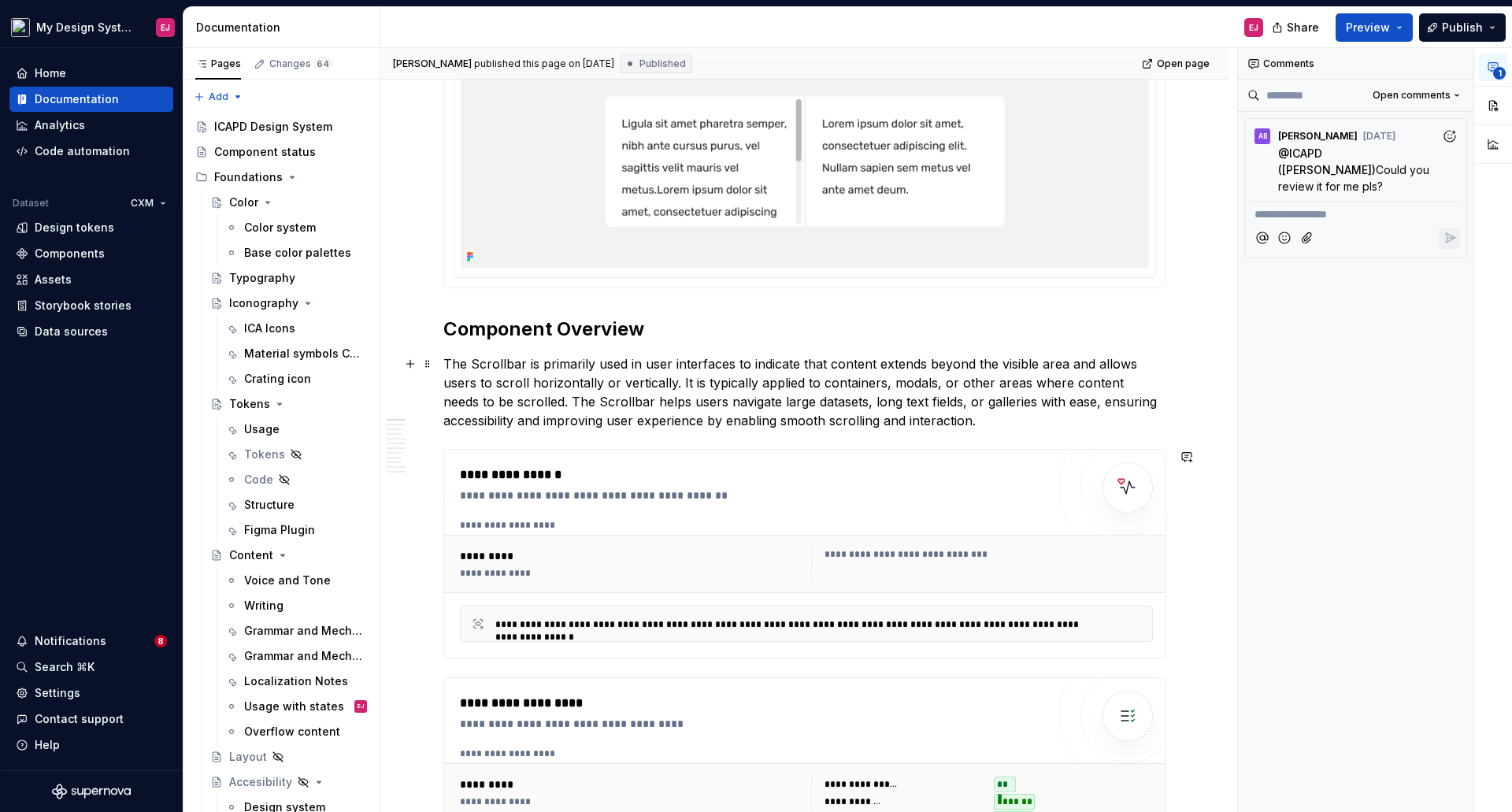
scroll to position [315, 0]
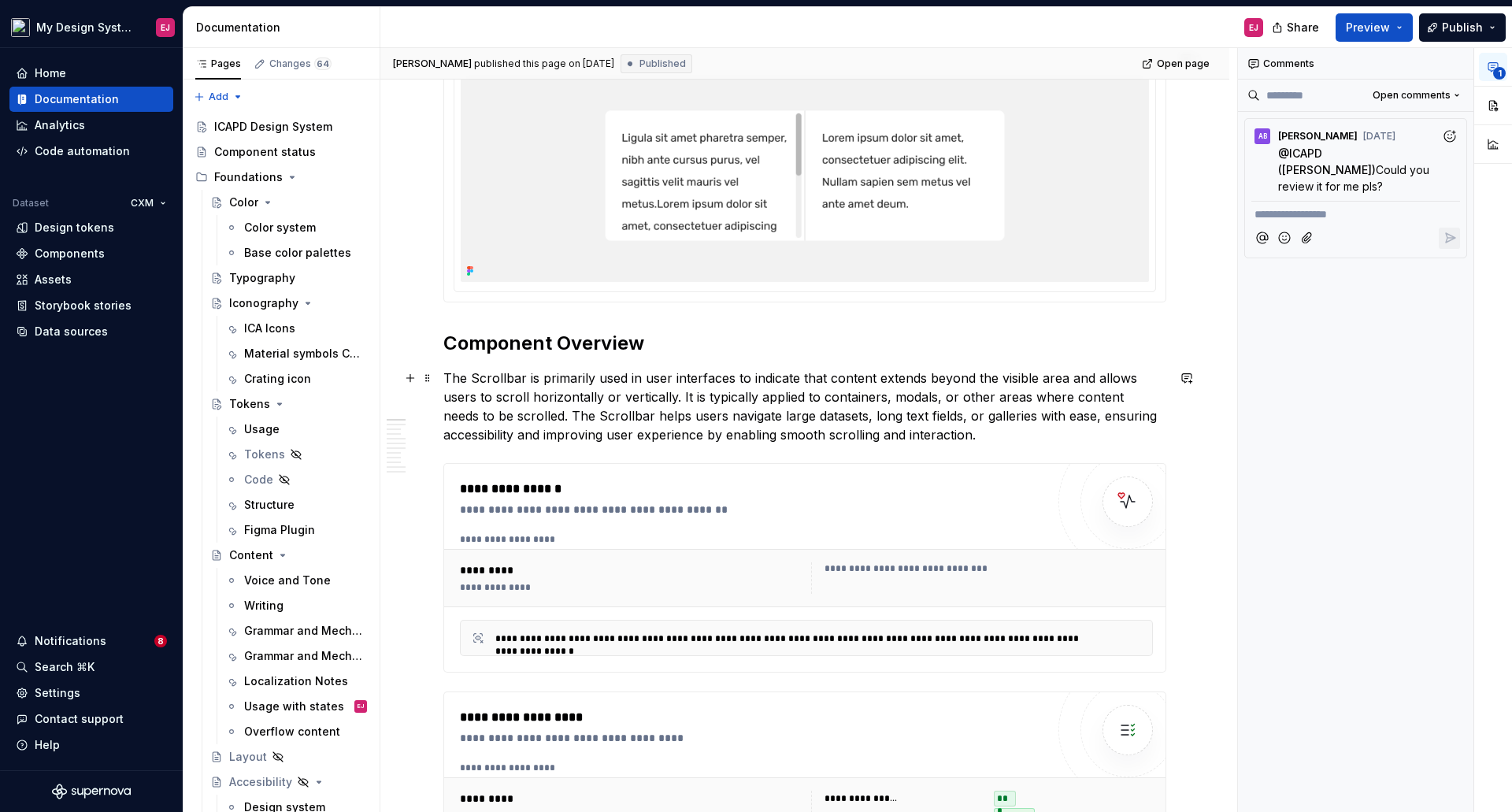
type textarea "Helps users navigate scrollable content by indicating their position within a v…"
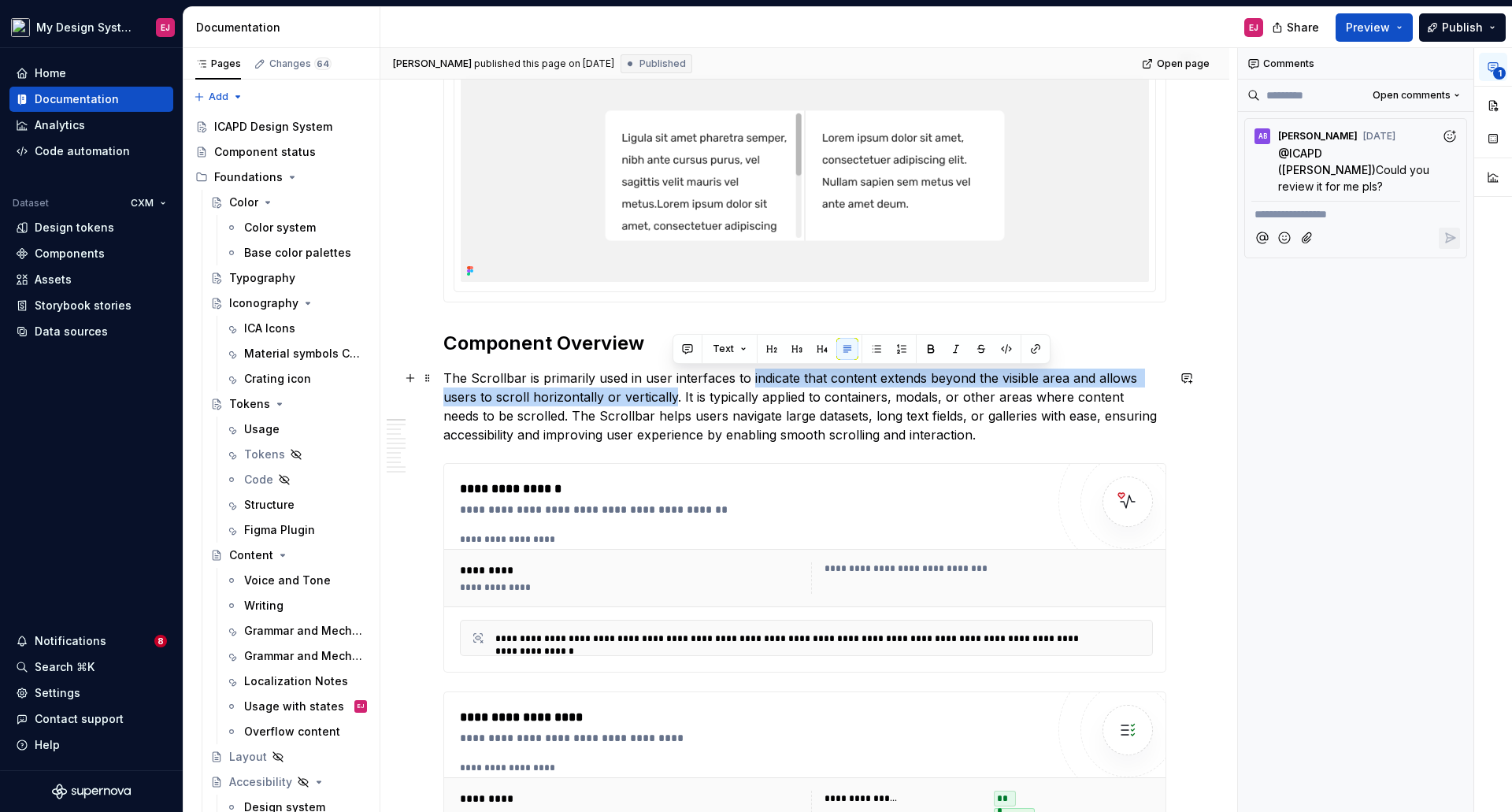
drag, startPoint x: 750, startPoint y: 376, endPoint x: 673, endPoint y: 397, distance: 79.8
click at [673, 397] on p "The Scrollbar is primarily used in user interfaces to indicate that content ext…" at bounding box center [804, 406] width 723 height 76
copy p "indicate that content extends beyond the visible area and allows users to scrol…"
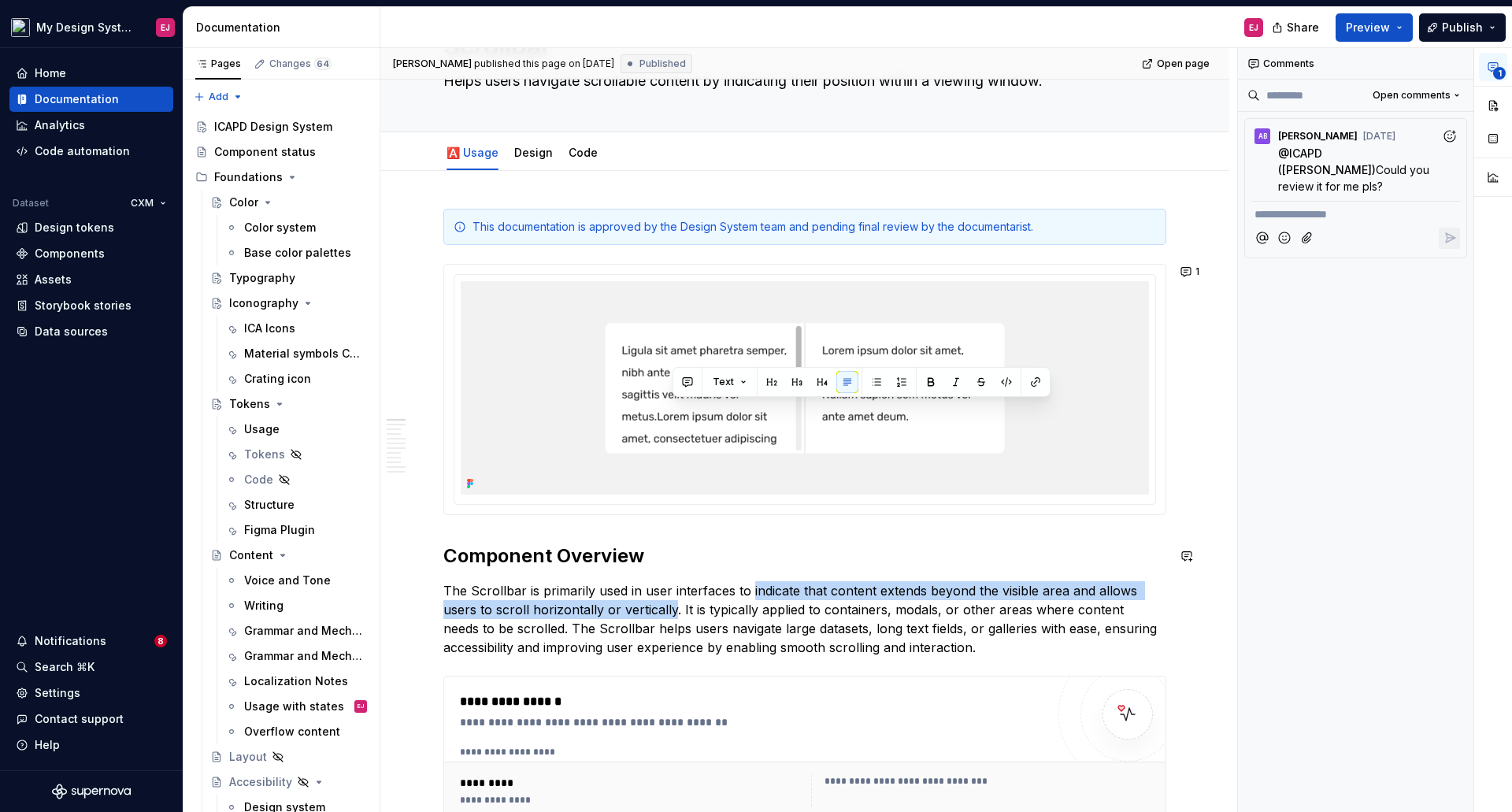
scroll to position [0, 0]
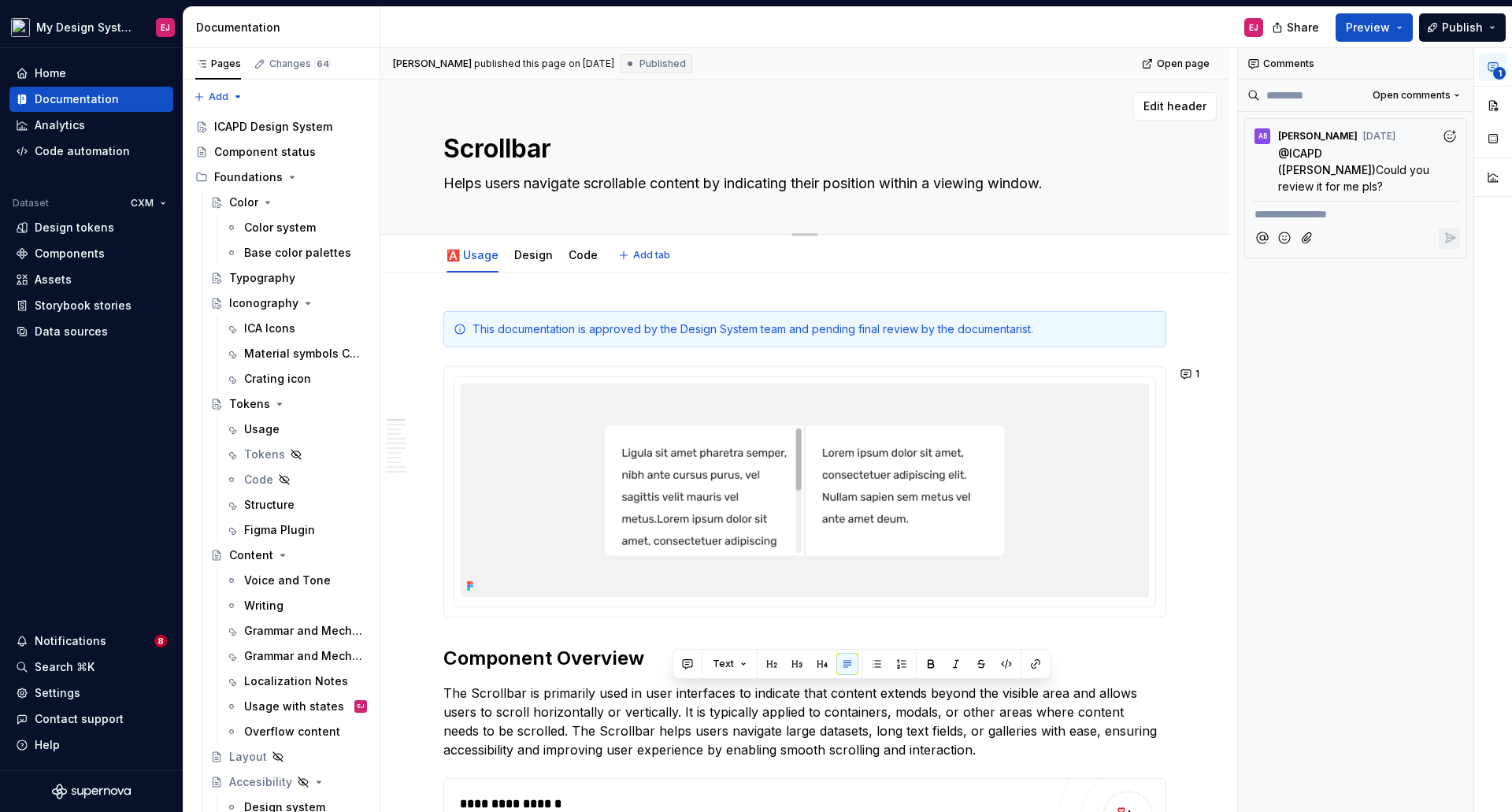
click at [445, 181] on textarea "Helps users navigate scrollable content by indicating their position within a v…" at bounding box center [801, 184] width 723 height 25
type textarea "*"
type textarea "SHelps users navigate scrollable content by indicating their position within a …"
type textarea "*"
type textarea "ScHelps users navigate scrollable content by indicating their position within a…"
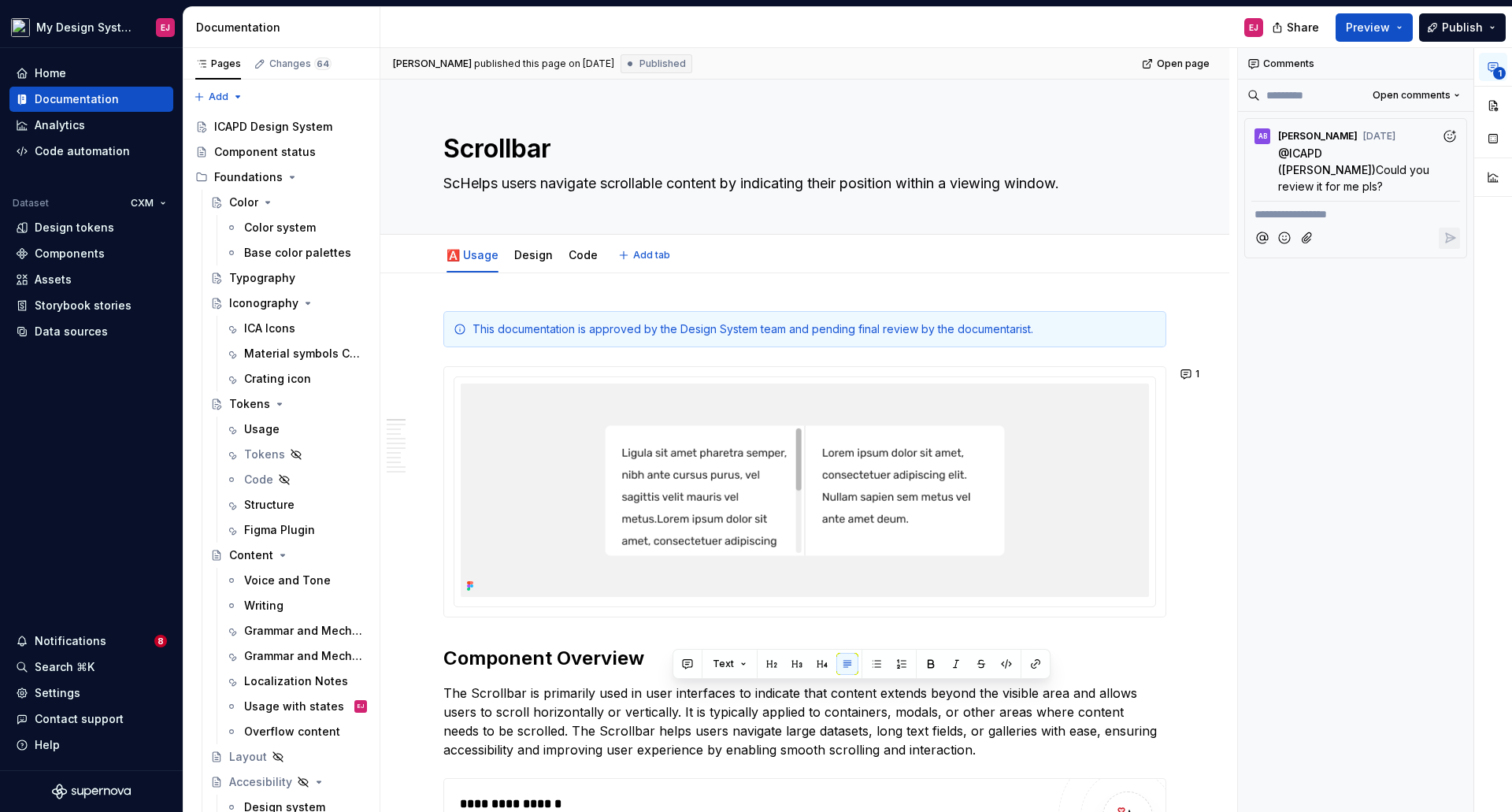
type textarea "*"
type textarea "ScrHelps users navigate scrollable content by indicating their position within …"
type textarea "*"
type textarea "ScroHelps users navigate scrollable content by indicating their position within…"
type textarea "*"
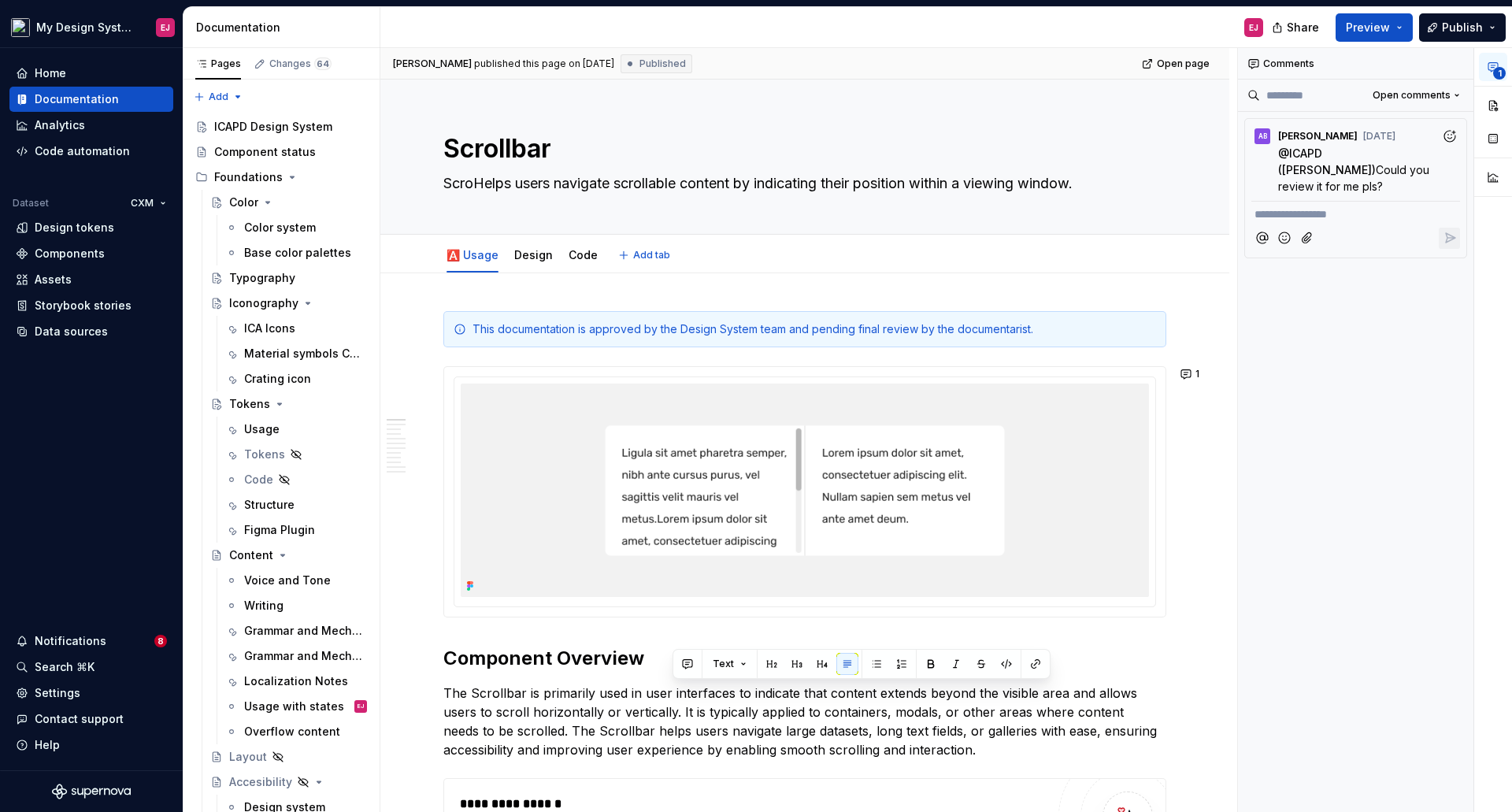
type textarea "ScrolHelps users navigate scrollable content by indicating their position withi…"
type textarea "*"
type textarea "ScrollHelps users navigate scrollable content by indicating their position with…"
type textarea "*"
type textarea "ScrollbHelps users navigate scrollable content by indicating their position wit…"
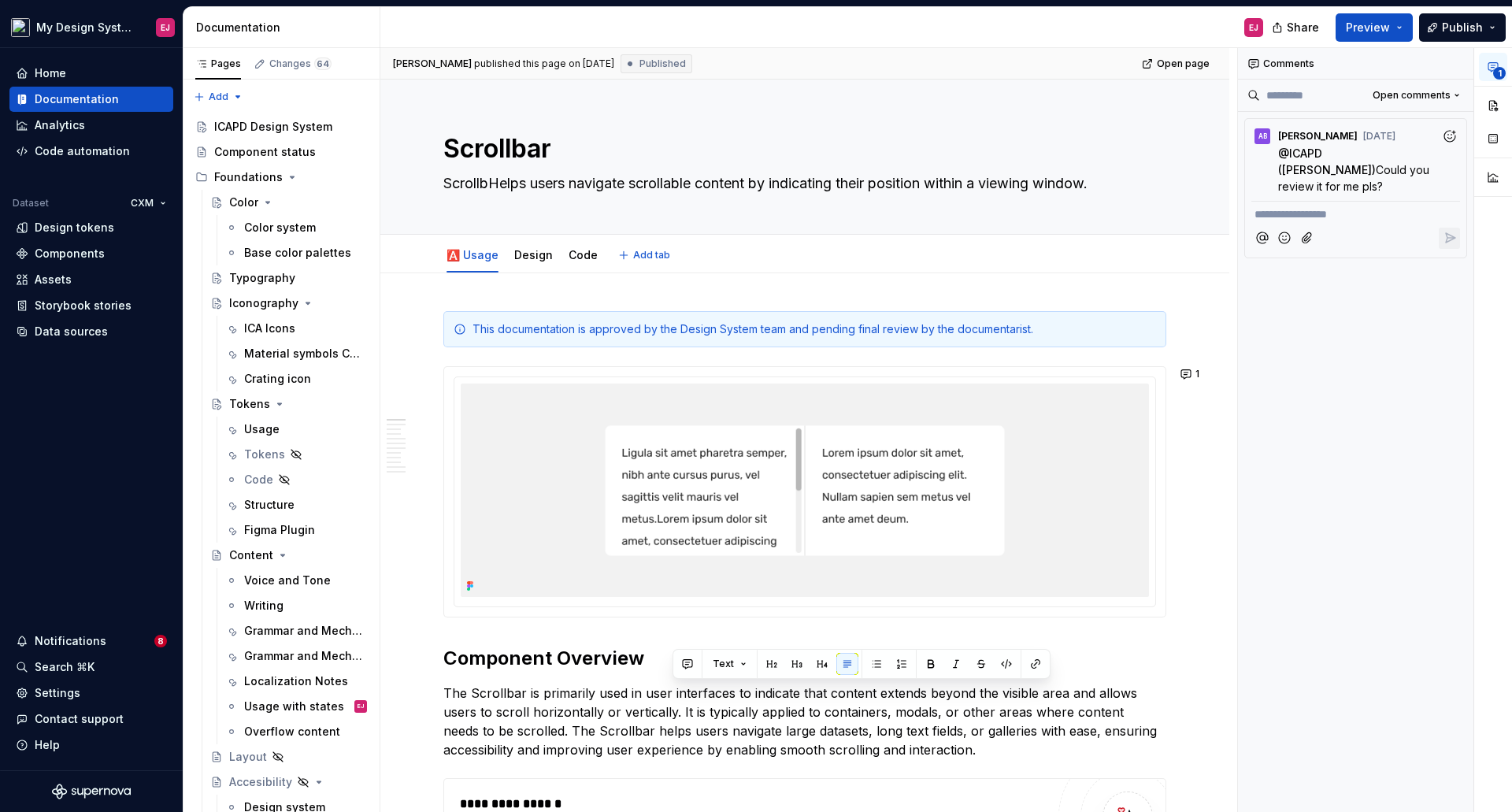
type textarea "*"
type textarea "ScrollbarHelps users navigate scrollable content by indicating their position w…"
type textarea "*"
type textarea "ScrollbarsHelps users navigate scrollable content by indicating their position …"
type textarea "*"
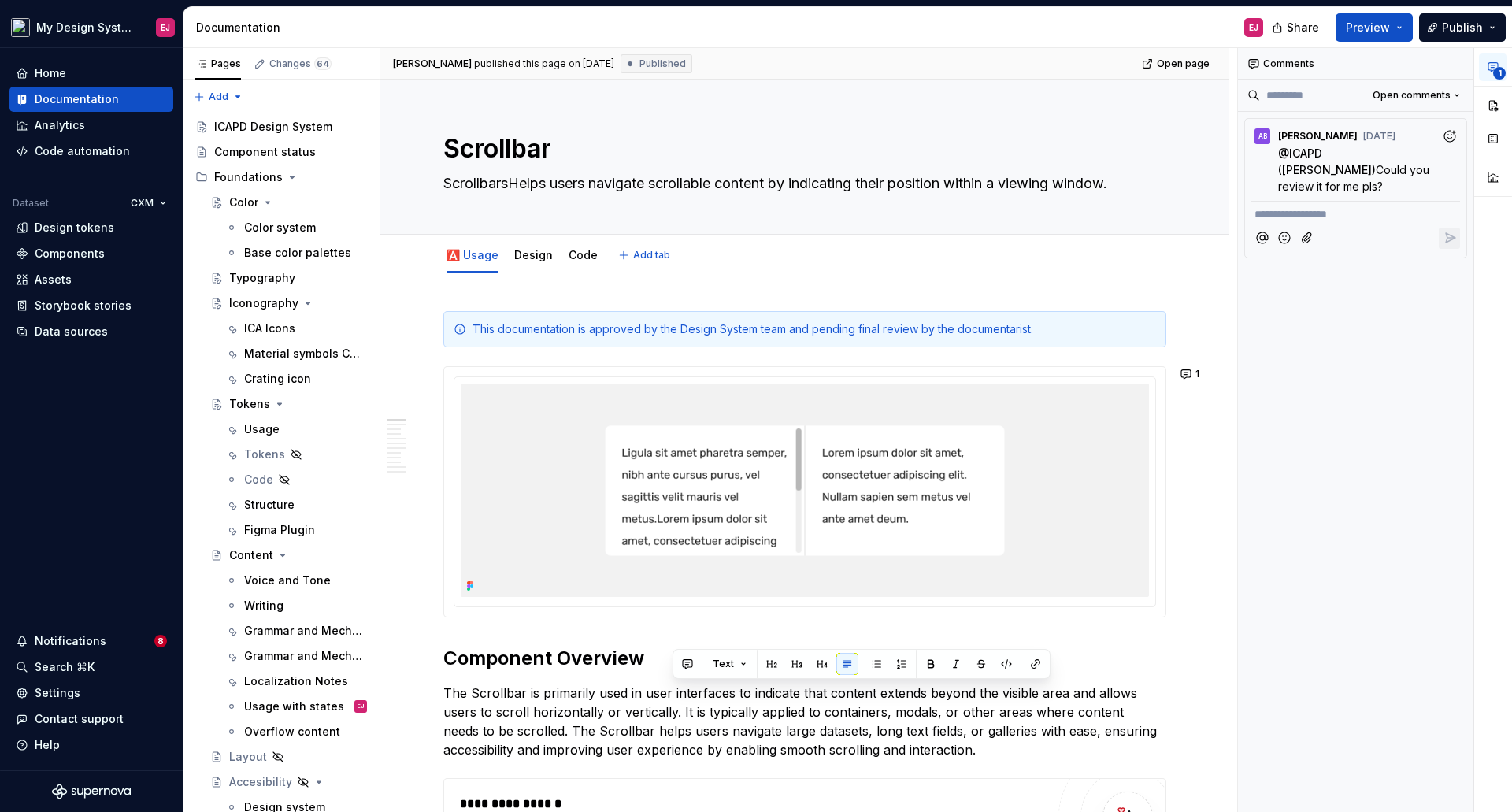
type textarea "Scrollbars Helps users navigate scrollable content by indicating their position…"
paste textarea "indicate that content extends beyond the visible area and allows users to scrol…"
type textarea "*"
type textarea "Scrollbars indicate that content extends beyond the visible area and allows use…"
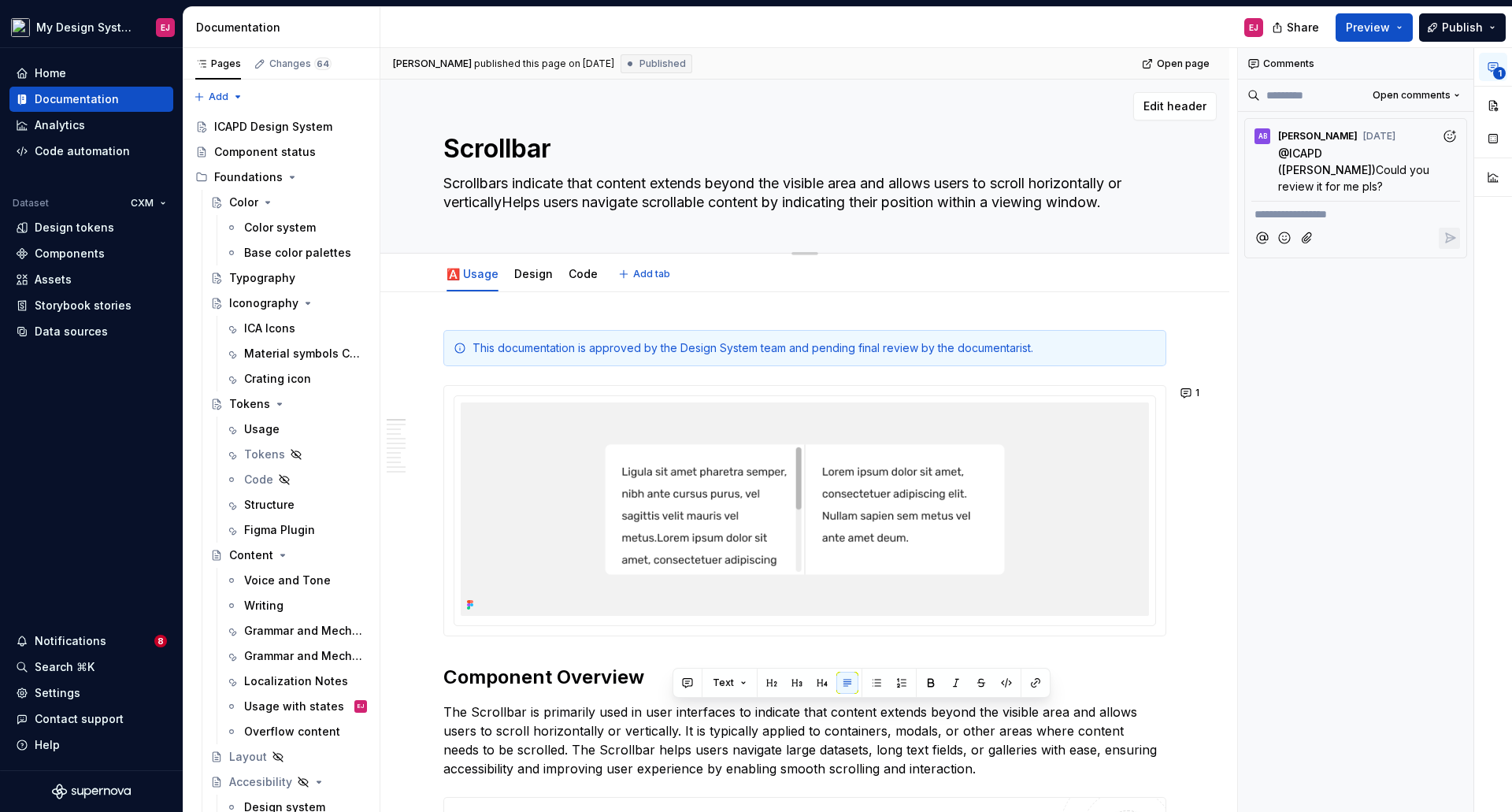
type textarea "*"
drag, startPoint x: 506, startPoint y: 204, endPoint x: 1112, endPoint y: 200, distance: 606.0
click at [1112, 200] on textarea "Scrollbars indicate that content extends beyond the visible area and allows use…" at bounding box center [801, 192] width 723 height 44
type textarea "Scrollbars indicate that content extends beyond the visible area and allows use…"
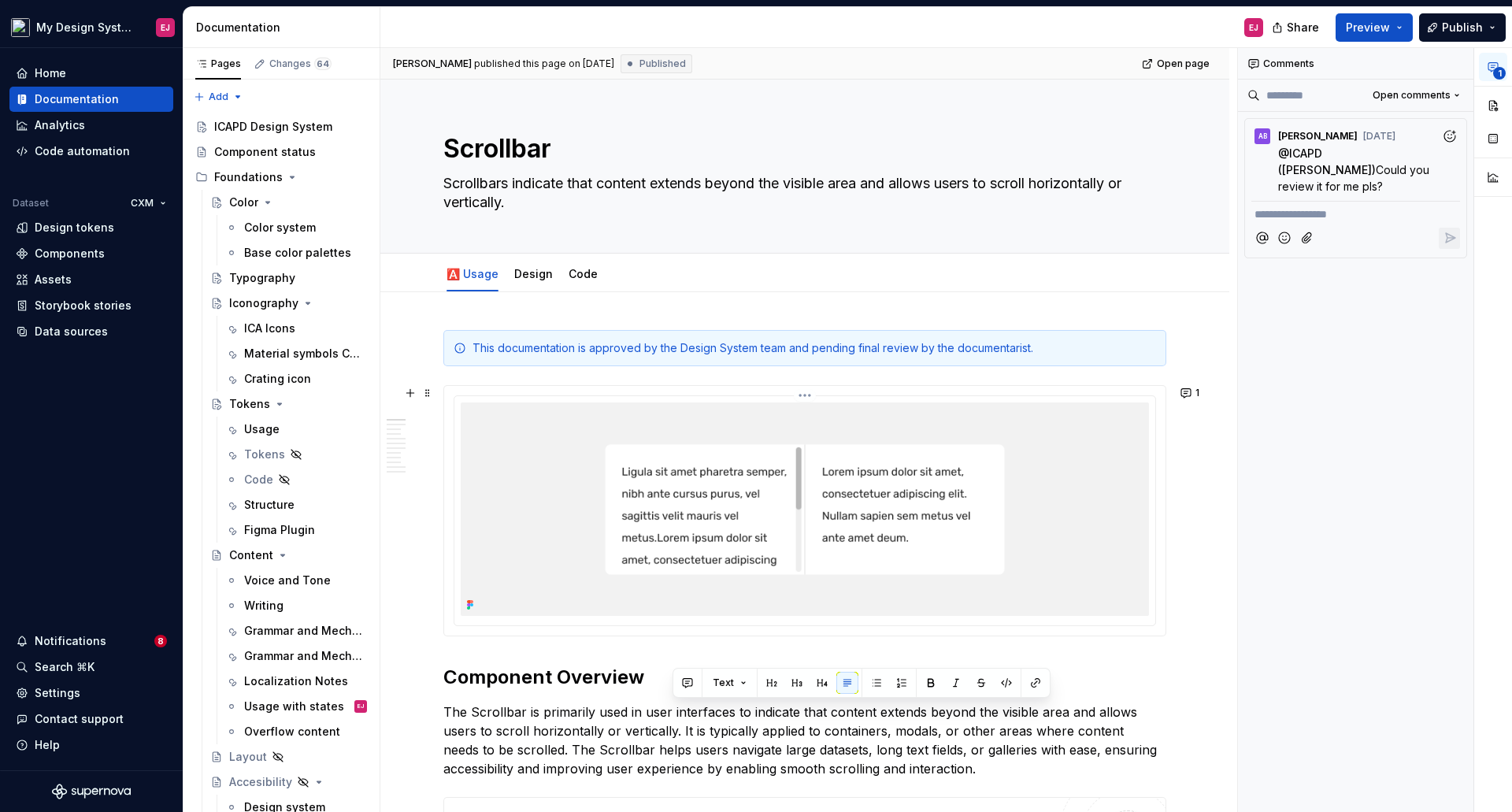
type textarea "*"
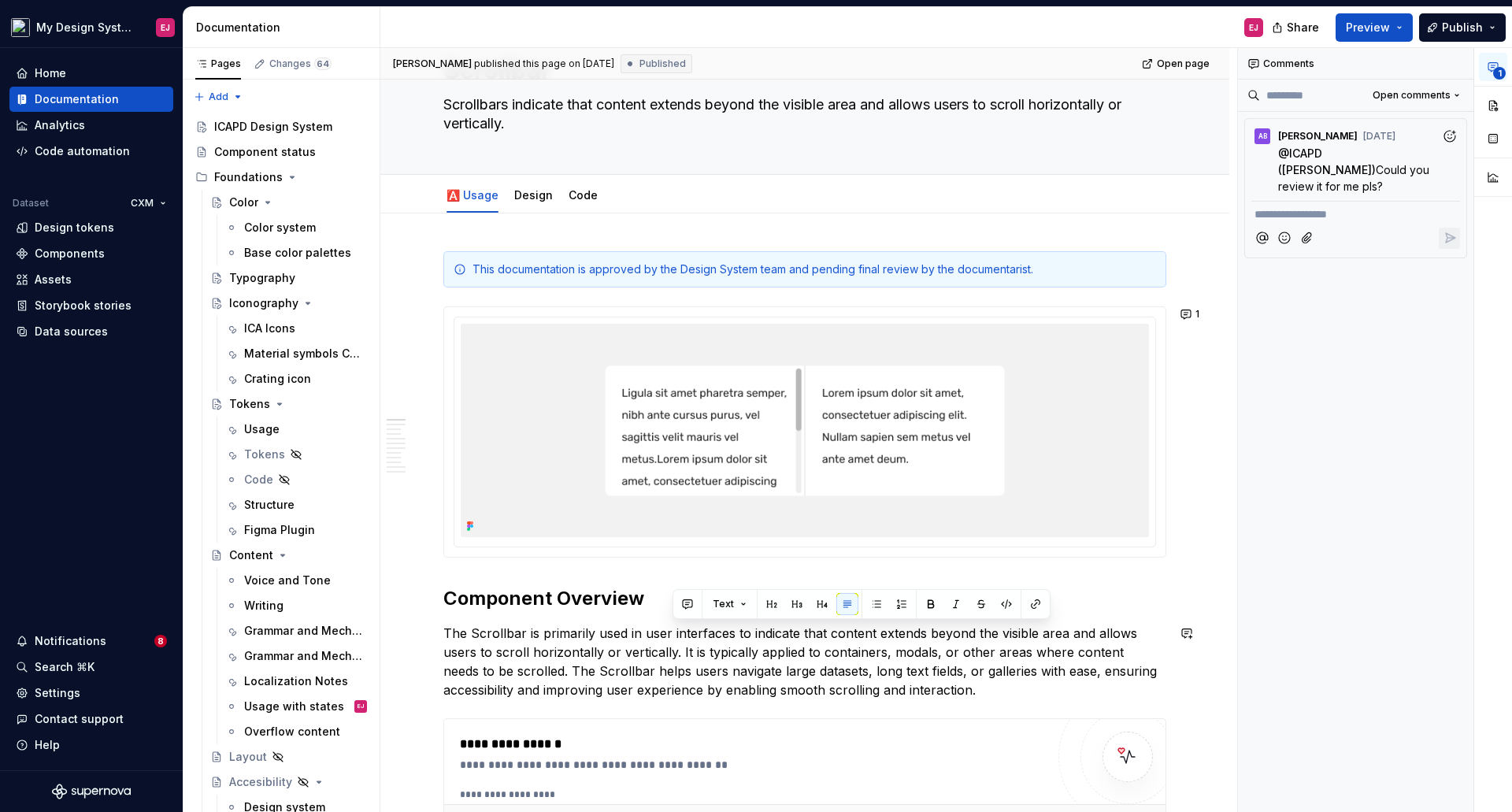
type textarea "Scrollbars indicate that content extends beyond the visible area and allows use…"
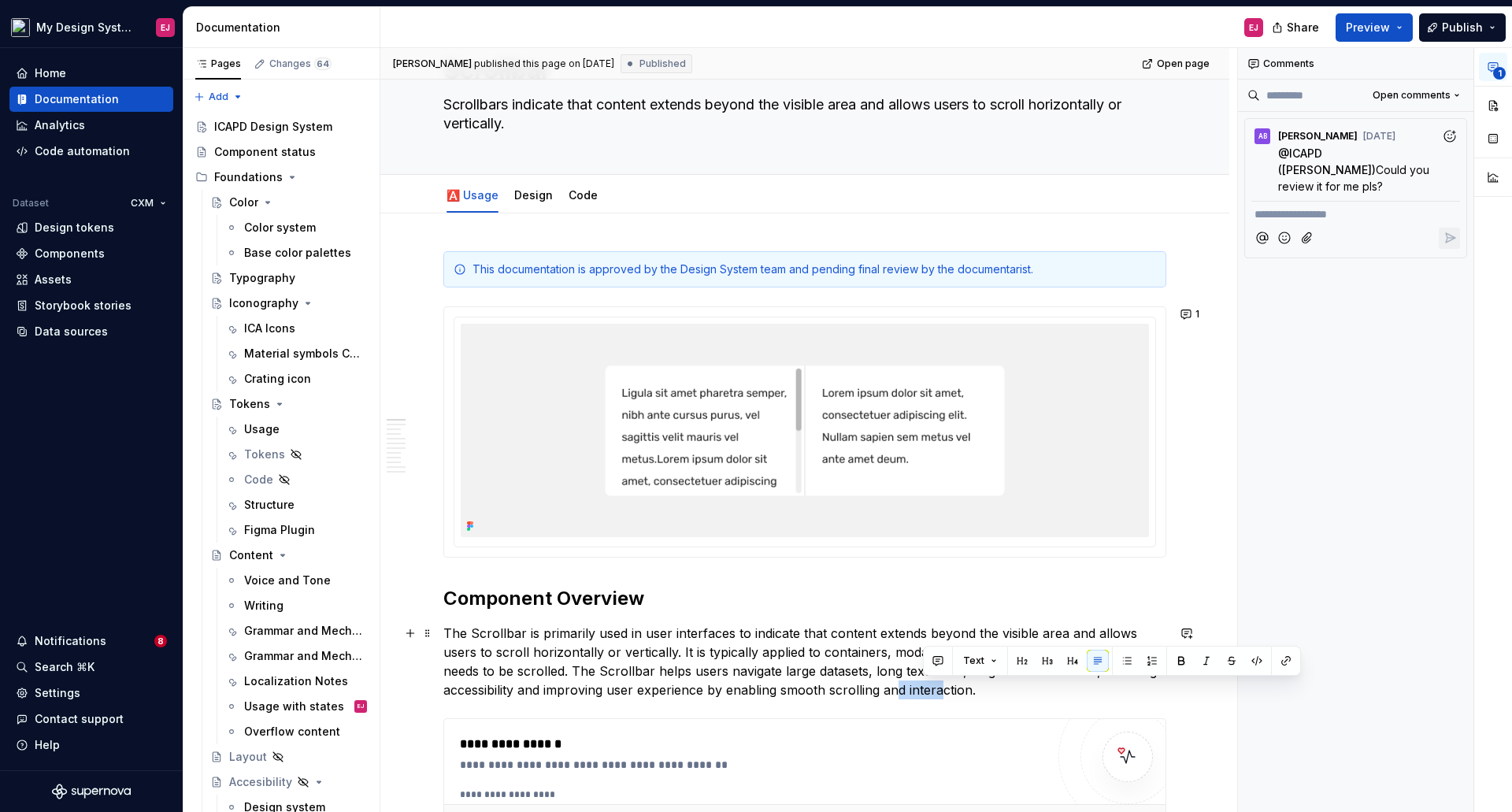
drag, startPoint x: 989, startPoint y: 705, endPoint x: 894, endPoint y: 691, distance: 96.0
click at [945, 697] on p "The Scrollbar is primarily used in user interfaces to indicate that content ext…" at bounding box center [804, 661] width 723 height 76
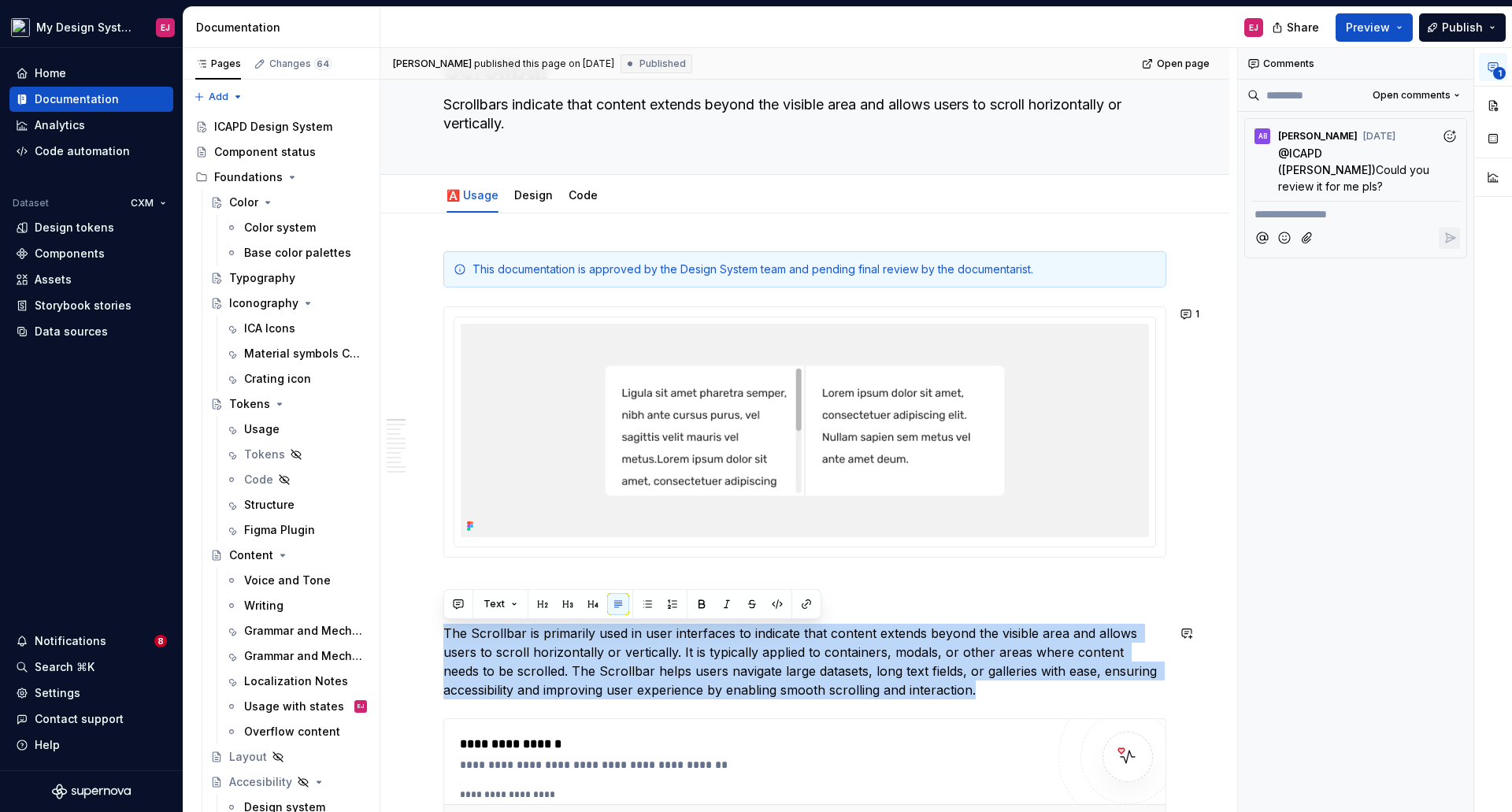
drag, startPoint x: 981, startPoint y: 691, endPoint x: 405, endPoint y: 621, distance: 580.2
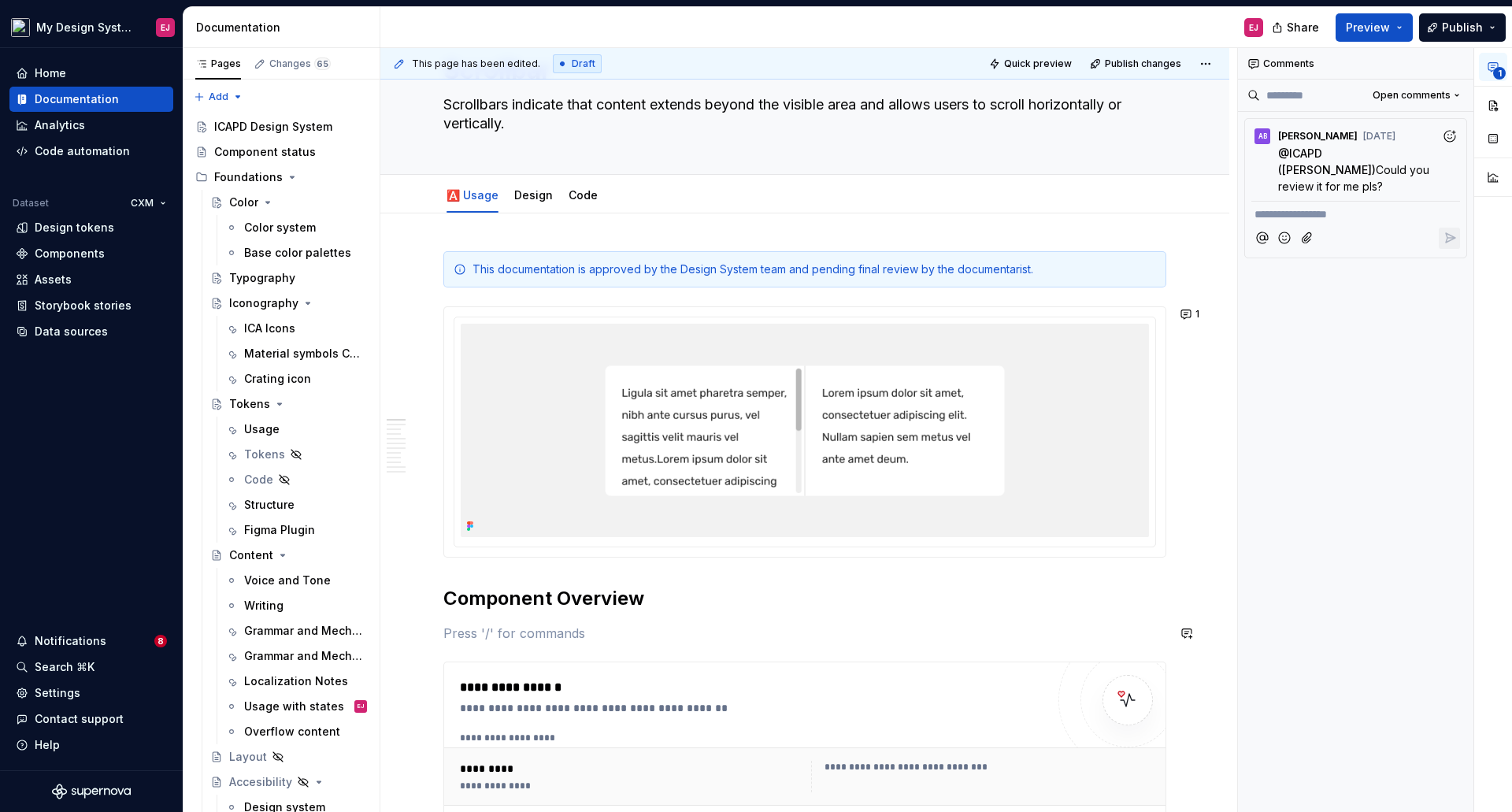
type textarea "*"
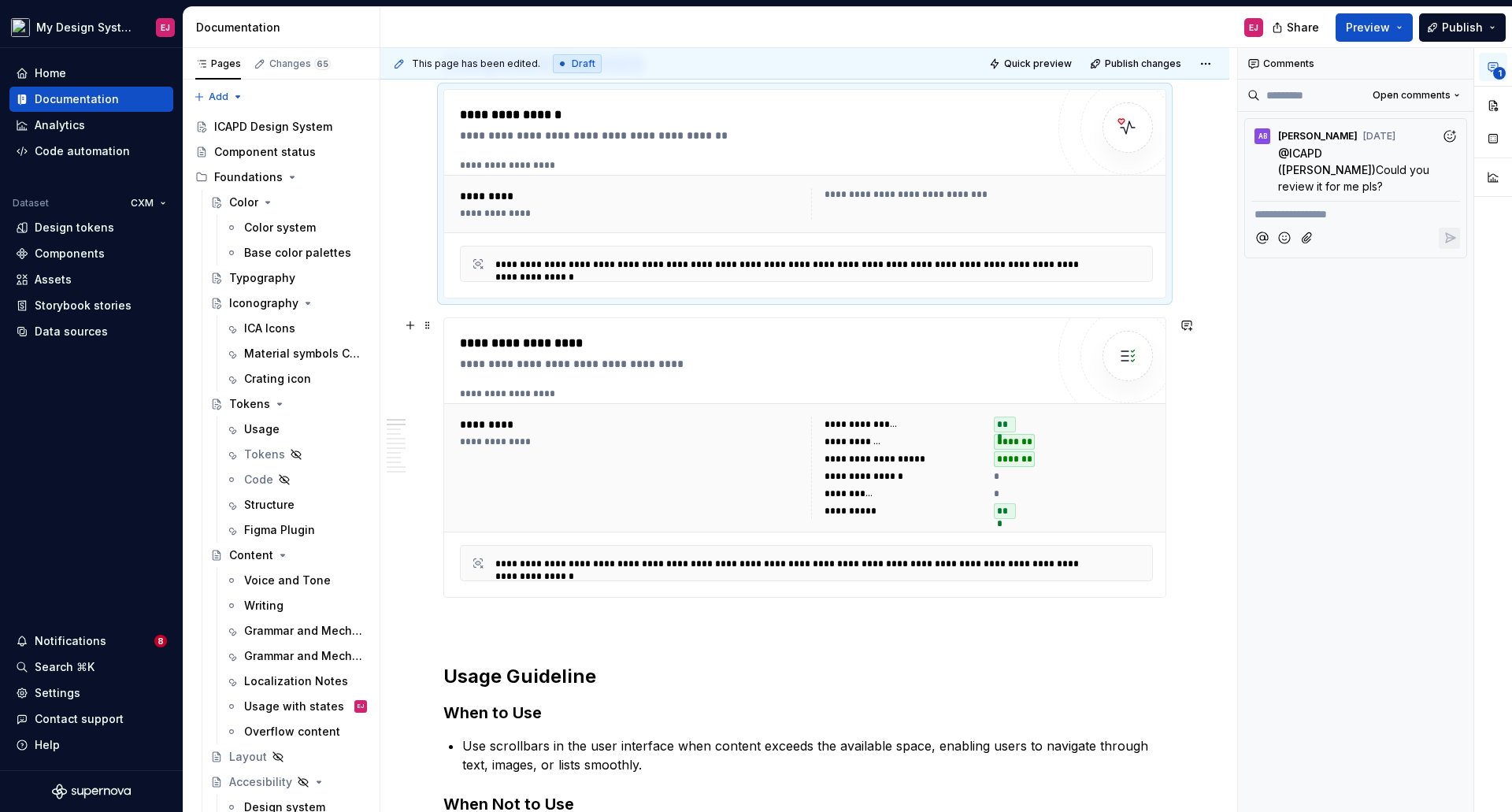
scroll to position [808, 0]
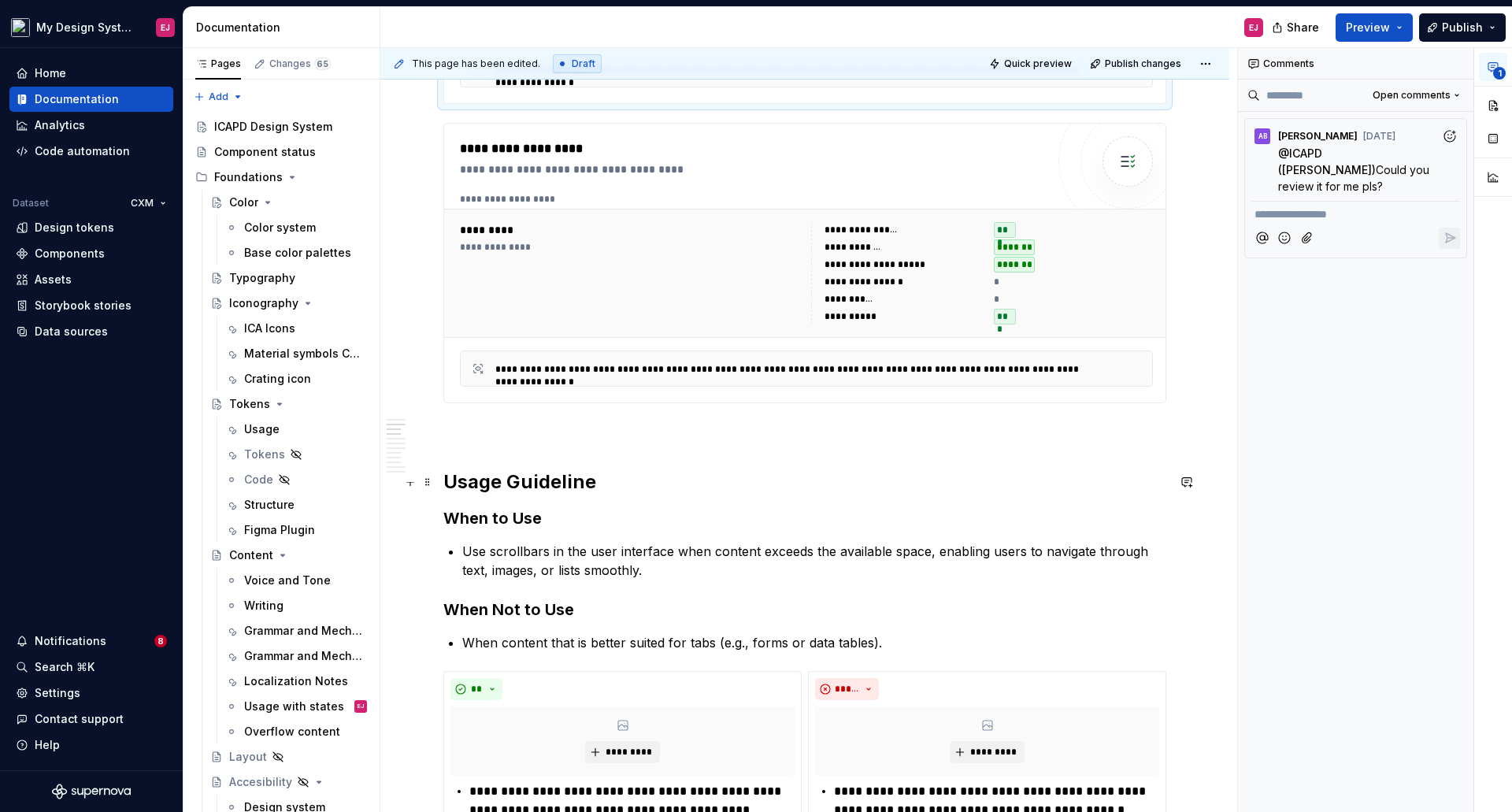
click at [568, 483] on h2 "Usage Guideline" at bounding box center [804, 482] width 723 height 25
click at [605, 478] on h2 "Usage Guideline" at bounding box center [804, 482] width 723 height 25
click at [553, 489] on h2 "Usage Guidelines" at bounding box center [804, 482] width 723 height 25
click at [1452, 62] on button "button" at bounding box center [1458, 64] width 22 height 22
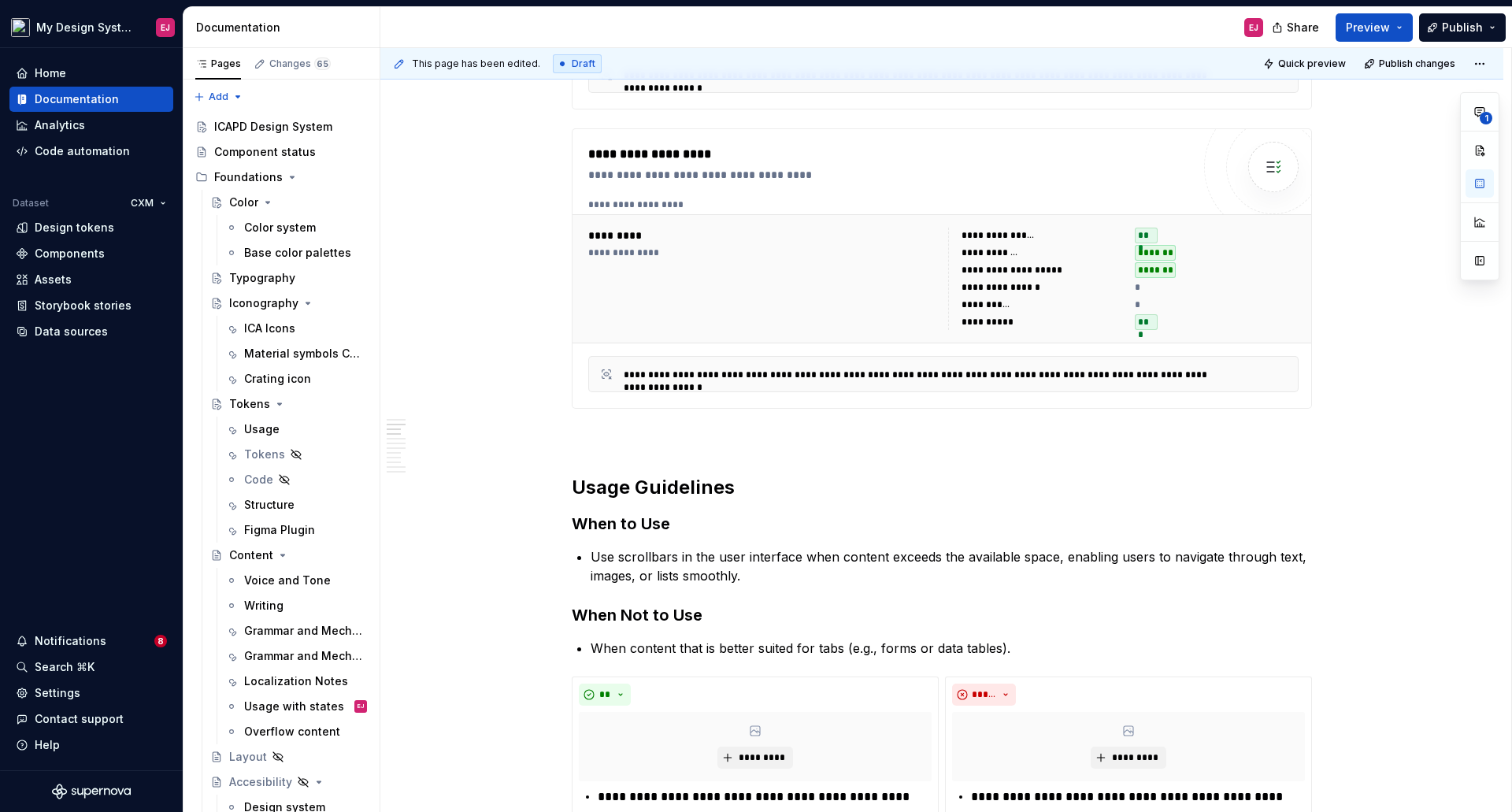
scroll to position [814, 0]
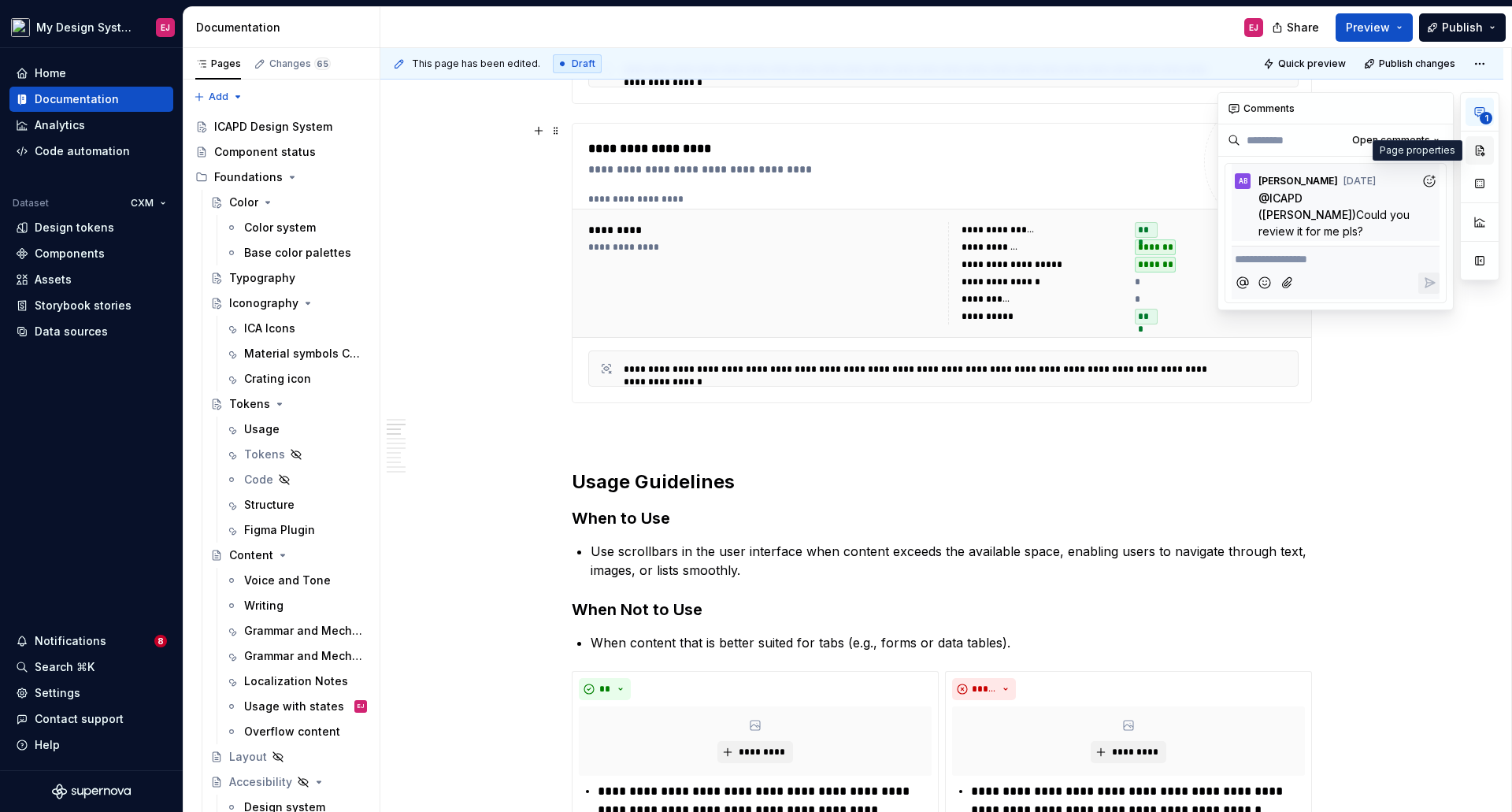
click at [1479, 150] on button "button" at bounding box center [1479, 150] width 29 height 29
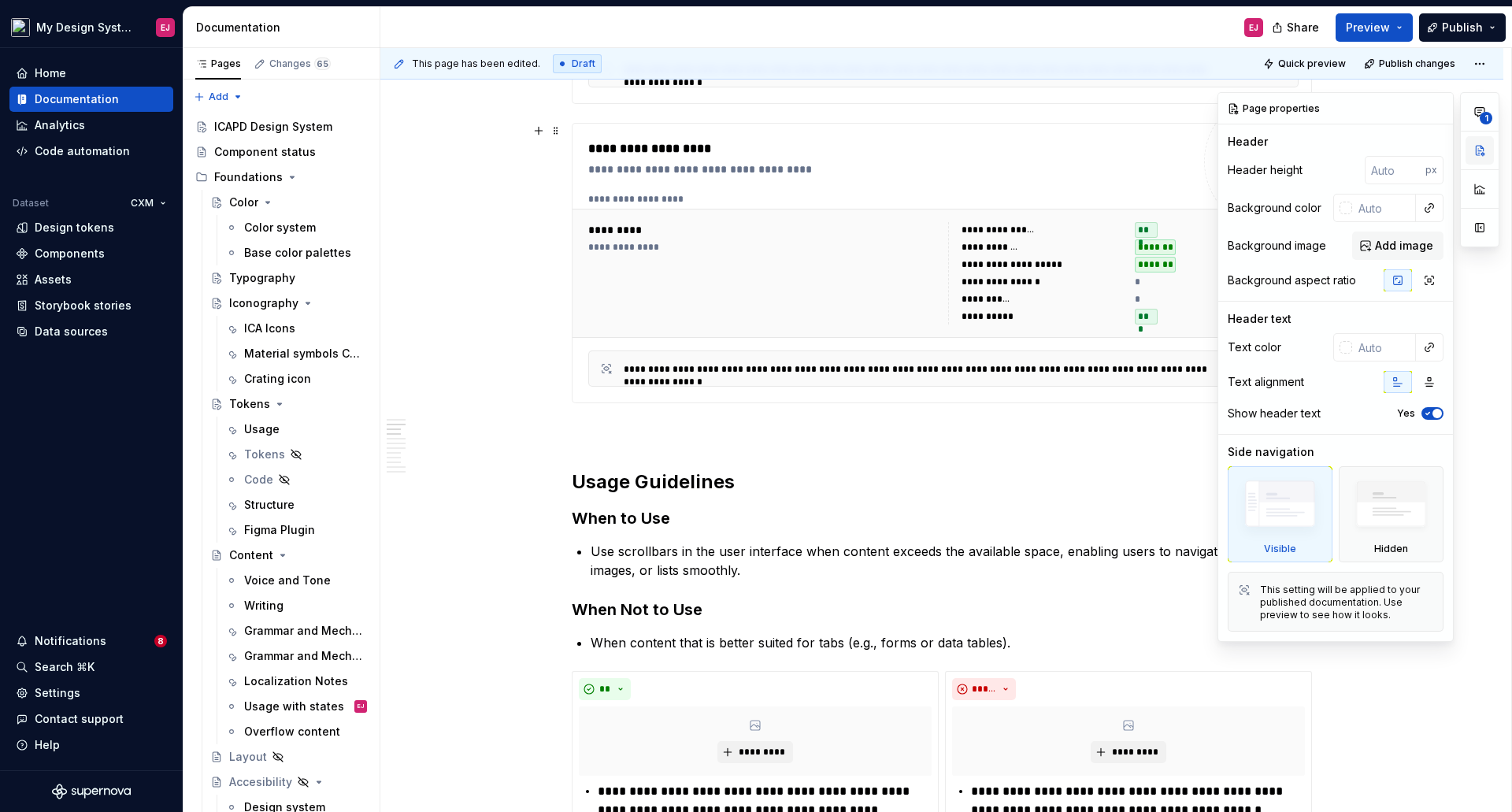
click at [1477, 150] on button "button" at bounding box center [1479, 150] width 29 height 29
click at [707, 479] on h2 "Usage Guidelines" at bounding box center [941, 482] width 740 height 25
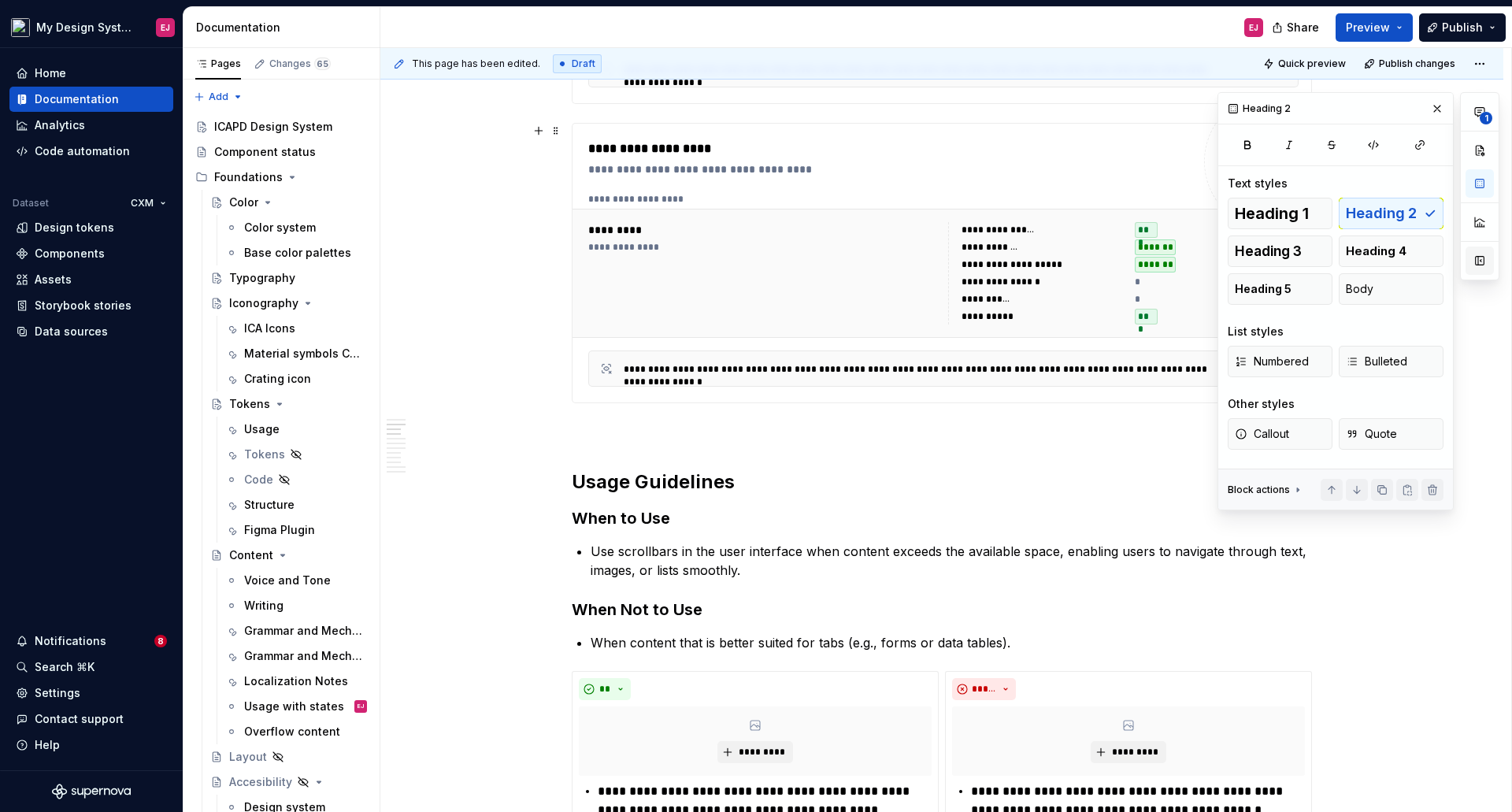
click at [1482, 263] on button "button" at bounding box center [1479, 261] width 29 height 29
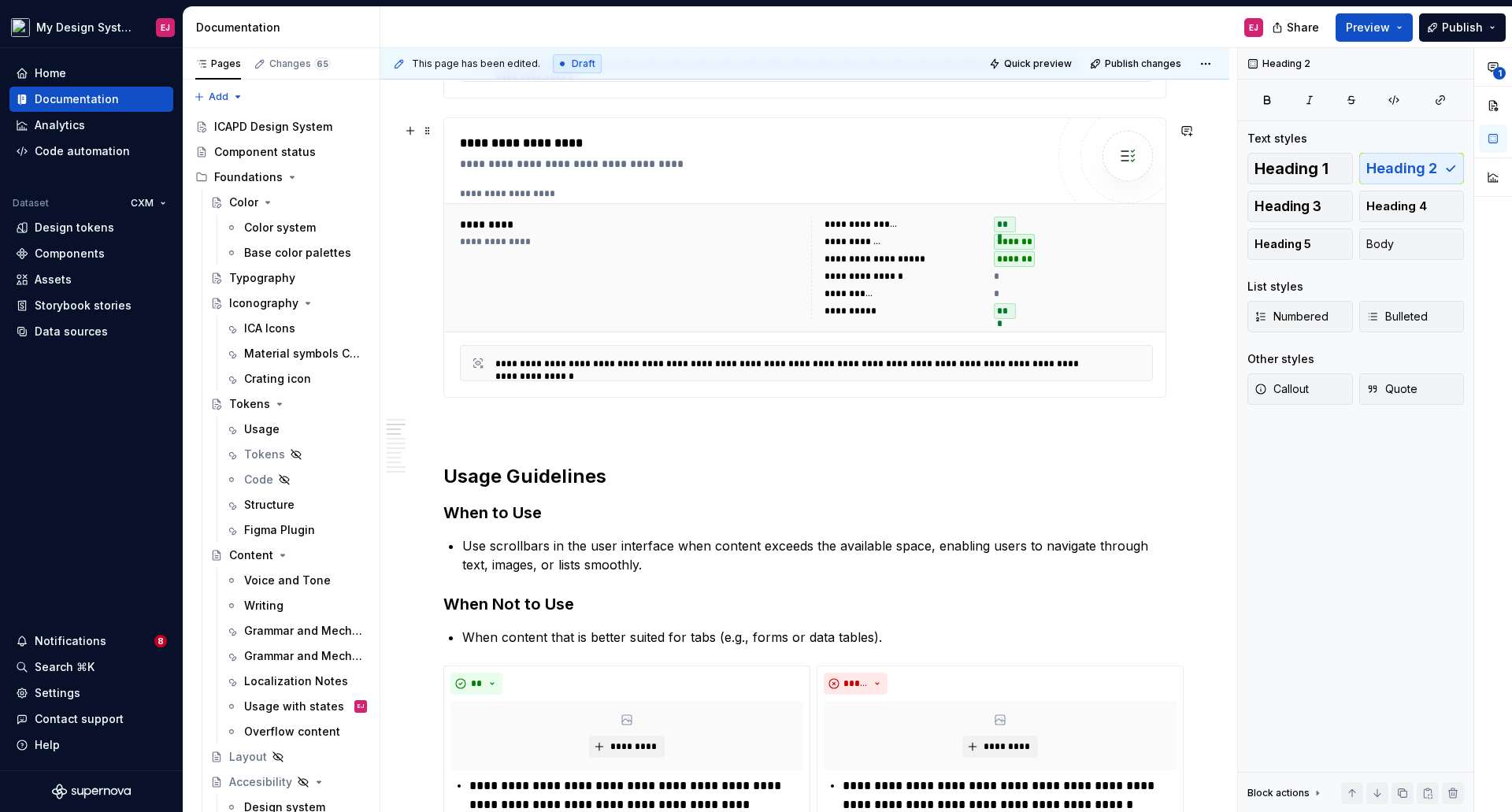
scroll to position [808, 0]
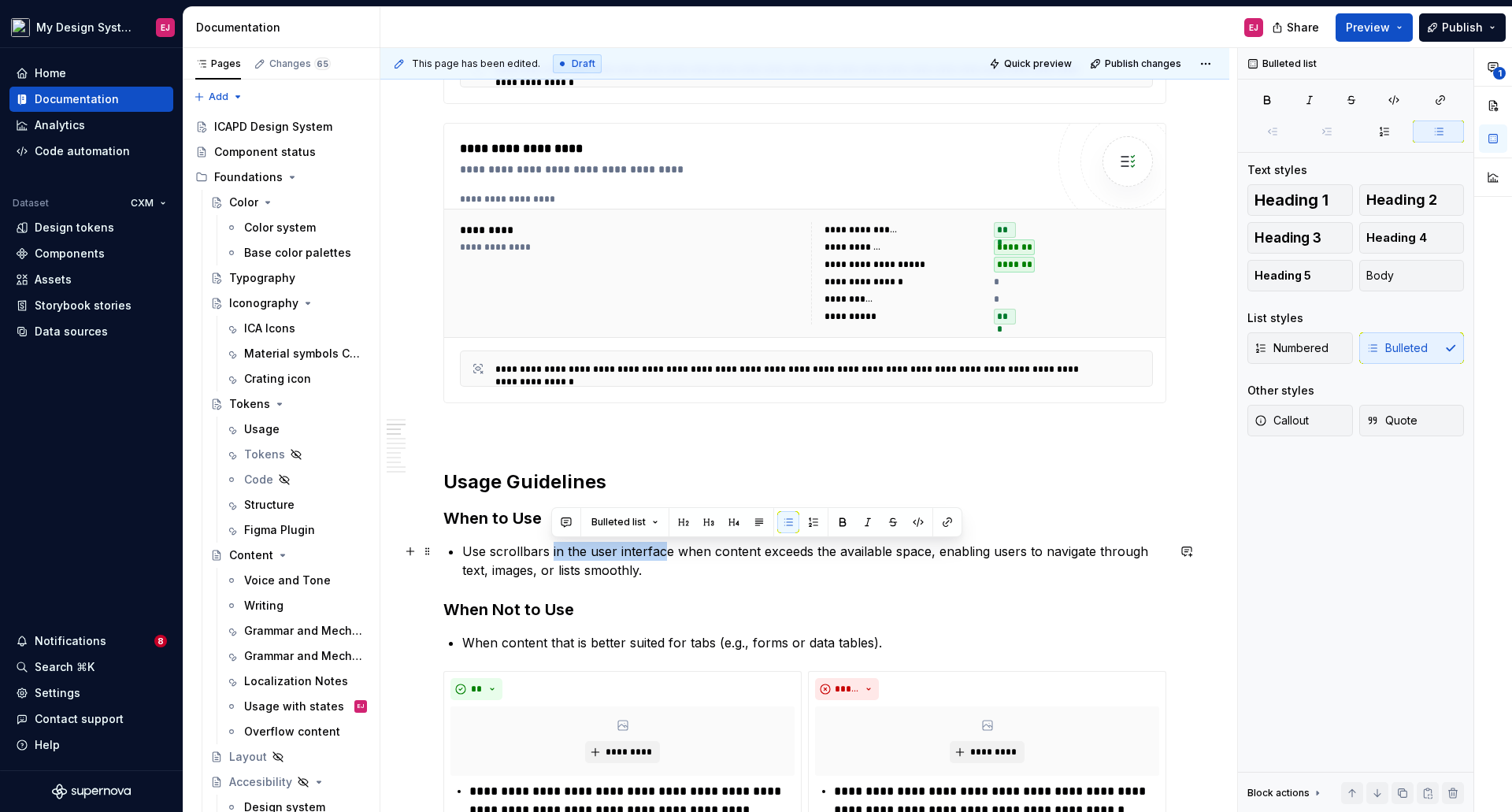
drag, startPoint x: 551, startPoint y: 554, endPoint x: 665, endPoint y: 554, distance: 114.0
click at [665, 554] on p "Use scrollbars in the user interface when content exceeds the available space, …" at bounding box center [813, 561] width 704 height 38
click at [670, 552] on p "Use scrollbars in the user interface when content exceeds the available space, …" at bounding box center [813, 561] width 704 height 38
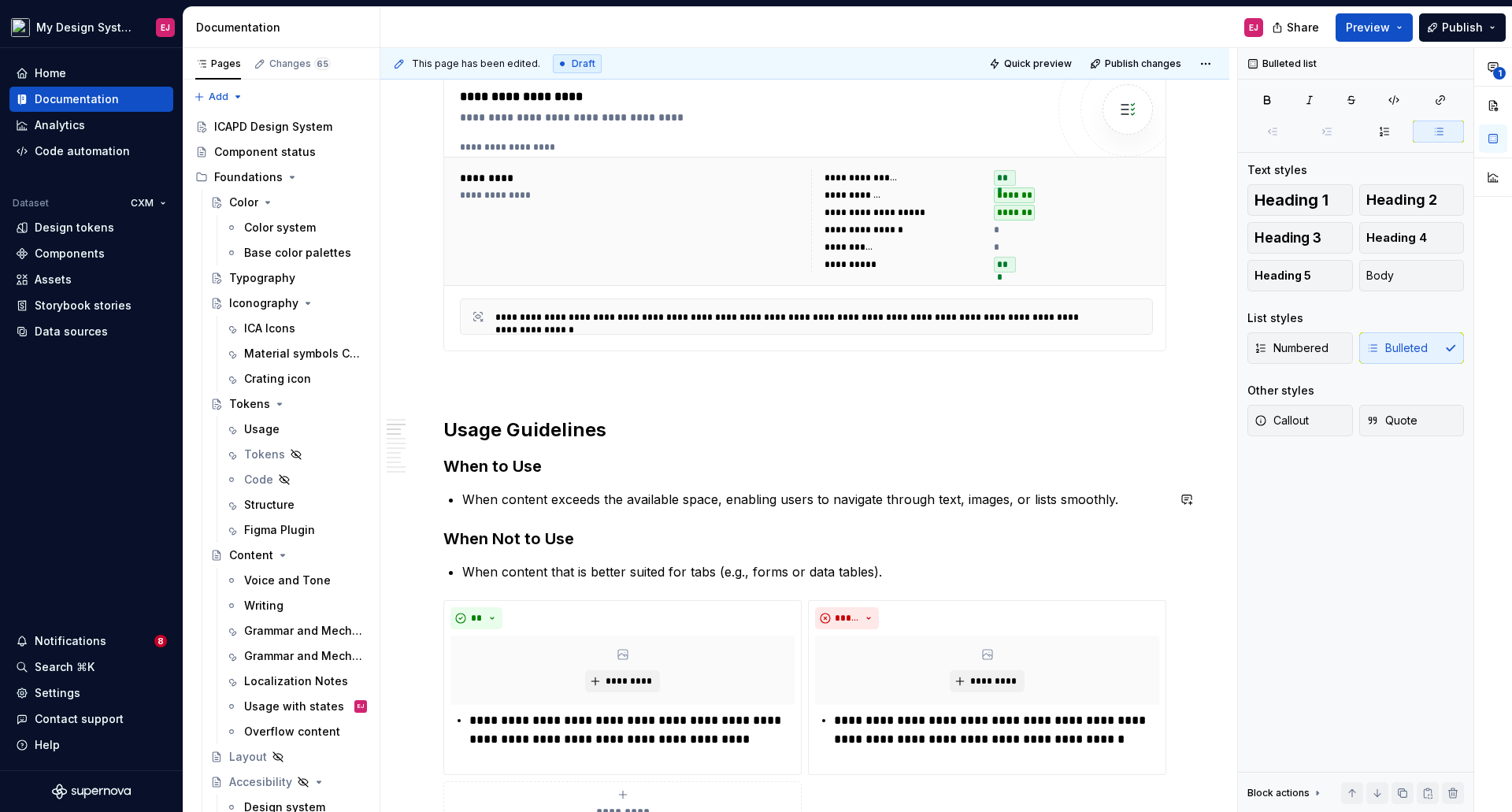
scroll to position [887, 0]
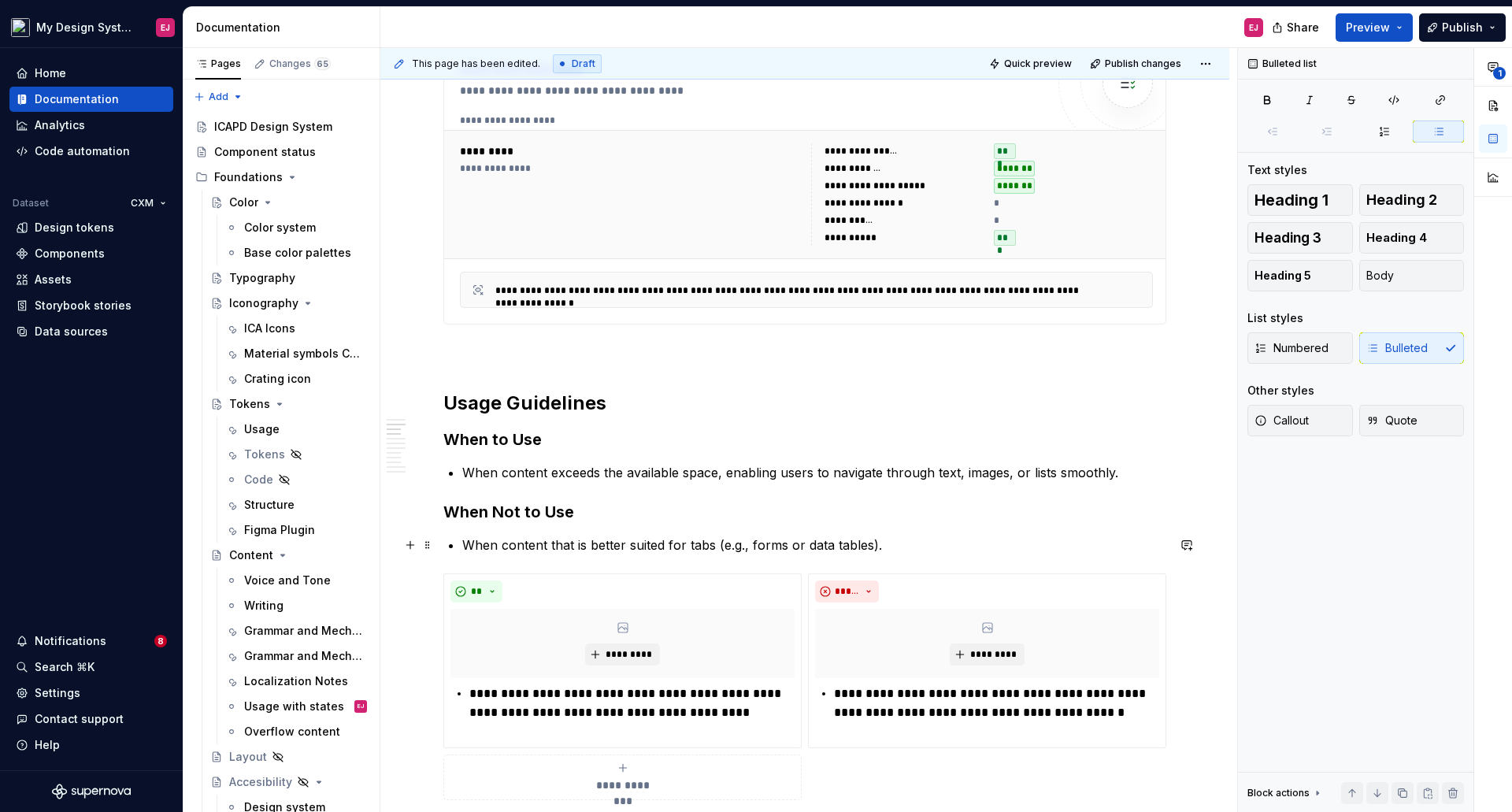
click at [503, 546] on p "When content that is better suited for tabs (e.g., forms or data tables)." at bounding box center [813, 546] width 704 height 19
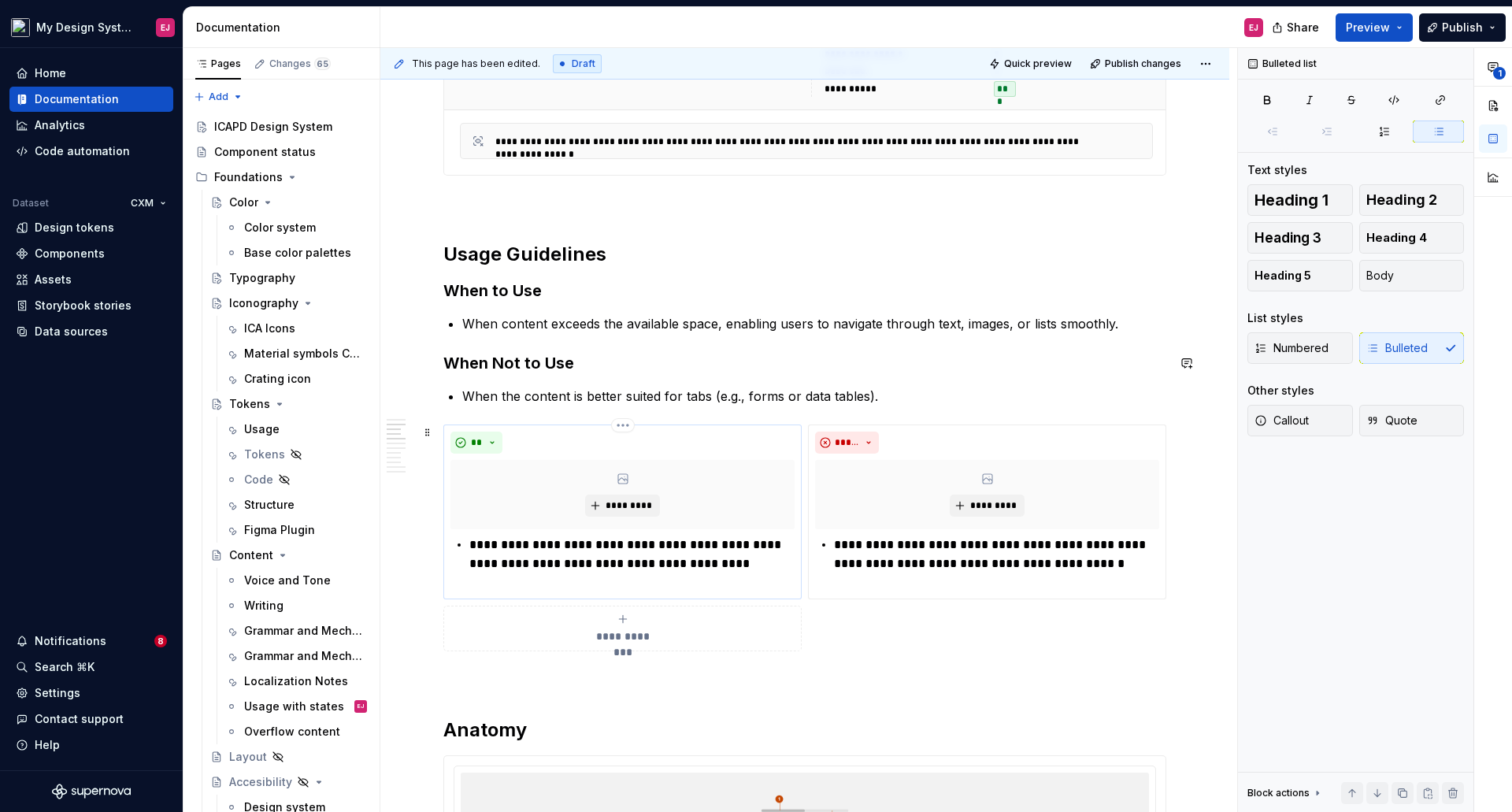
scroll to position [1044, 0]
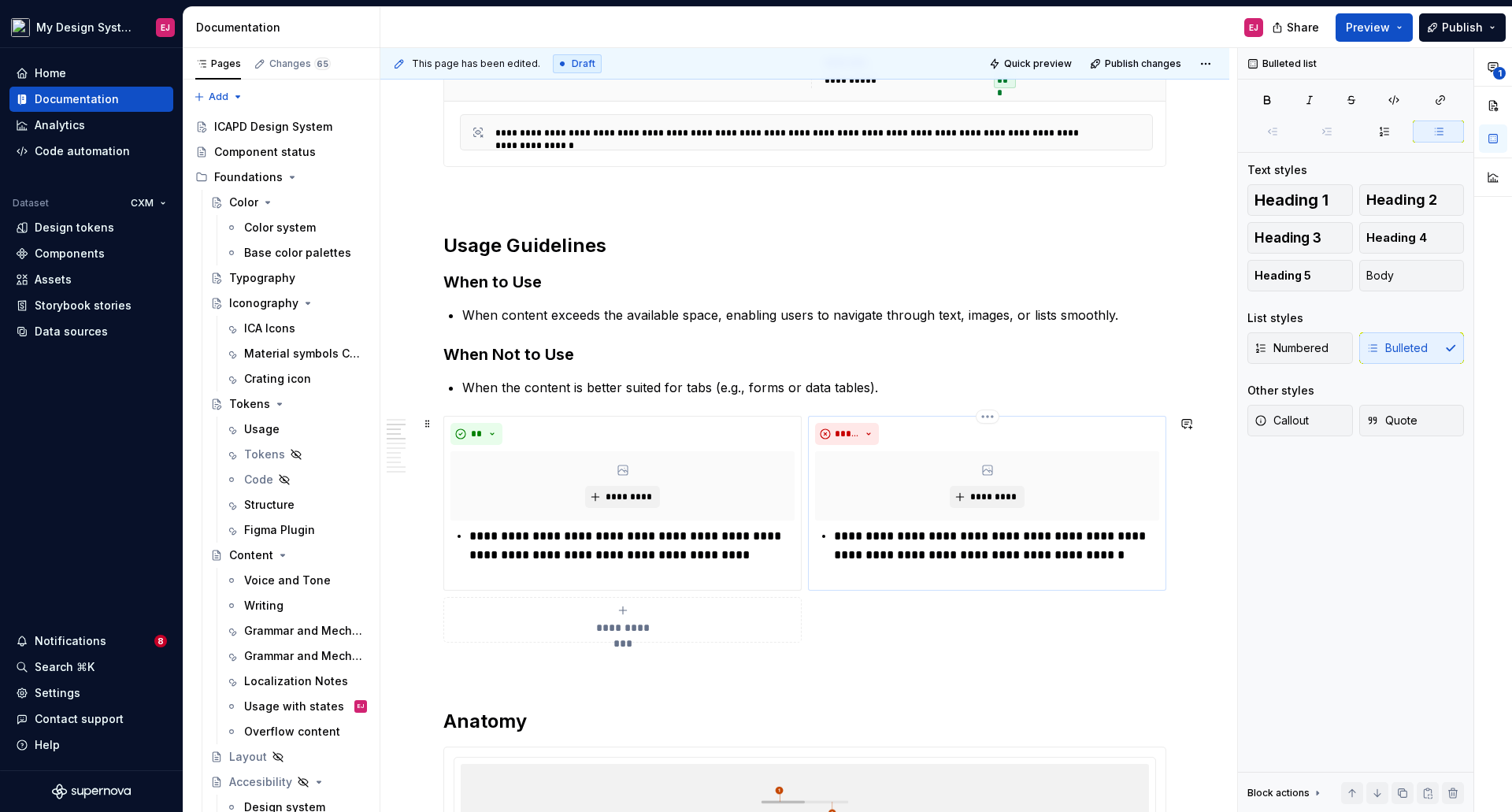
drag, startPoint x: 846, startPoint y: 534, endPoint x: 876, endPoint y: 553, distance: 35.5
click at [845, 534] on p "**********" at bounding box center [996, 555] width 325 height 56
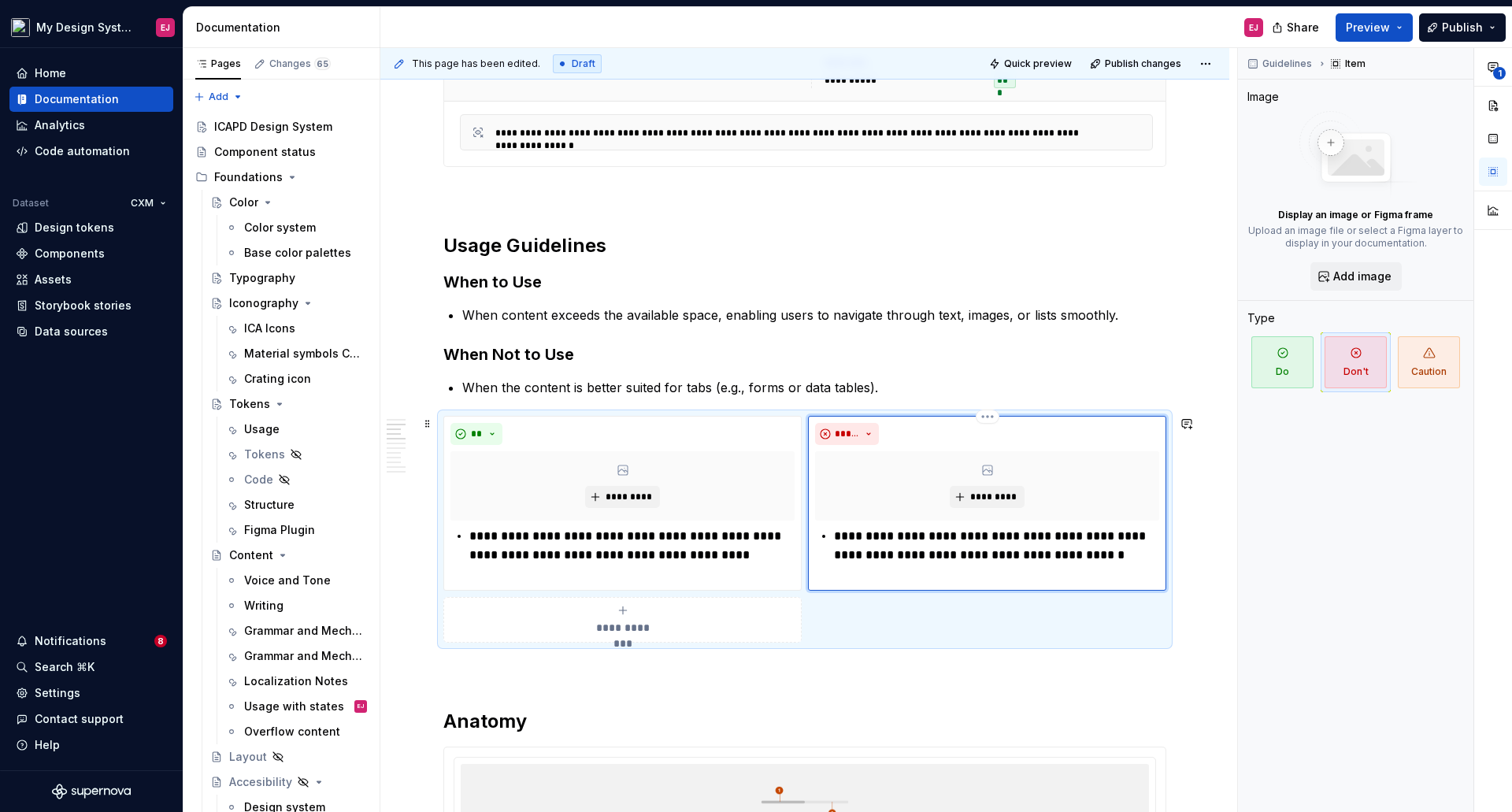
type textarea "*"
click at [938, 538] on p "**********" at bounding box center [996, 555] width 325 height 56
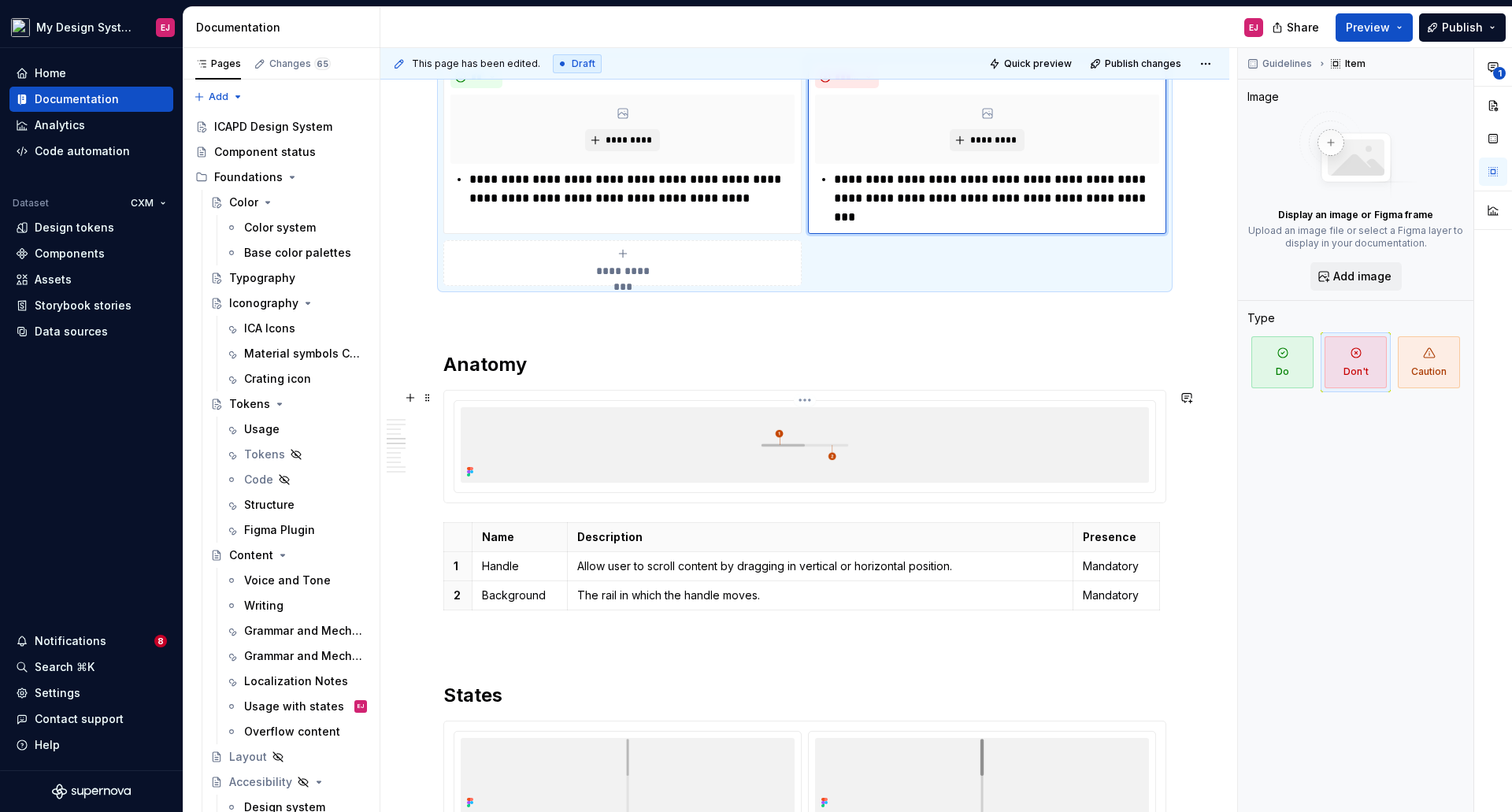
scroll to position [1439, 0]
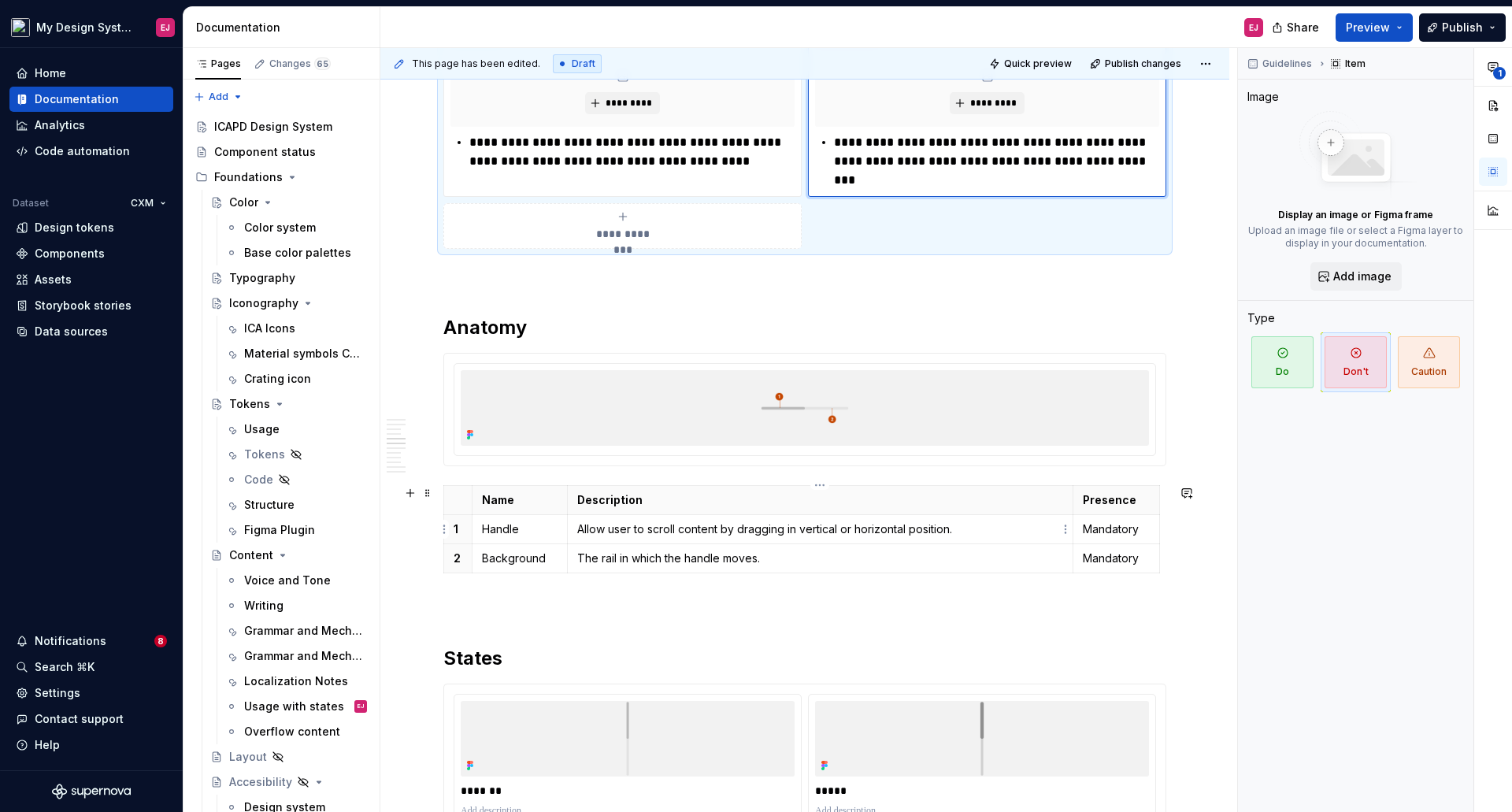
click at [604, 530] on p "Allow user to scroll content by dragging in vertical or horizontal position." at bounding box center [820, 530] width 487 height 16
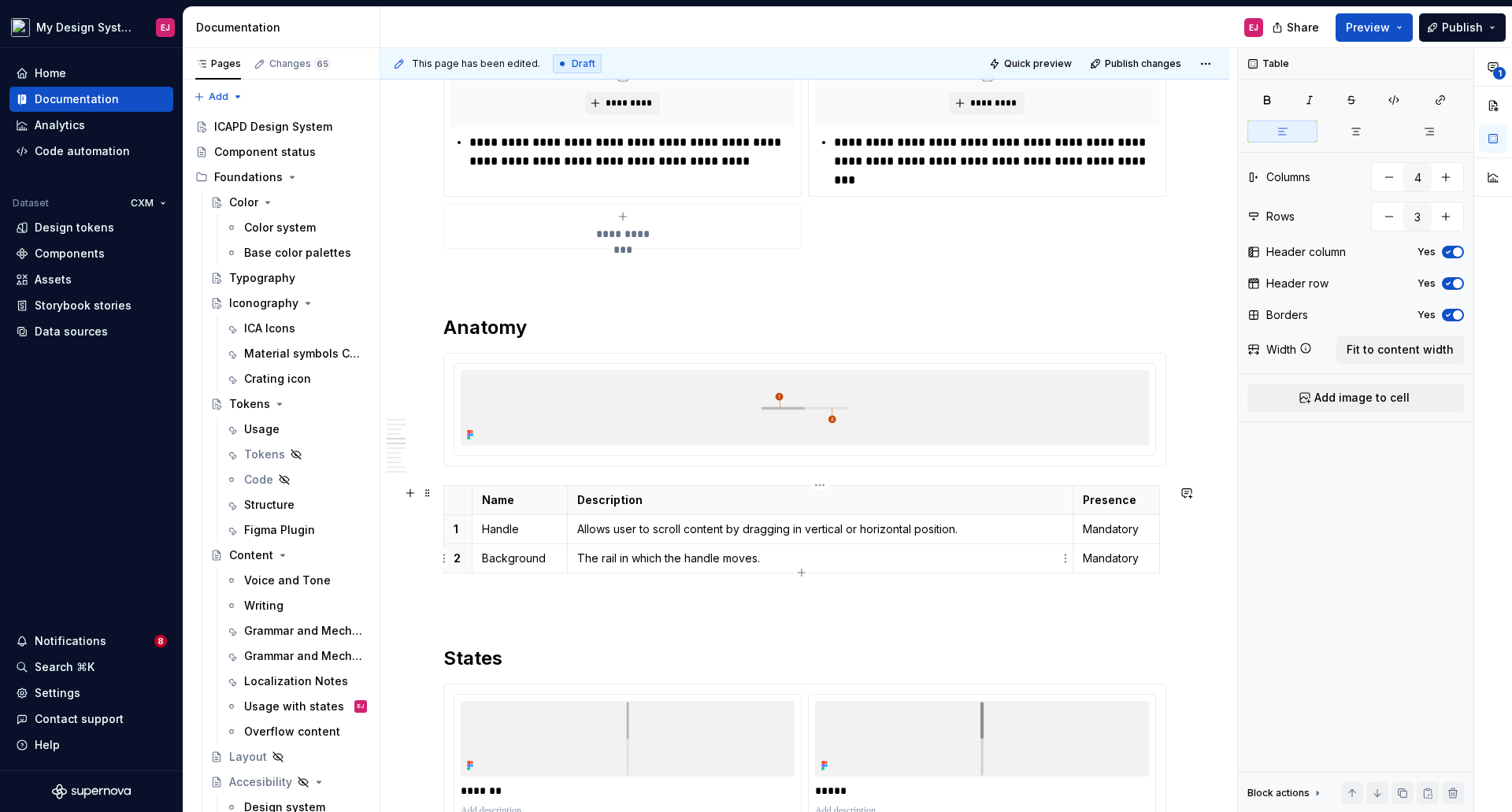
click at [579, 561] on p "The rail in which the handle moves." at bounding box center [820, 558] width 487 height 16
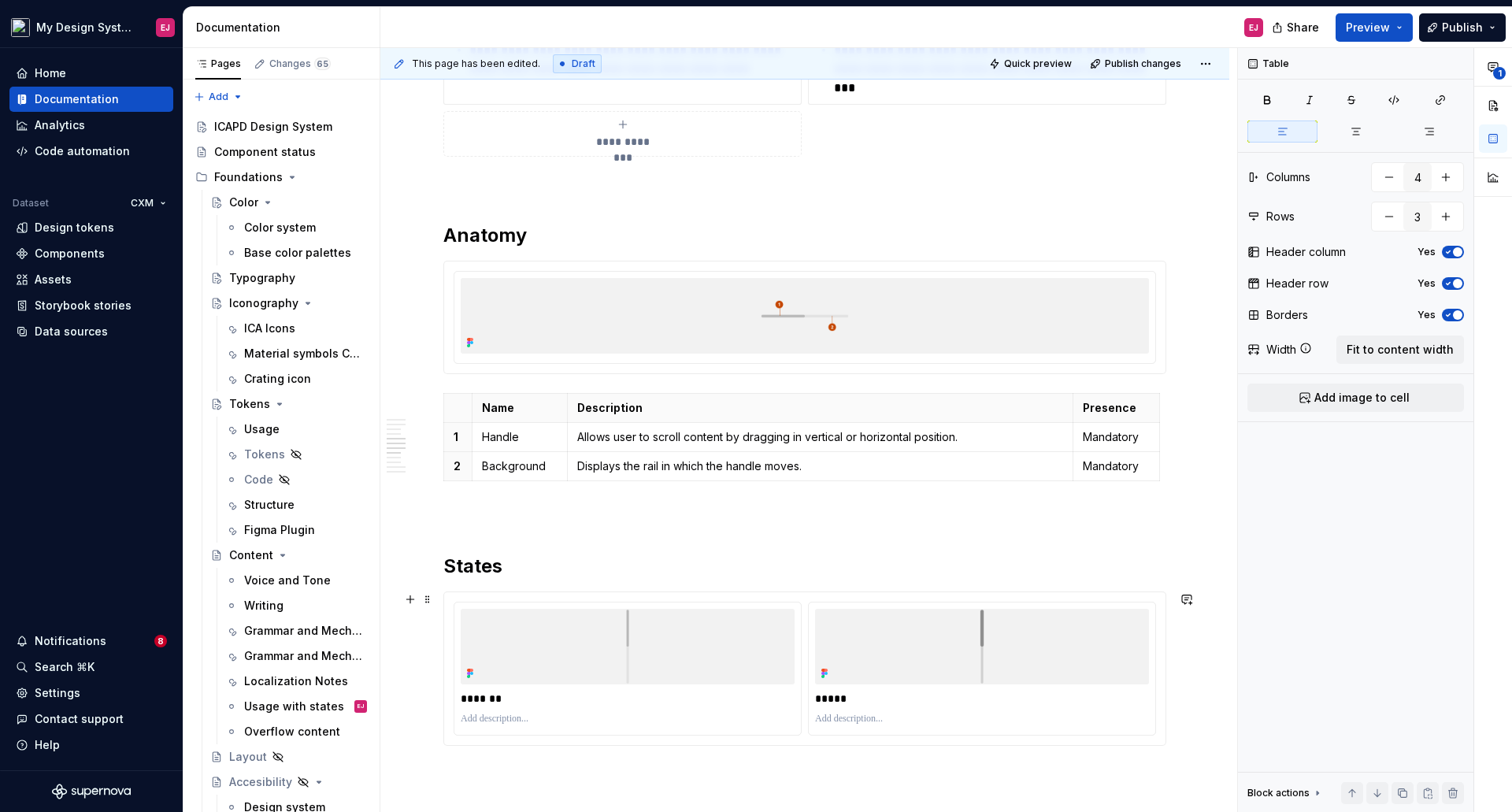
scroll to position [1517, 0]
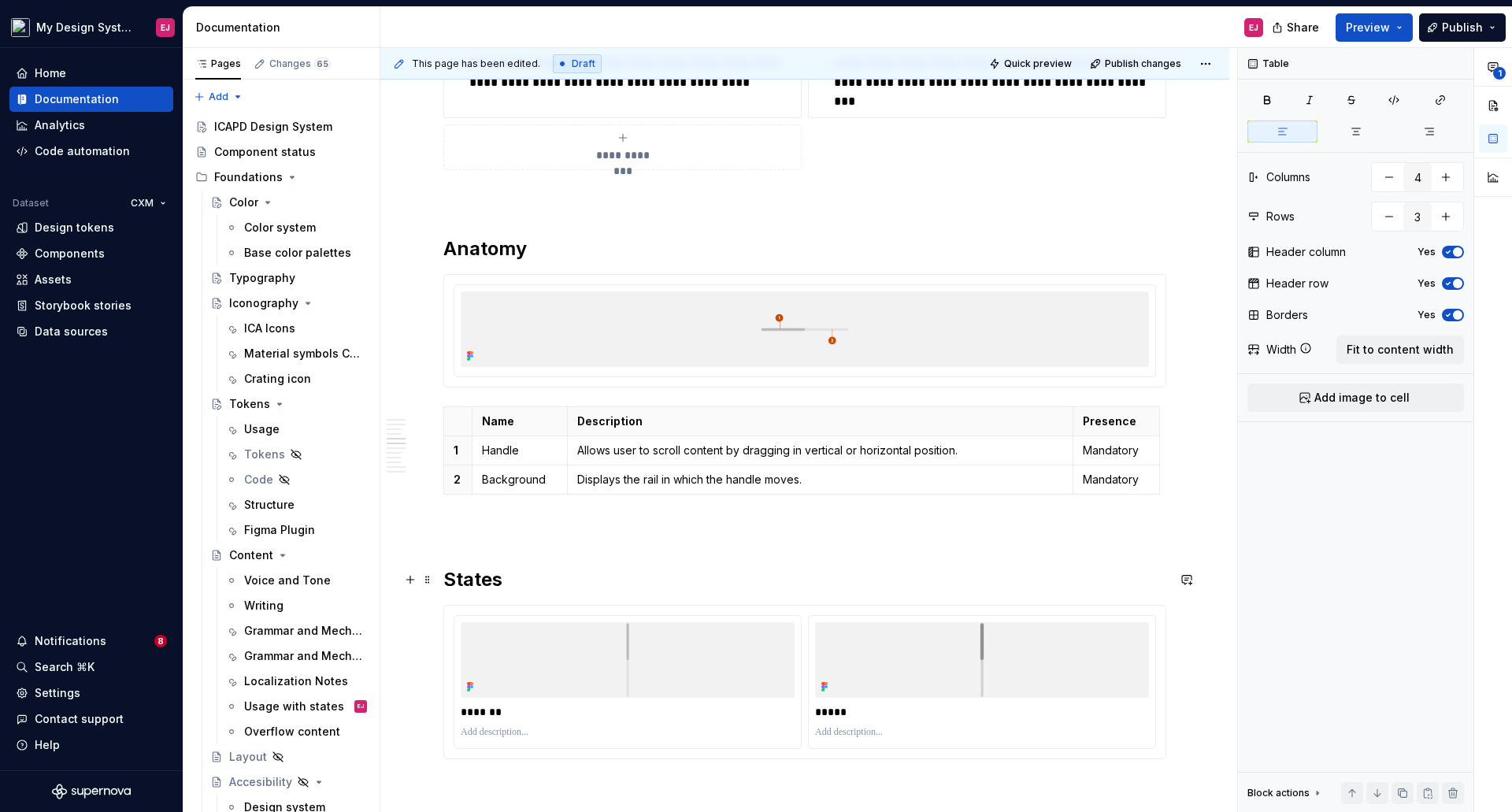
click at [491, 581] on h2 "States" at bounding box center [804, 580] width 723 height 25
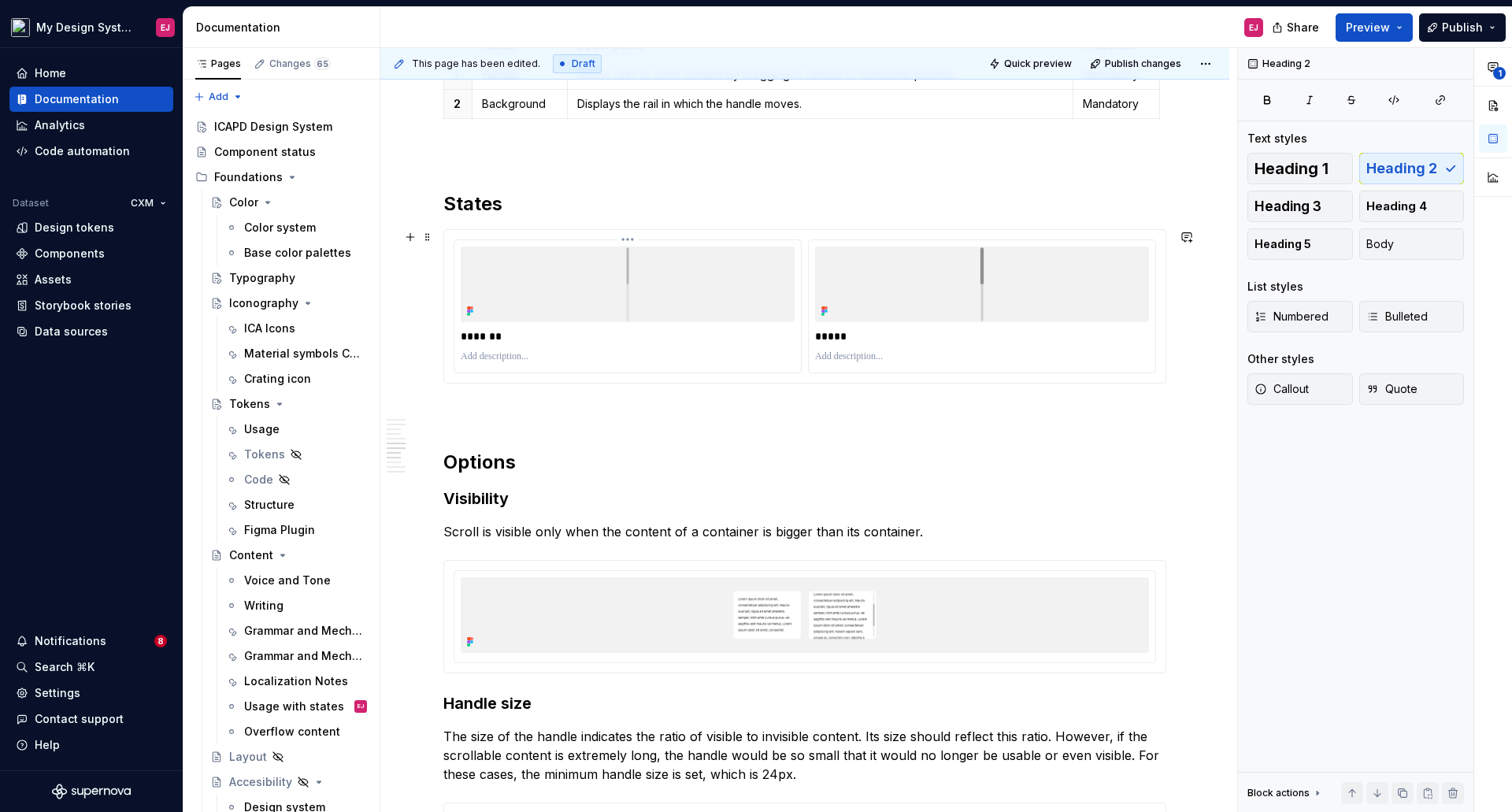
scroll to position [1911, 0]
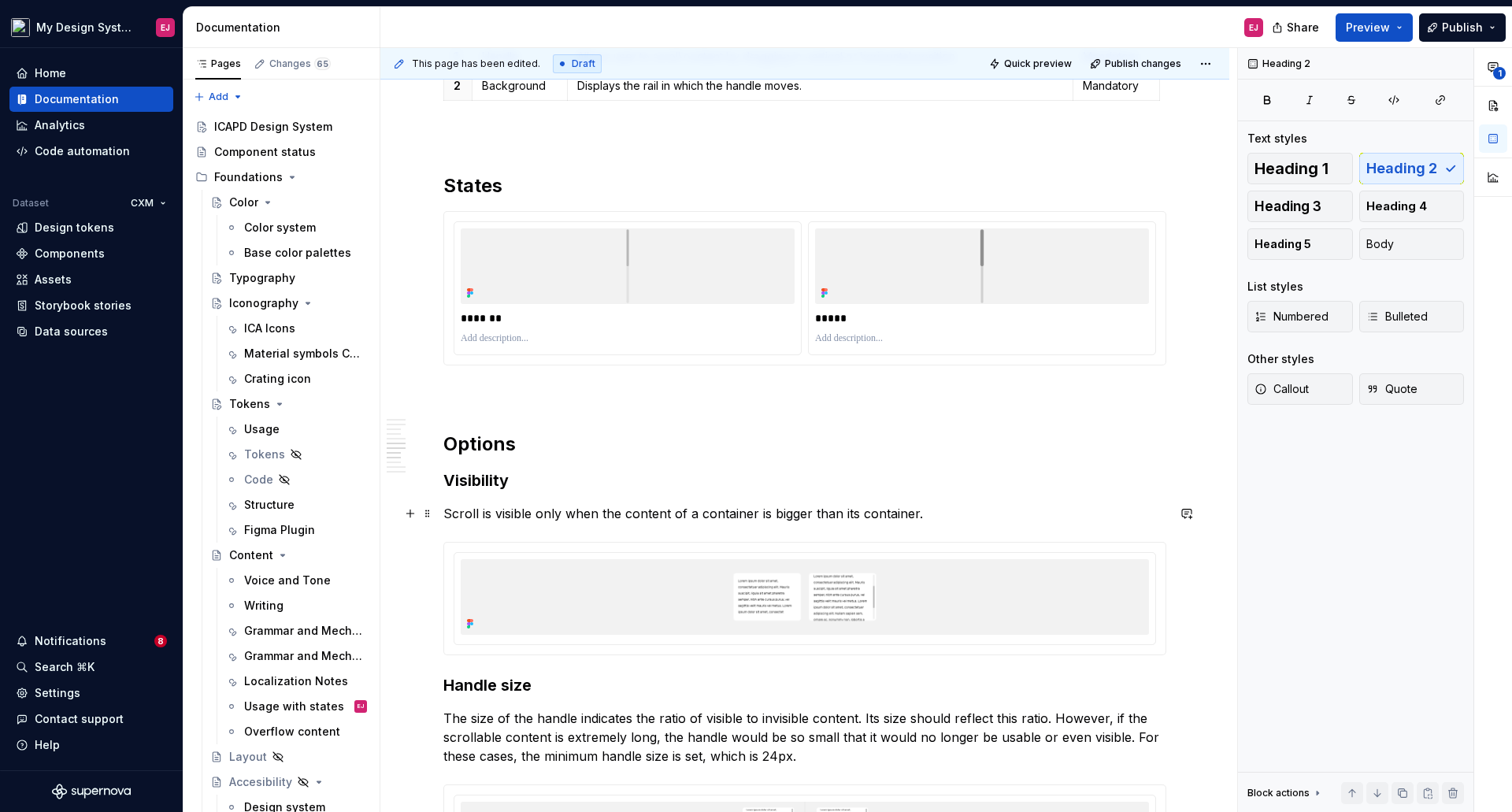
click at [484, 515] on p "Scroll is visible only when the content of a container is bigger than its conta…" at bounding box center [804, 514] width 723 height 19
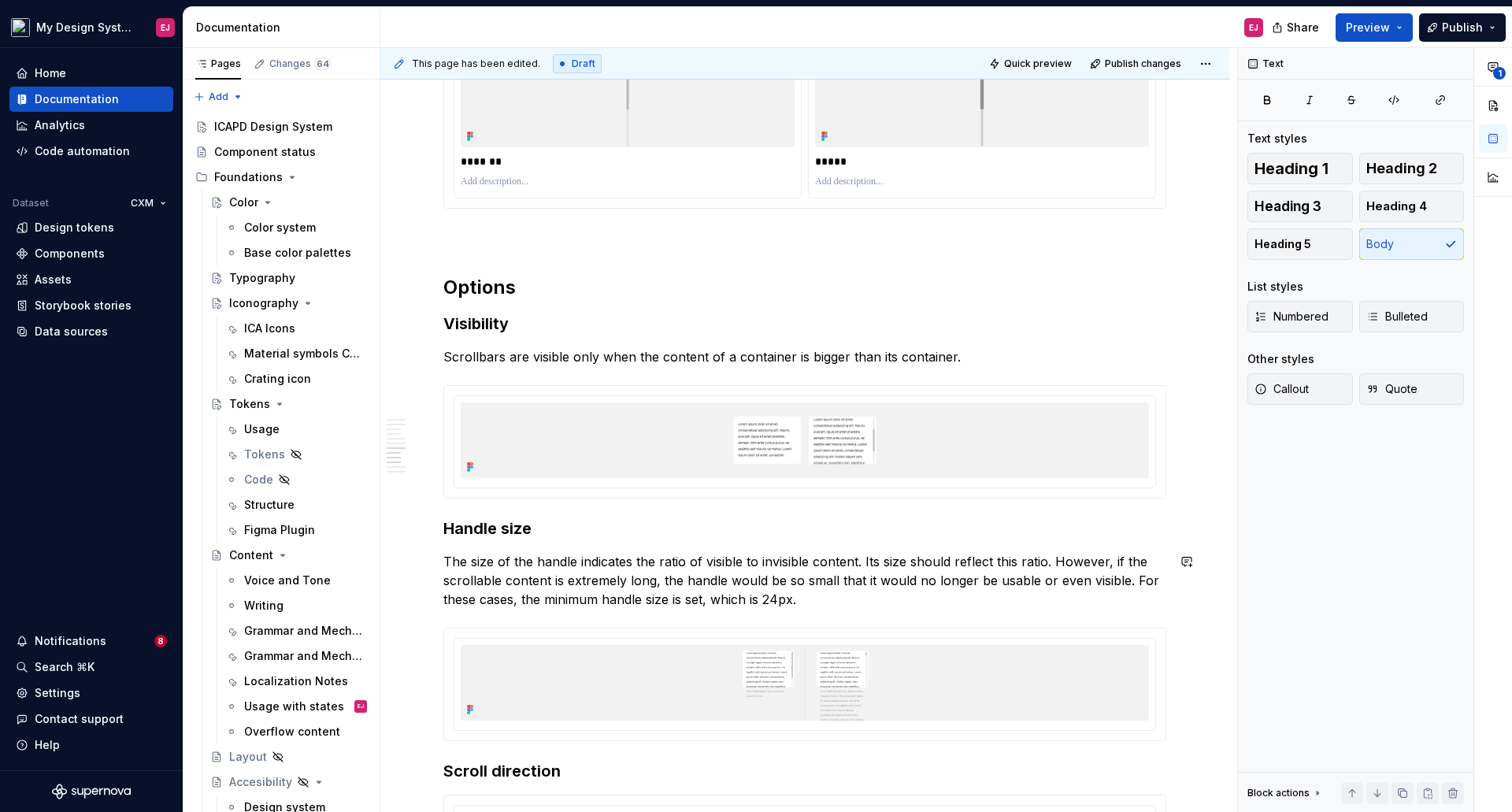
scroll to position [2069, 0]
click at [461, 527] on h3 "Handle size" at bounding box center [804, 528] width 723 height 22
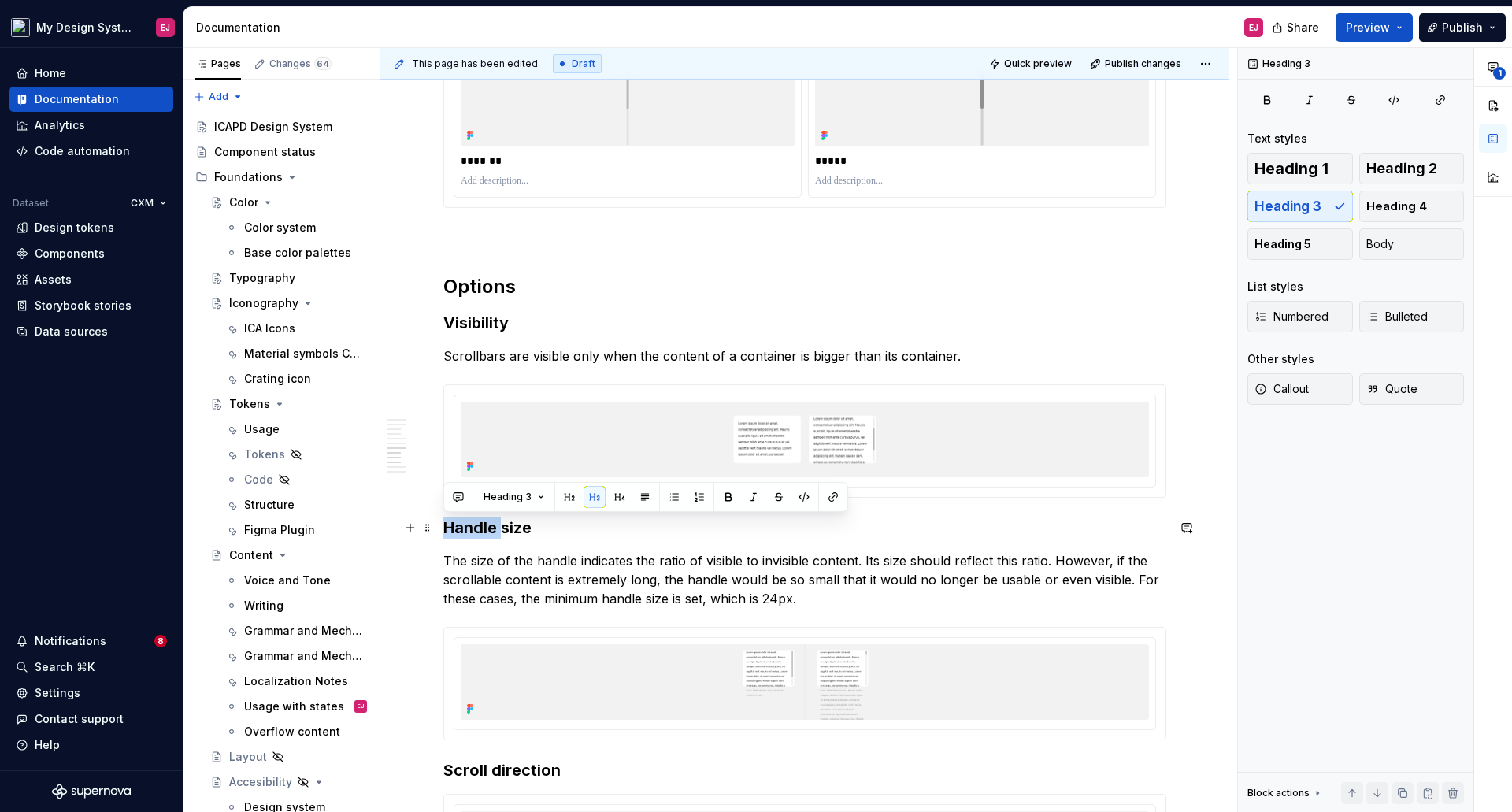
click at [461, 527] on h3 "Handle size" at bounding box center [804, 528] width 723 height 22
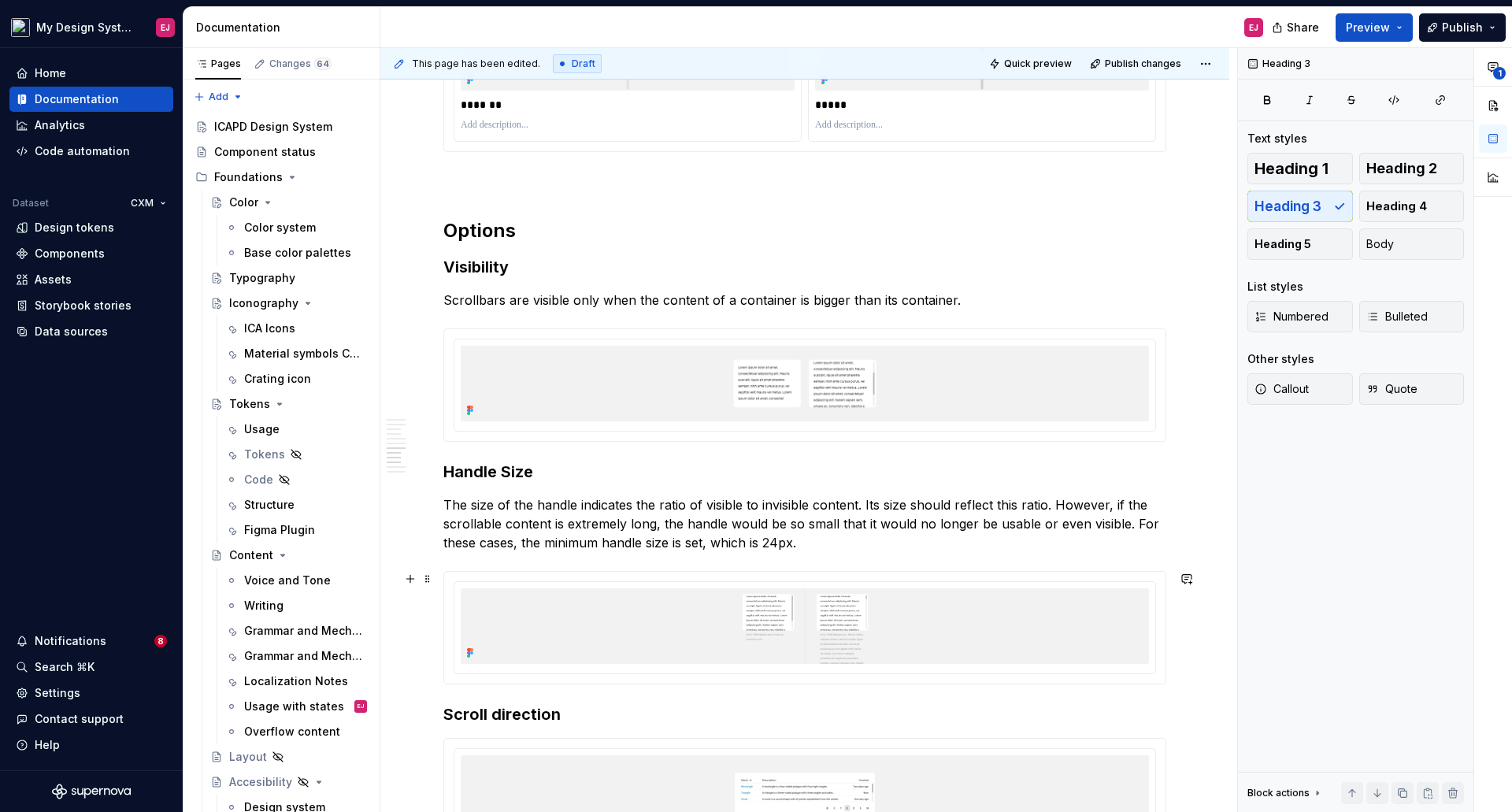
scroll to position [2147, 0]
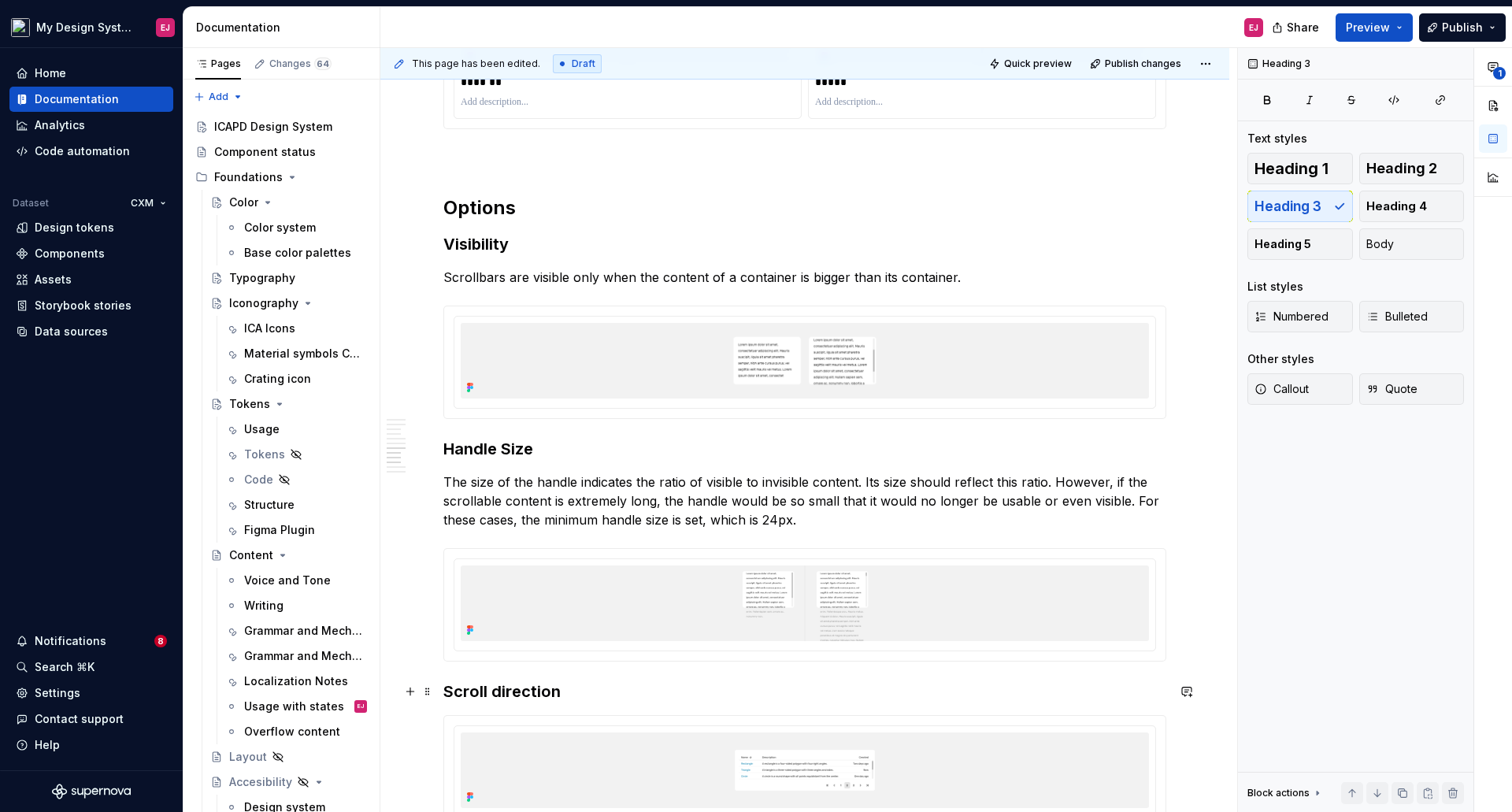
click at [498, 689] on h3 "Scroll direction" at bounding box center [804, 692] width 723 height 22
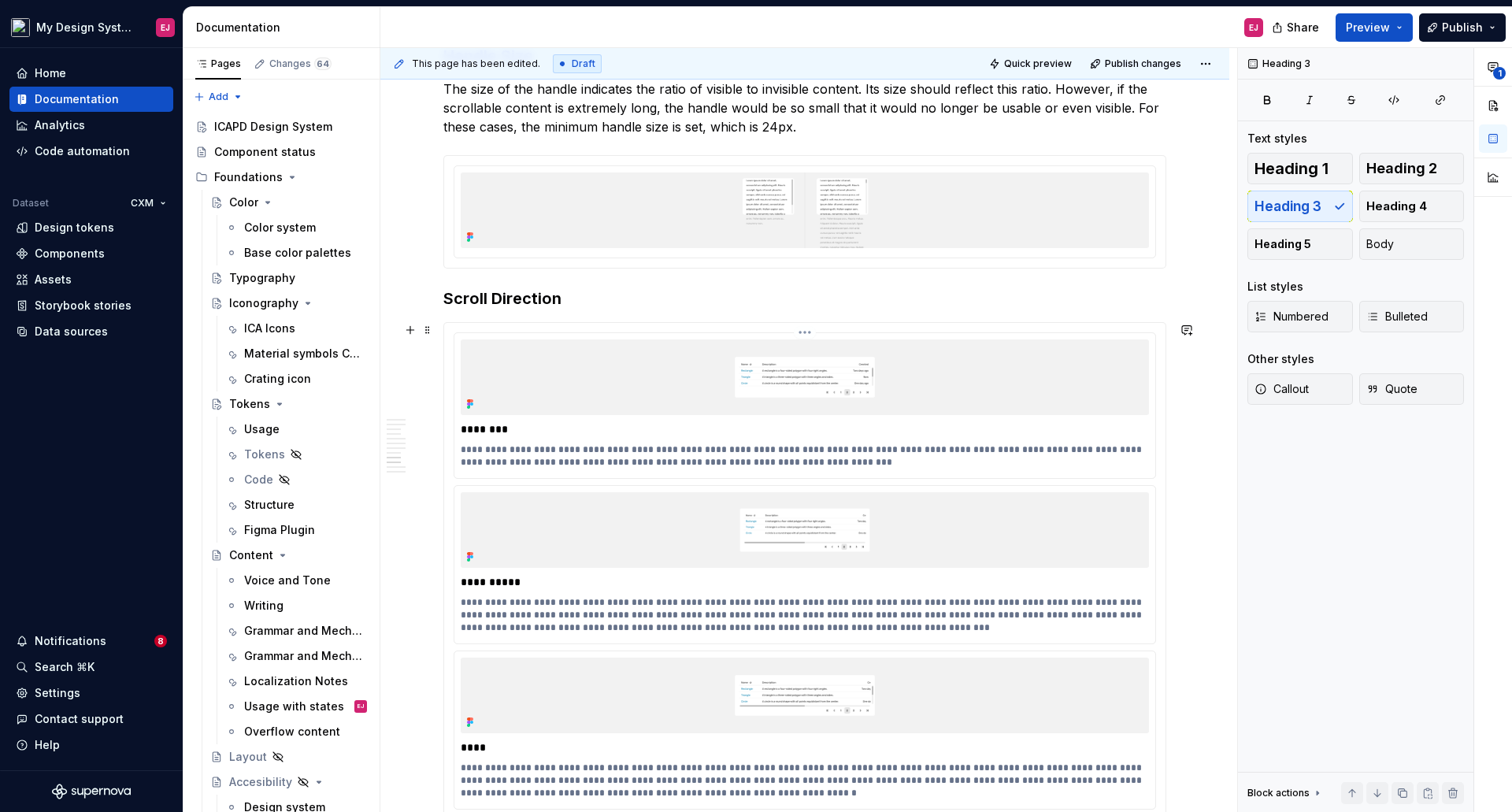
scroll to position [2541, 0]
click at [576, 627] on p "**********" at bounding box center [804, 615] width 688 height 38
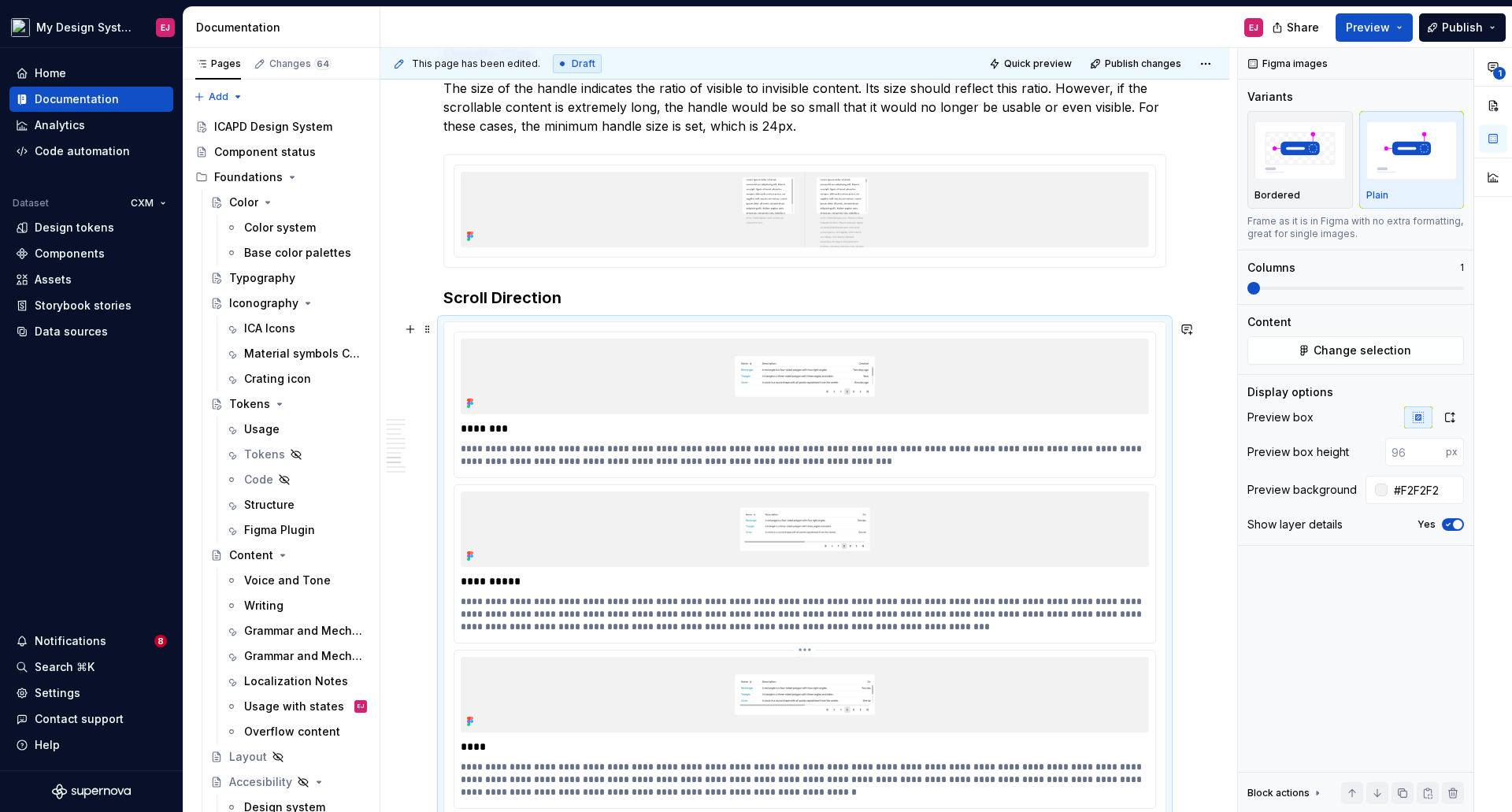
type textarea "*"
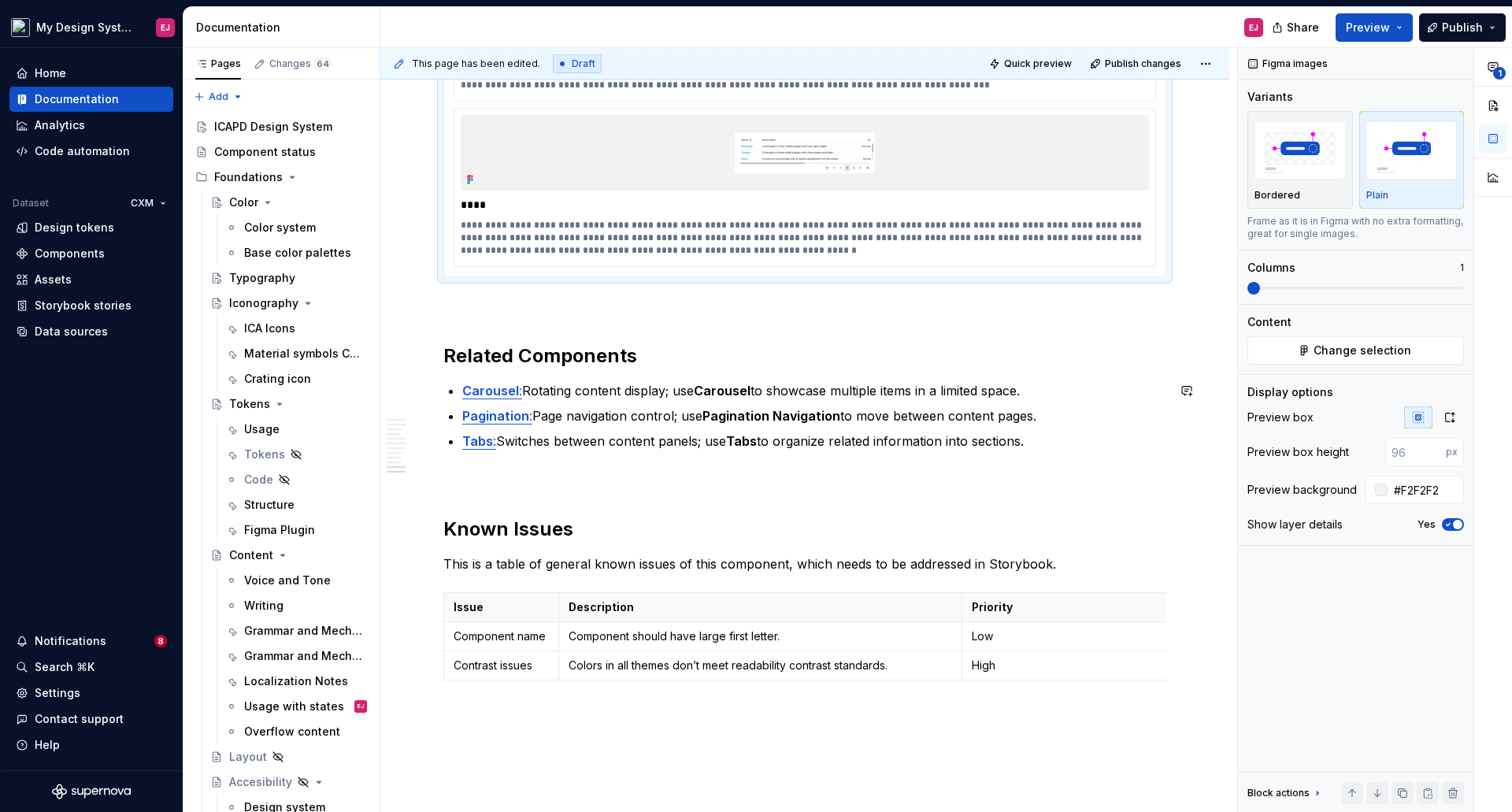
scroll to position [3093, 0]
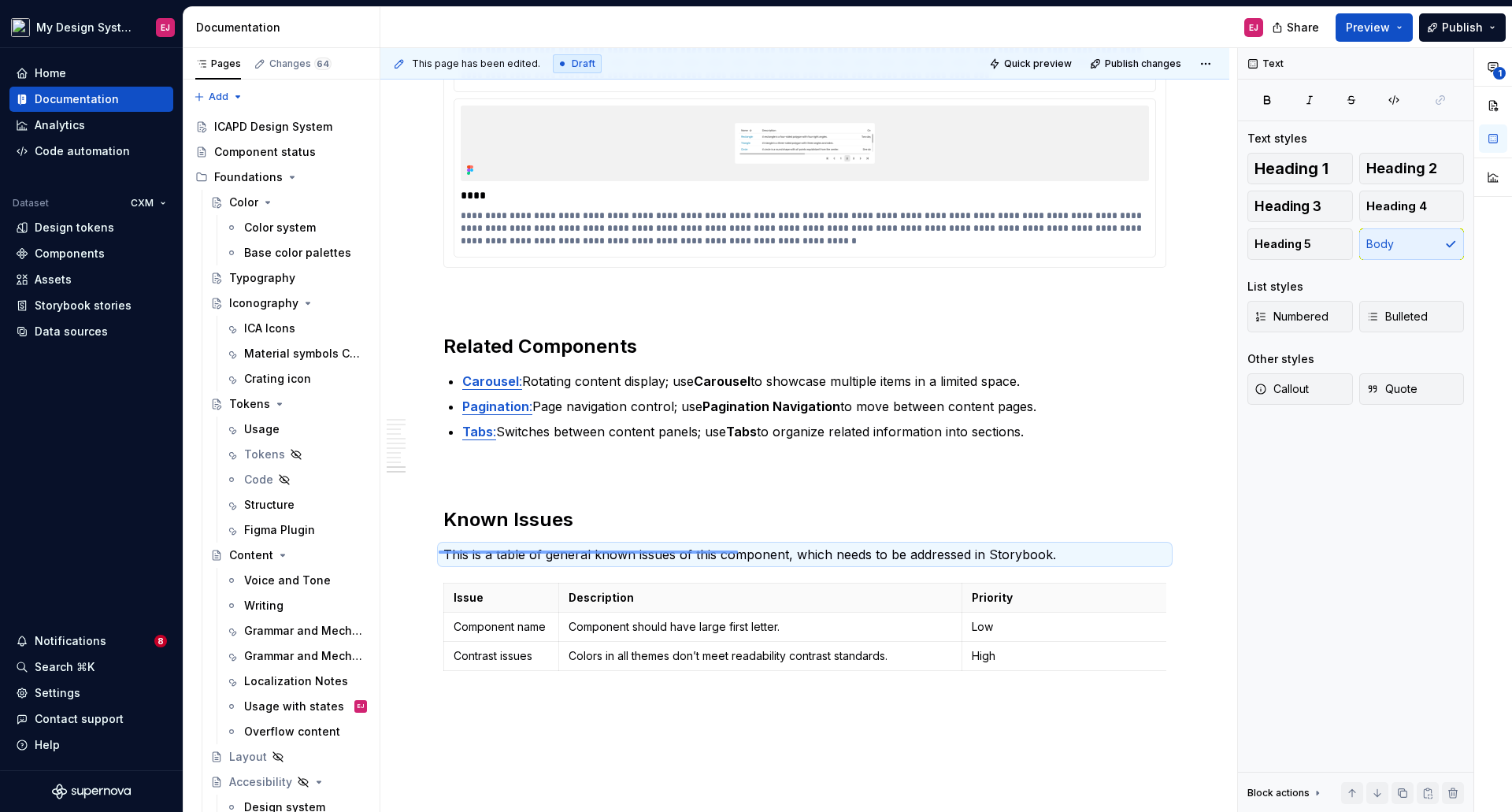
drag, startPoint x: 439, startPoint y: 552, endPoint x: 738, endPoint y: 550, distance: 299.0
click at [738, 550] on div "**********" at bounding box center [808, 430] width 857 height 765
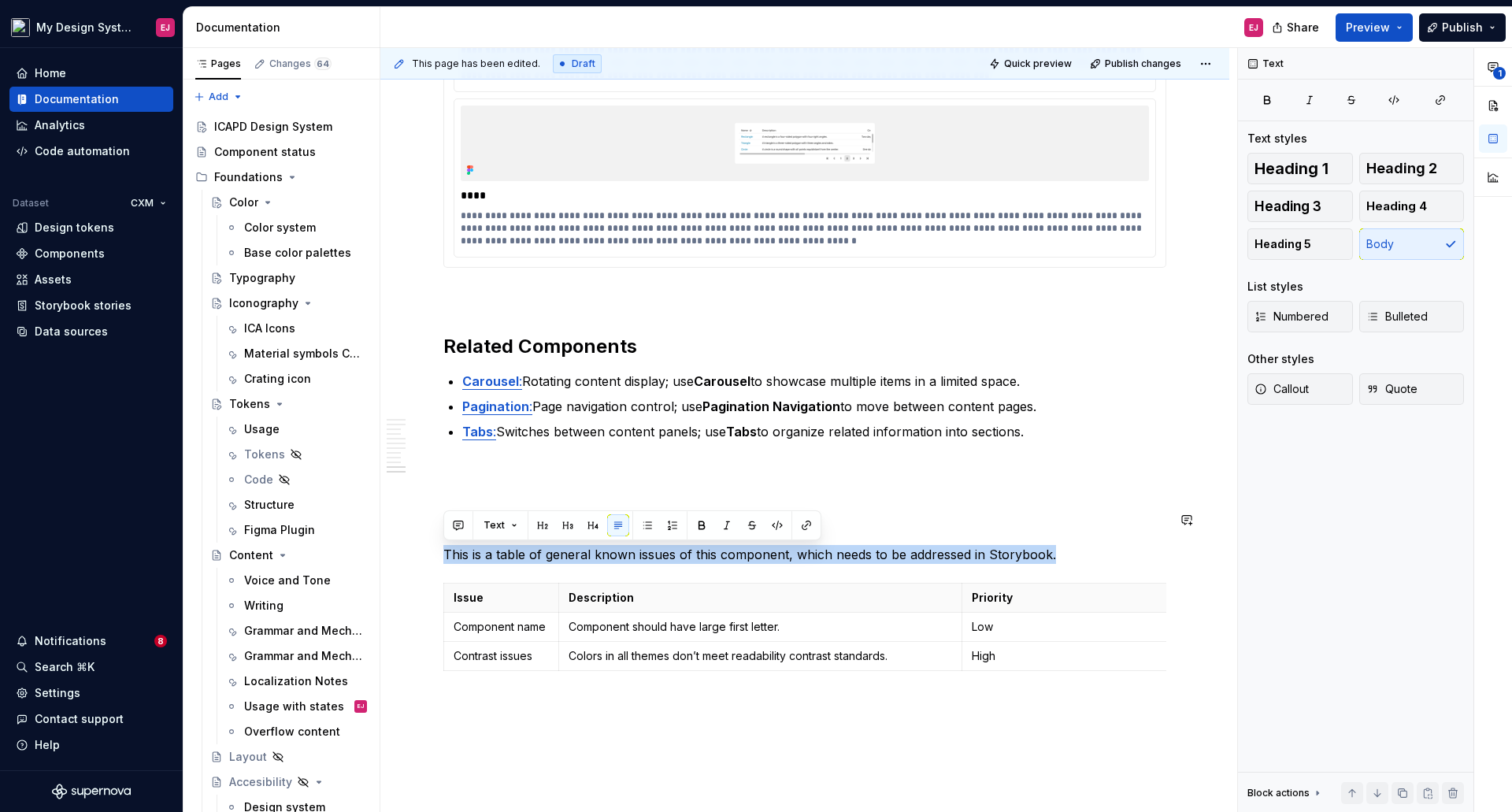
drag, startPoint x: 1051, startPoint y: 554, endPoint x: 438, endPoint y: 542, distance: 613.1
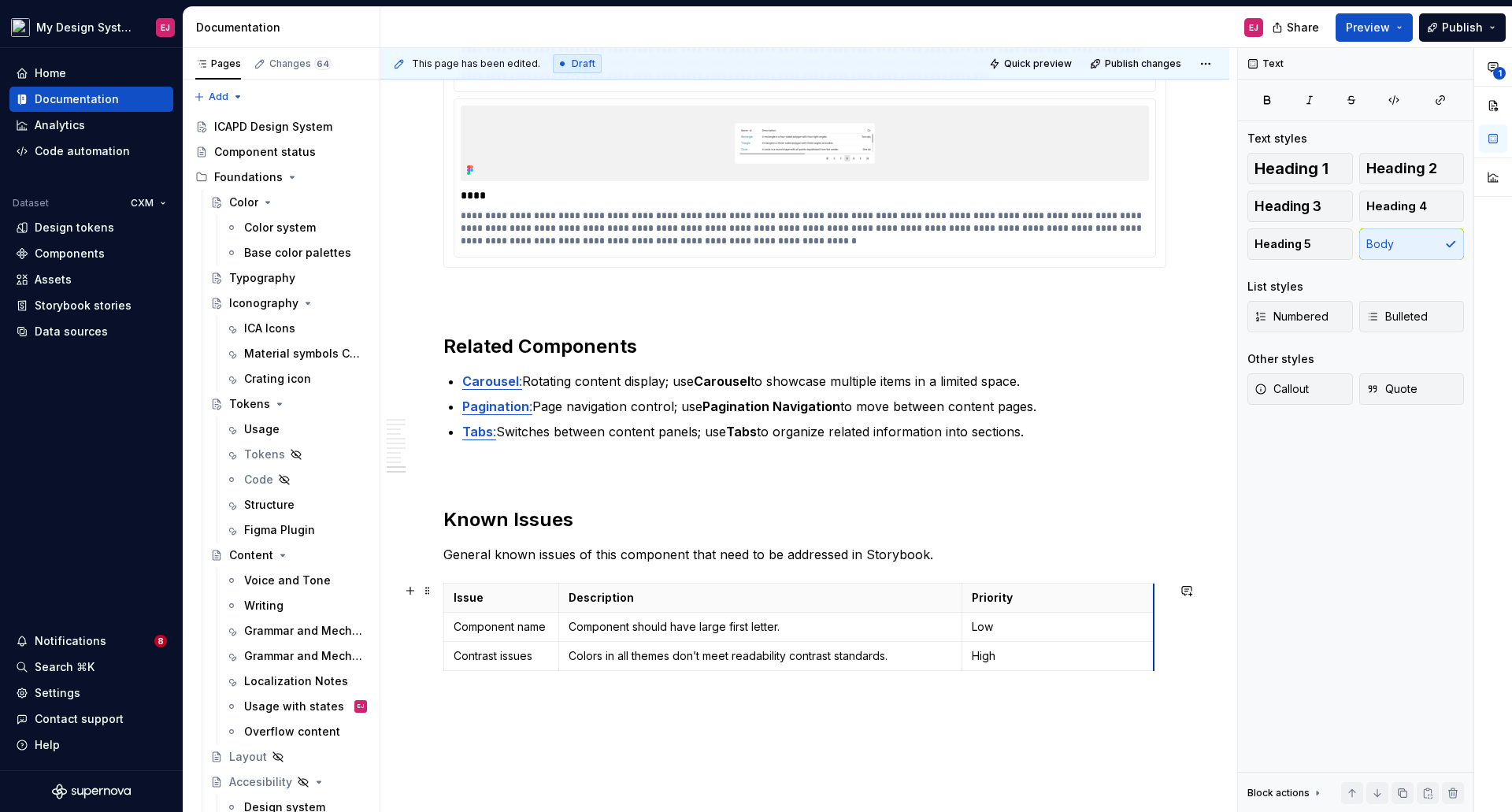
scroll to position [0, 0]
drag, startPoint x: 1165, startPoint y: 612, endPoint x: 980, endPoint y: 595, distance: 185.8
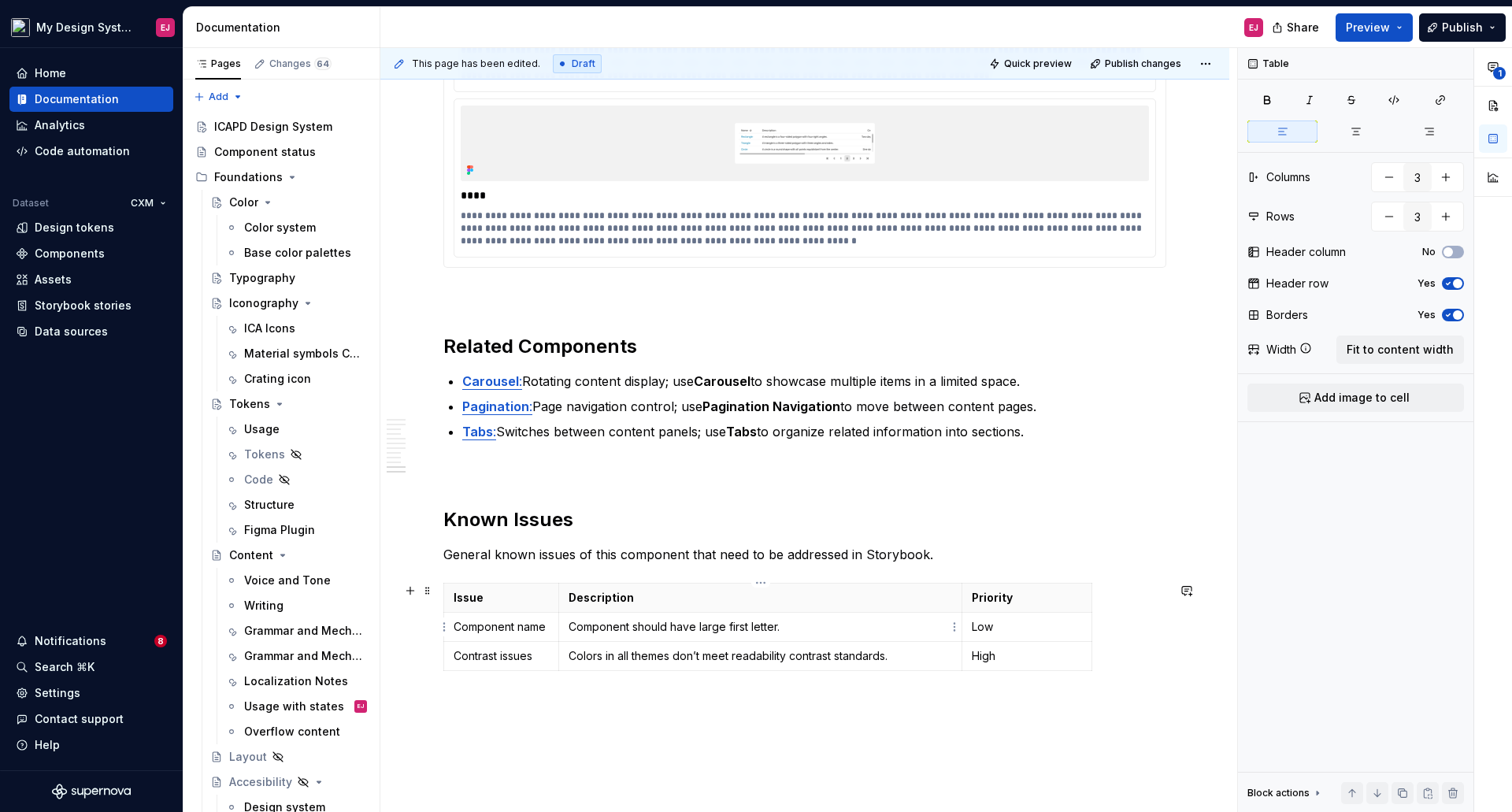
click at [697, 623] on p "Component should have large first letter." at bounding box center [760, 627] width 383 height 16
click at [689, 654] on p "Colors in all themes don’t meet readability contrast standards." at bounding box center [760, 656] width 383 height 16
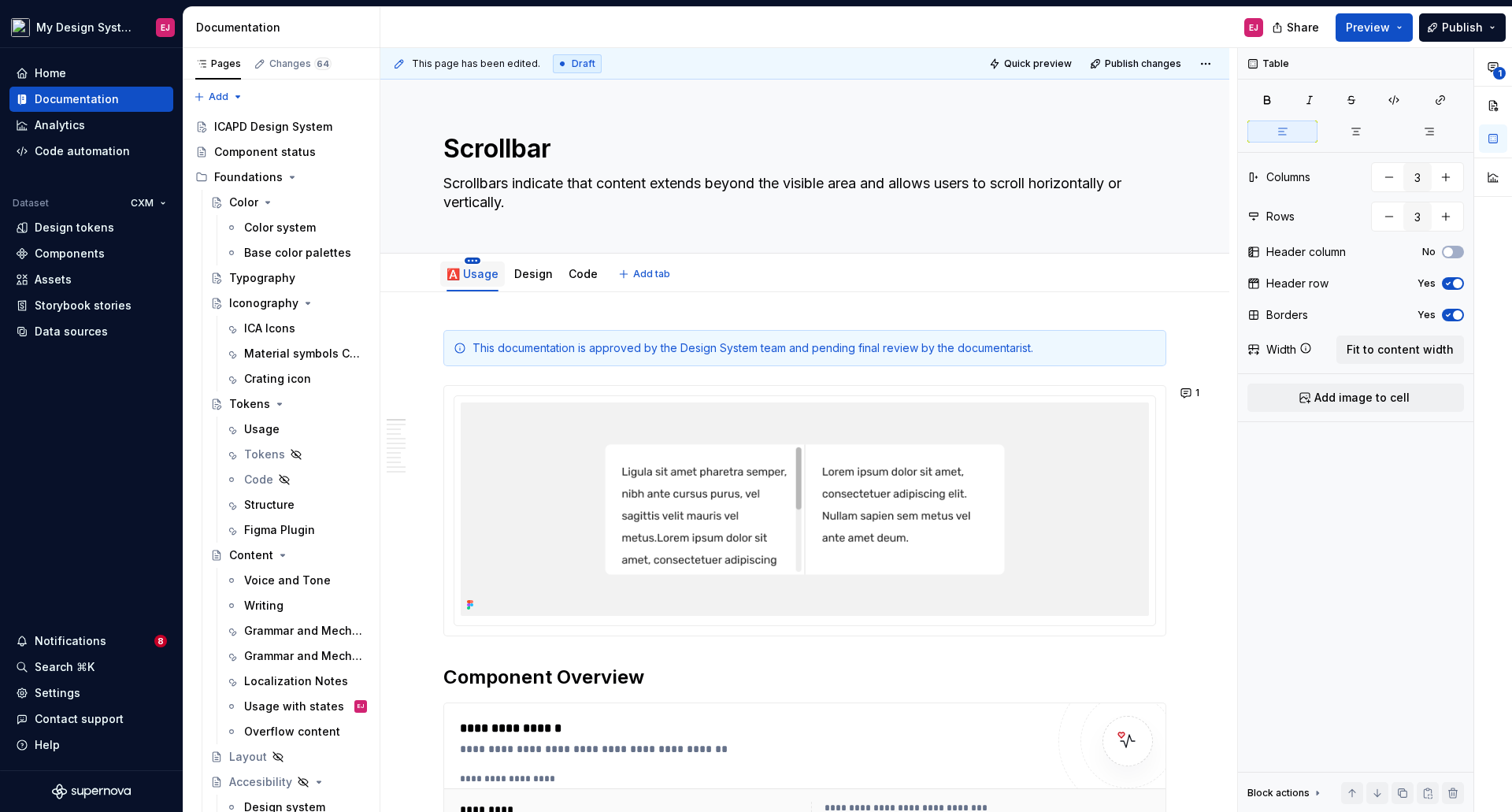
click at [467, 261] on html "My Design System EJ Home Documentation Analytics Code automation Dataset CXM De…" at bounding box center [756, 406] width 1512 height 812
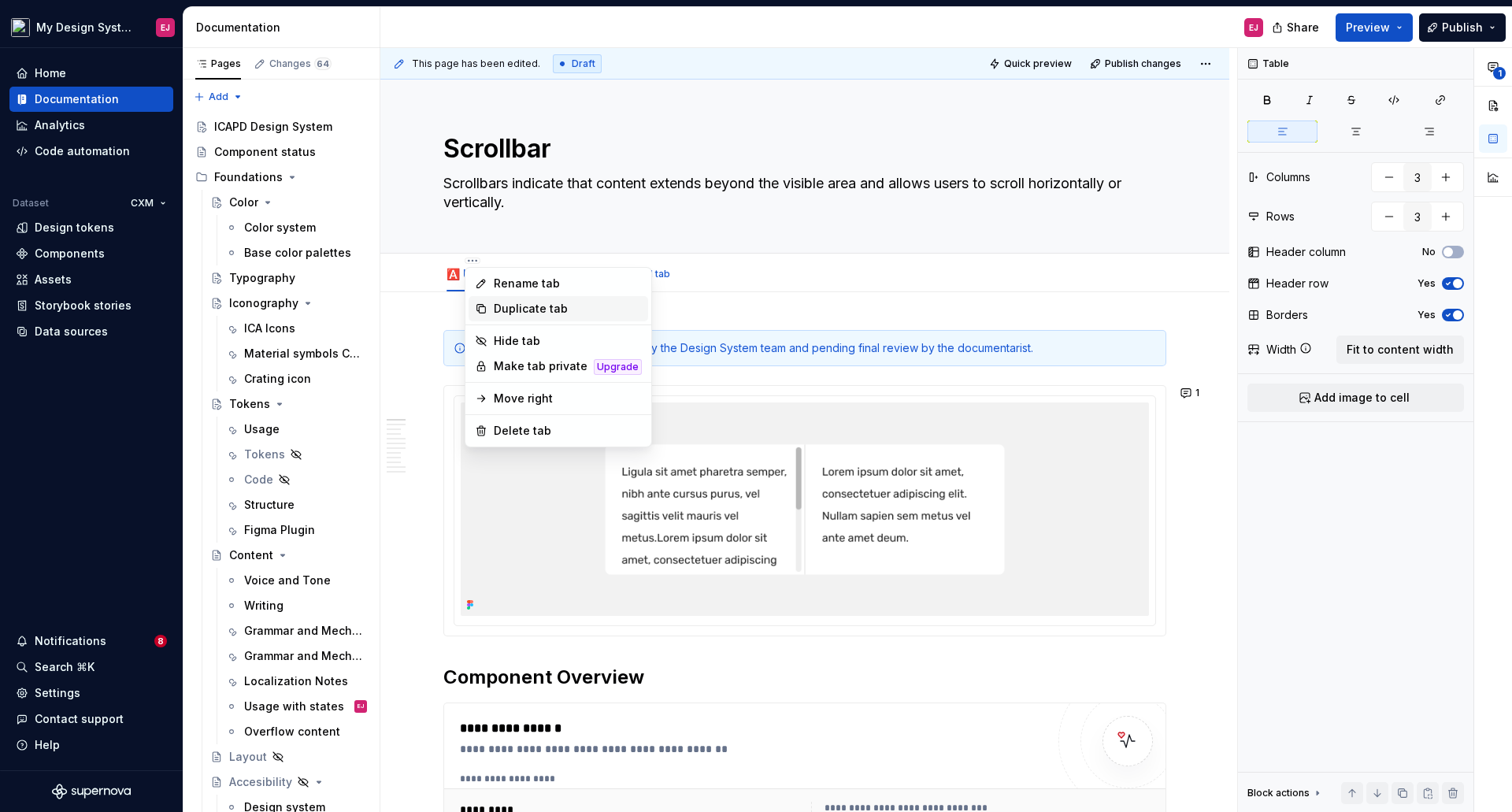
type textarea "*"
click at [503, 286] on div "Rename tab" at bounding box center [568, 284] width 148 height 16
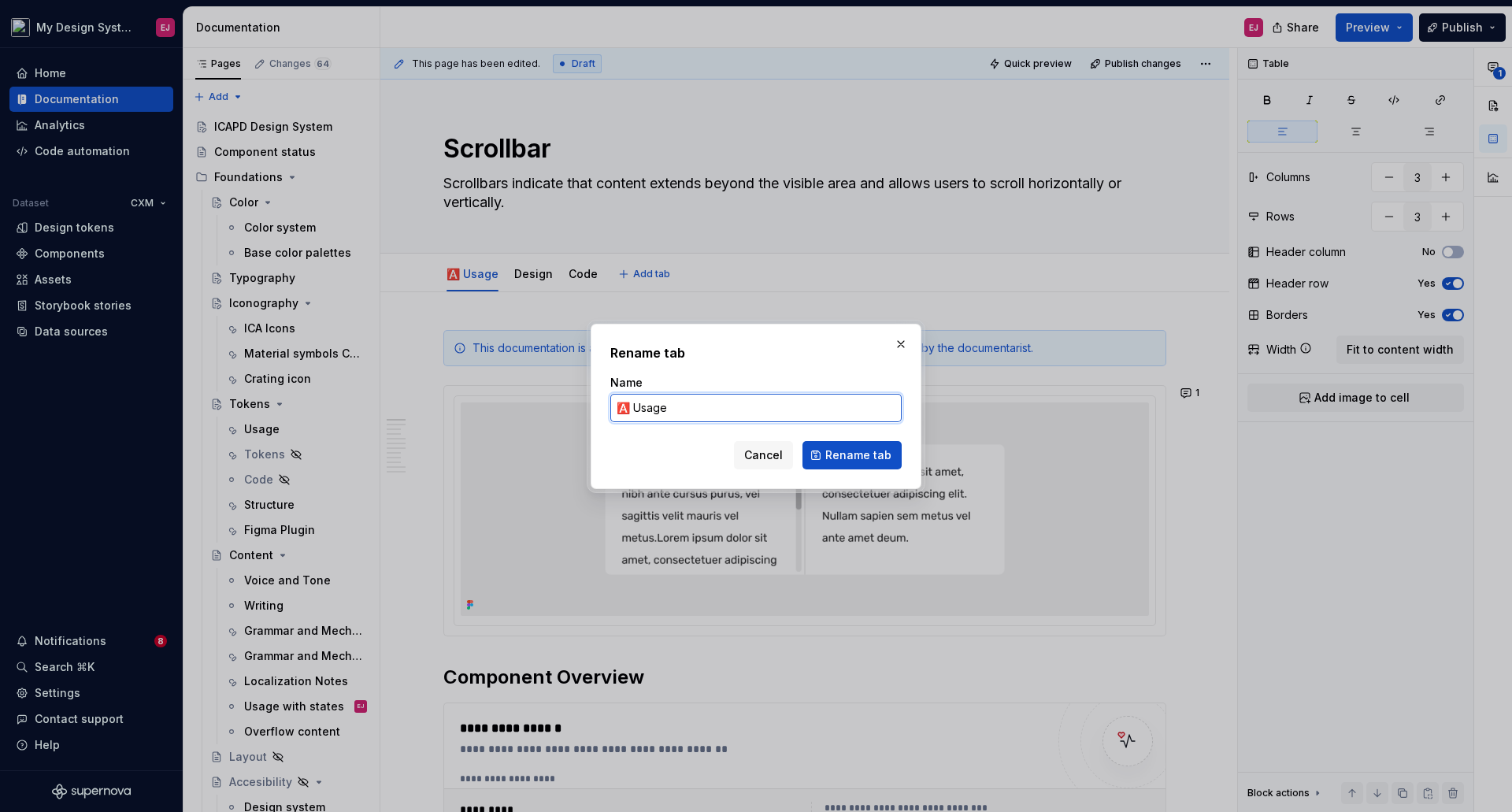
drag, startPoint x: 628, startPoint y: 402, endPoint x: 573, endPoint y: 398, distance: 55.1
click at [573, 398] on div "Rename tab Name 🅰️ Usage Cancel Rename tab" at bounding box center [756, 406] width 1512 height 812
paste input "✅"
type input "✅ Usage"
click at [835, 450] on span "Rename tab" at bounding box center [858, 456] width 66 height 16
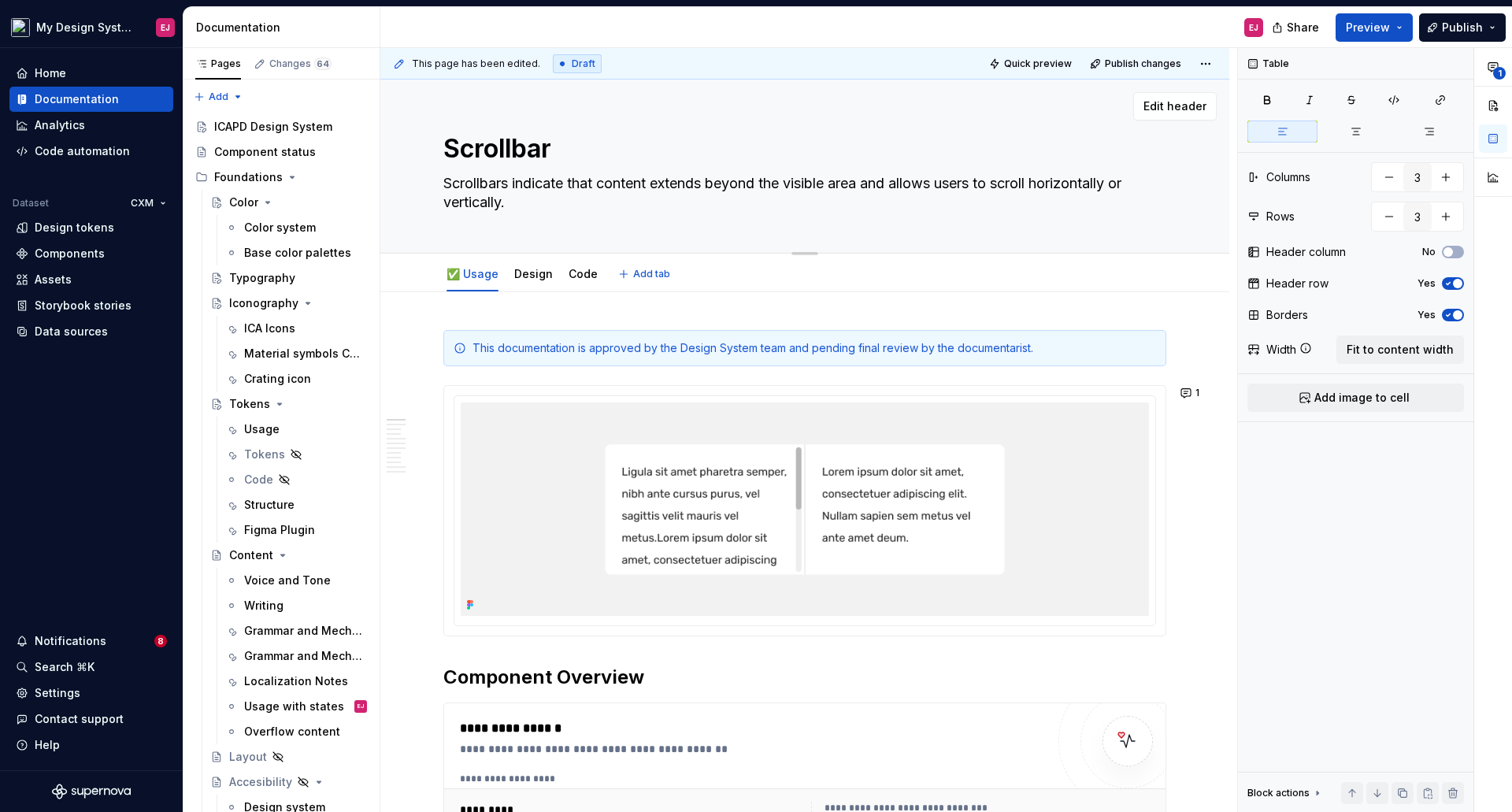
click at [489, 153] on textarea "Scrollbar" at bounding box center [801, 149] width 723 height 38
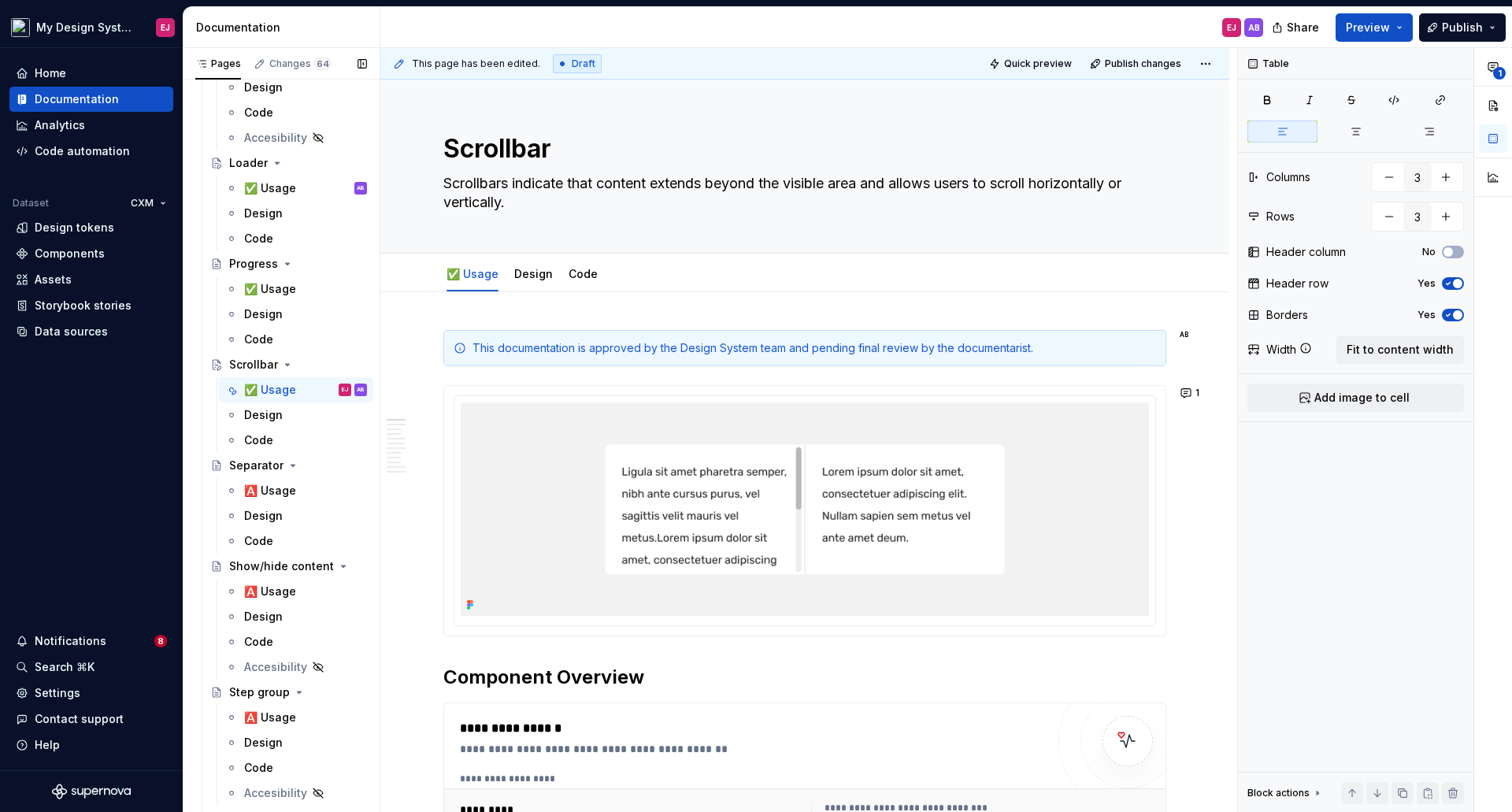
scroll to position [7325, 0]
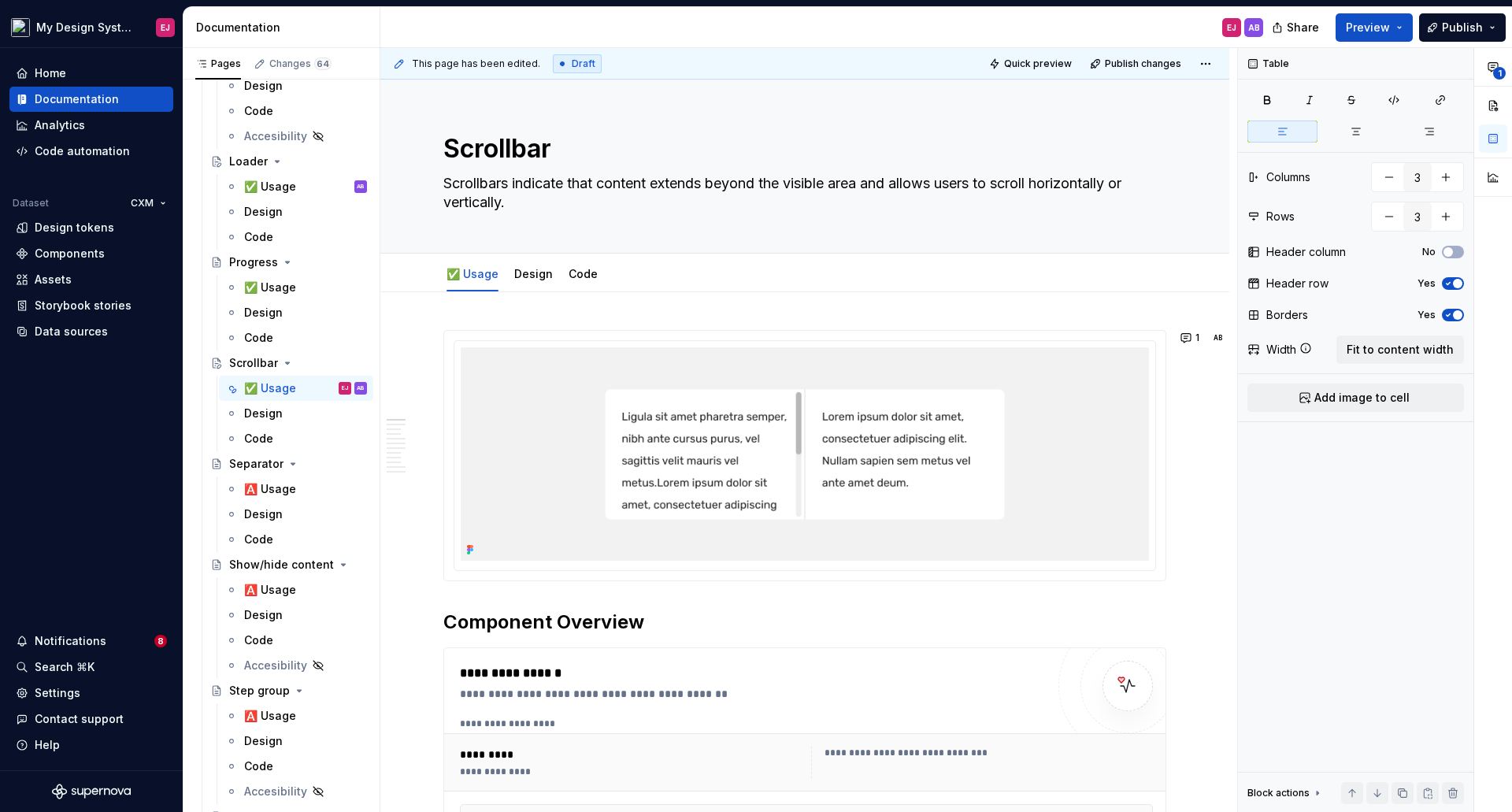
type textarea "*"
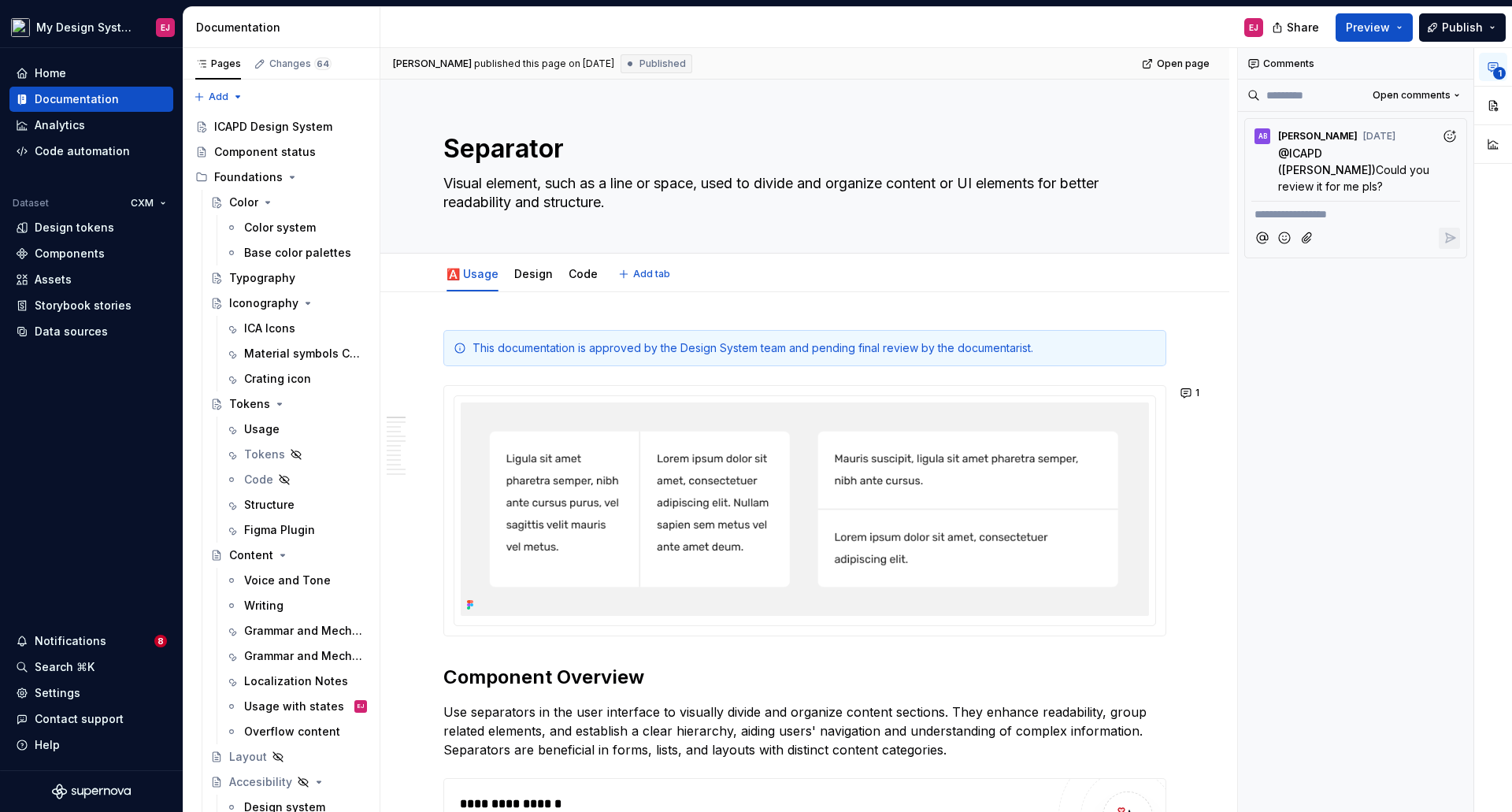
type textarea "*"
